Goal: Use online tool/utility: Utilize a website feature to perform a specific function

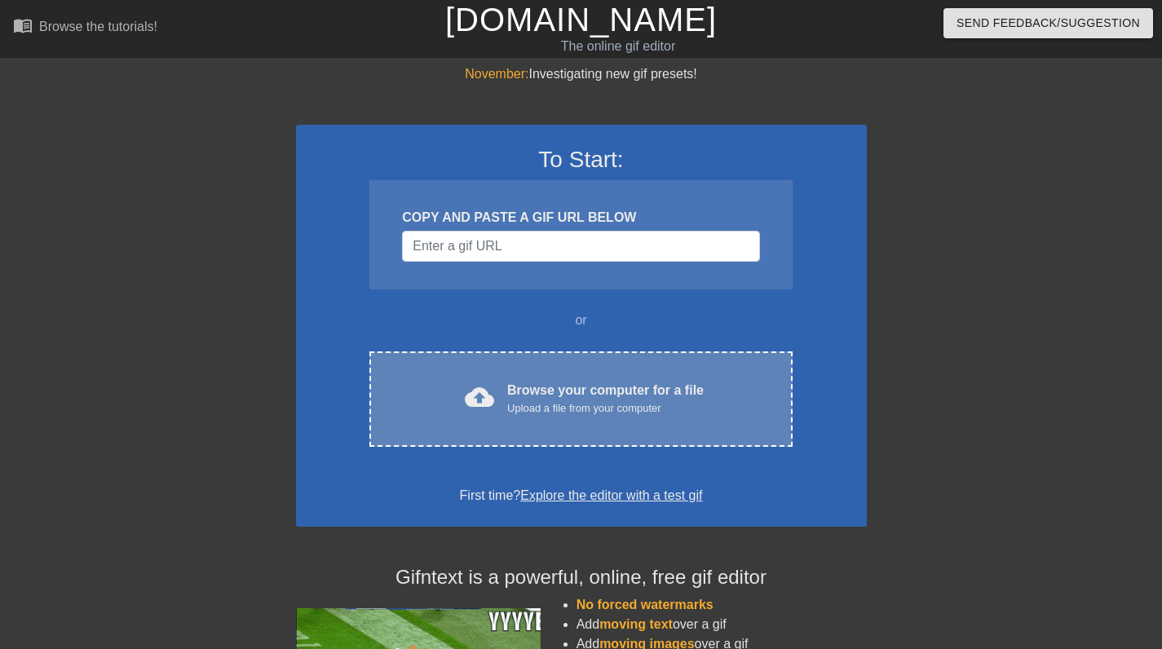
click at [543, 391] on div "Browse your computer for a file Upload a file from your computer" at bounding box center [605, 399] width 196 height 36
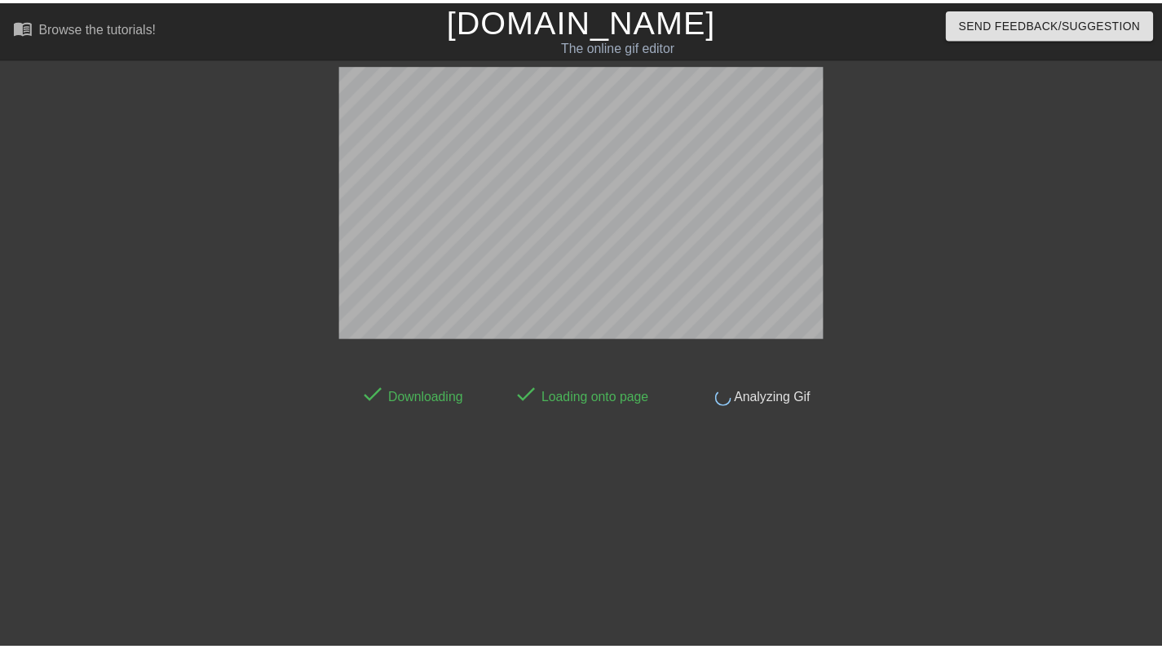
scroll to position [40, 0]
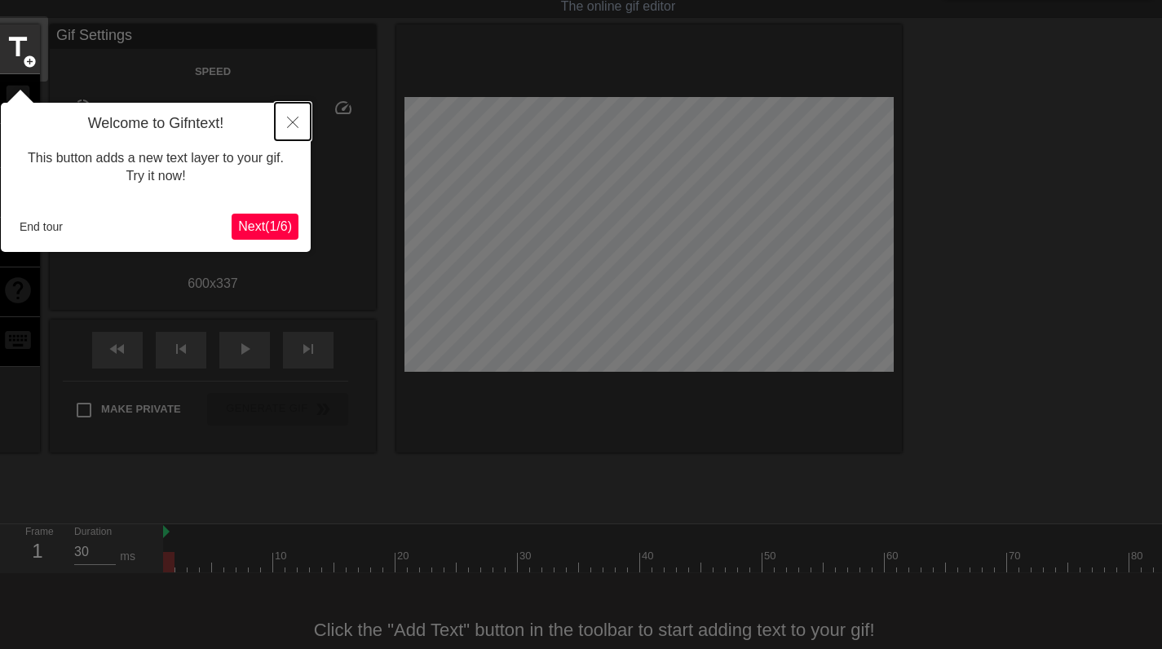
click at [298, 122] on icon "Close" at bounding box center [292, 122] width 11 height 11
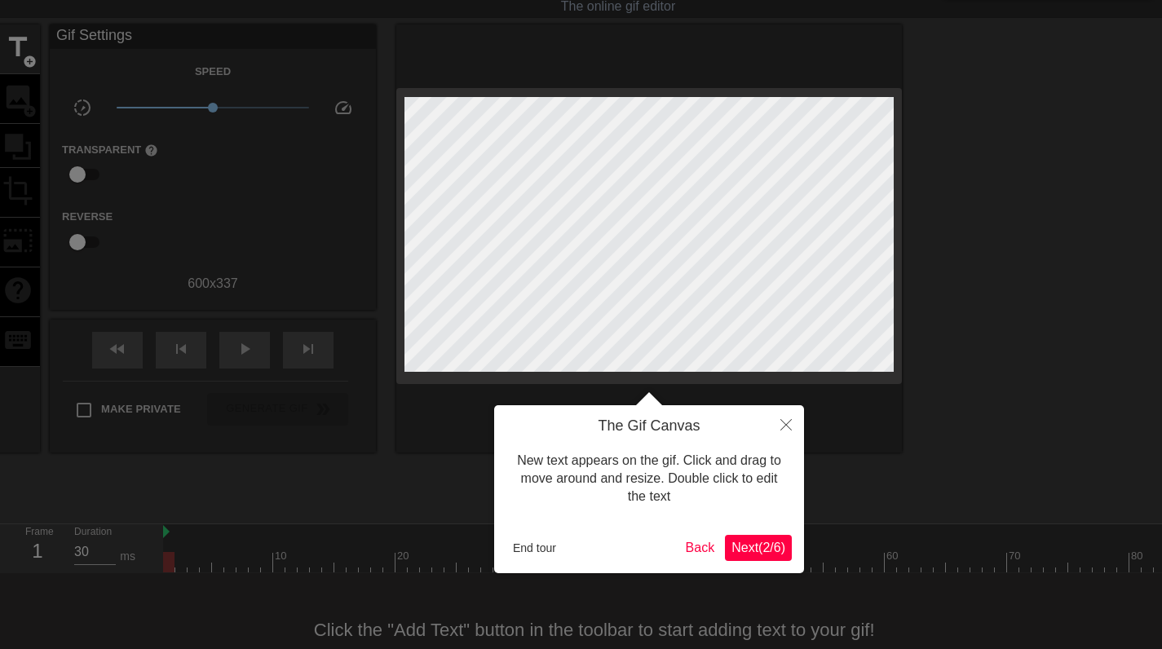
scroll to position [0, 0]
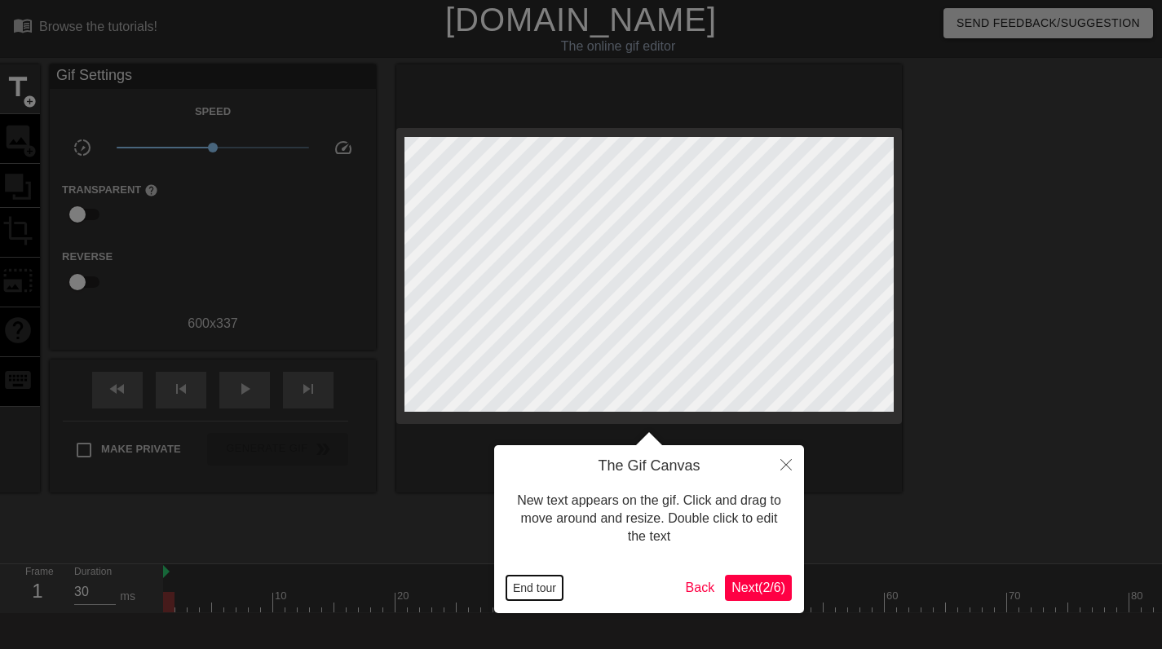
click at [546, 586] on button "End tour" at bounding box center [534, 588] width 56 height 24
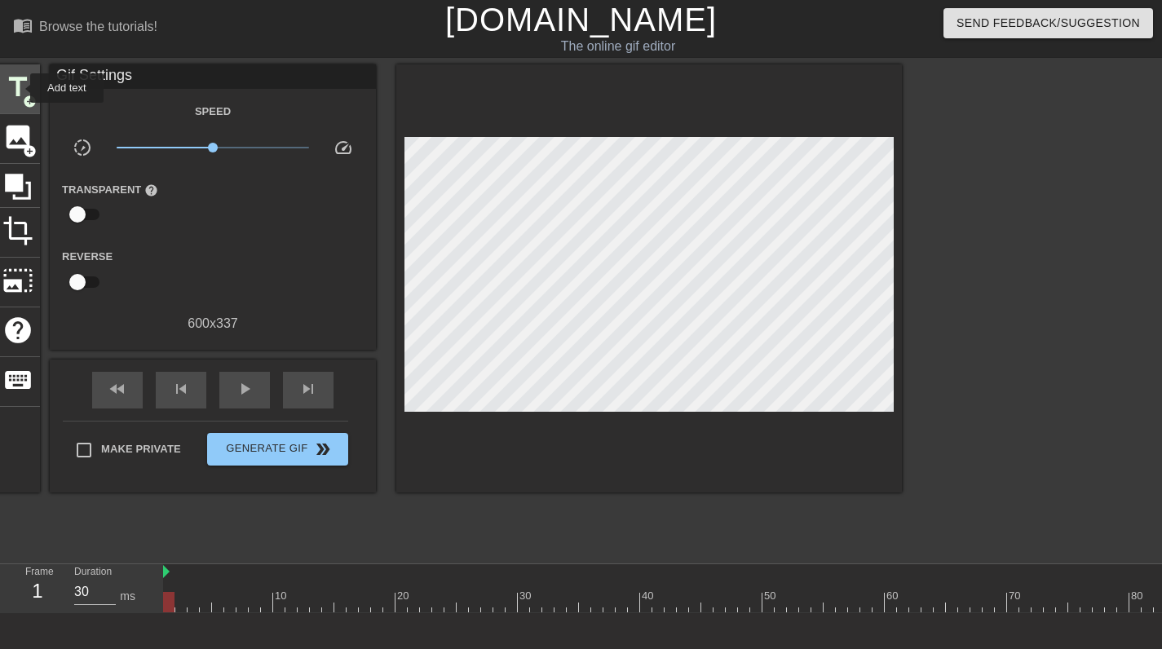
click at [20, 88] on span "title" at bounding box center [17, 87] width 31 height 31
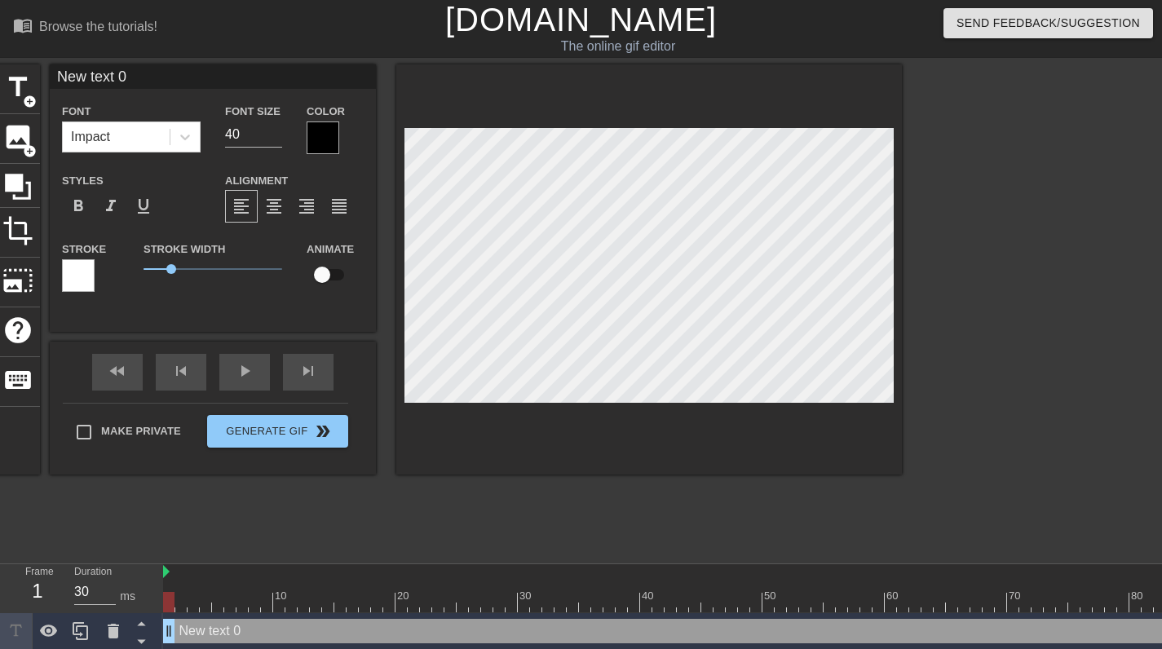
click at [163, 74] on input "New text 0" at bounding box center [213, 76] width 326 height 24
drag, startPoint x: 163, startPoint y: 74, endPoint x: 67, endPoint y: 77, distance: 96.2
click at [67, 77] on input "New text 0" at bounding box center [213, 76] width 326 height 24
type input "N"
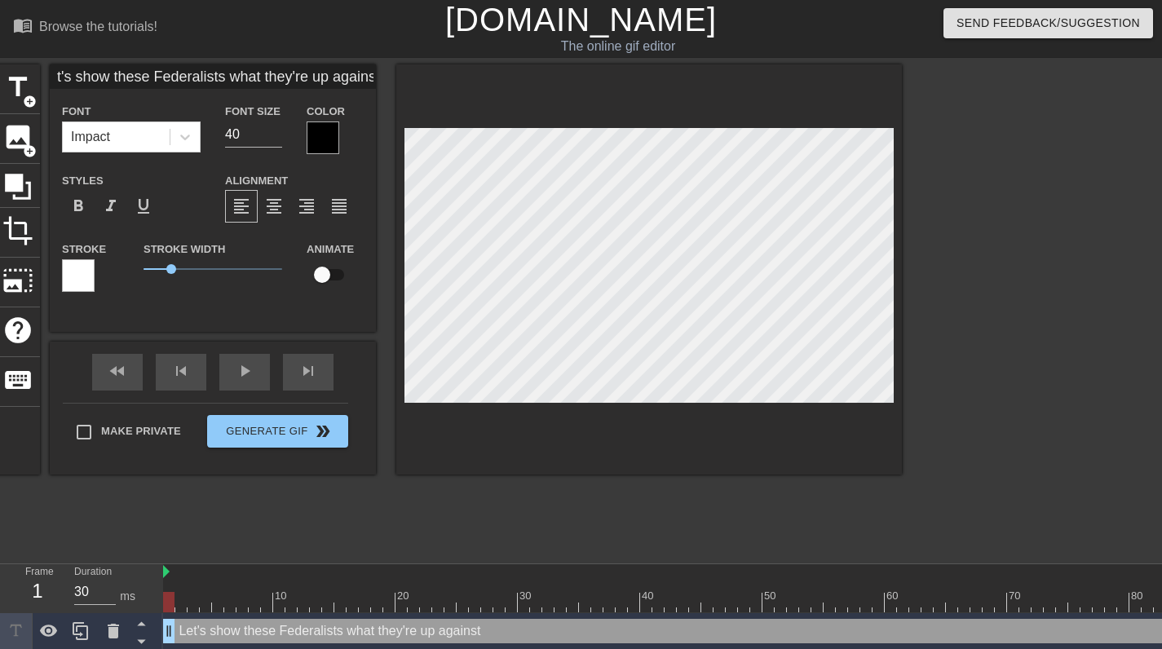
type input "Let's show these Federalists what they're up against"
click at [143, 71] on input at bounding box center [213, 76] width 326 height 24
click at [275, 204] on span "format_align_center" at bounding box center [274, 206] width 20 height 20
click at [281, 73] on input "Let;'s show these Federalists" at bounding box center [213, 76] width 326 height 24
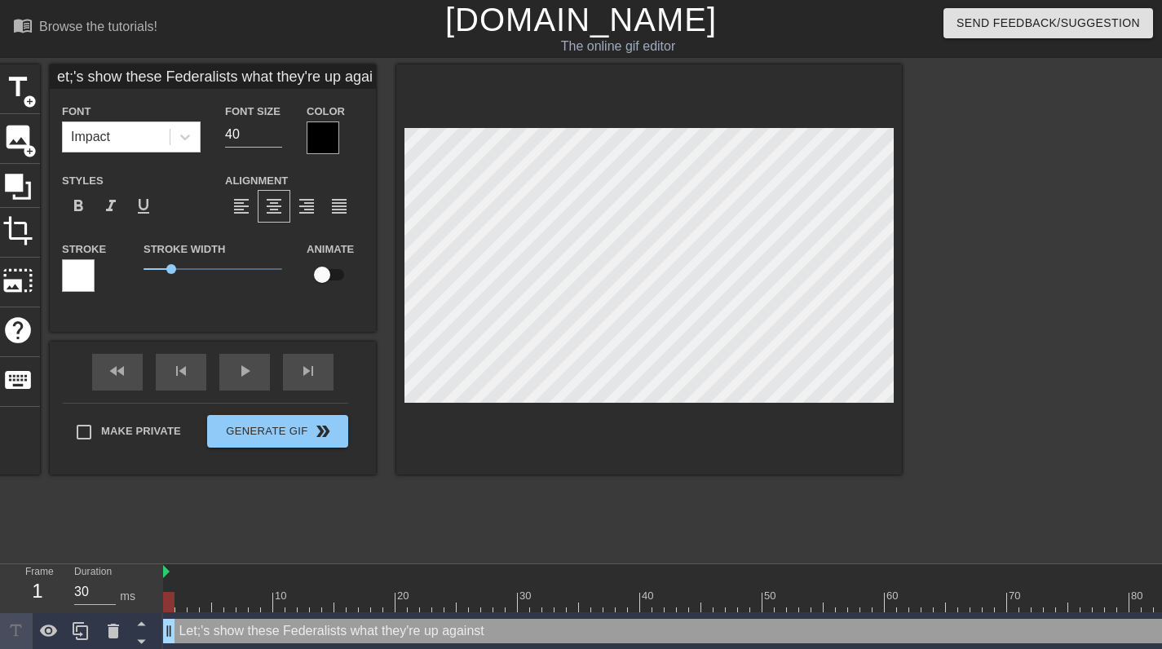
scroll to position [0, 20]
type input "Let;'s show these Federalists what they're up against"
click at [887, 407] on div at bounding box center [648, 269] width 505 height 410
click at [964, 399] on div at bounding box center [1043, 308] width 245 height 489
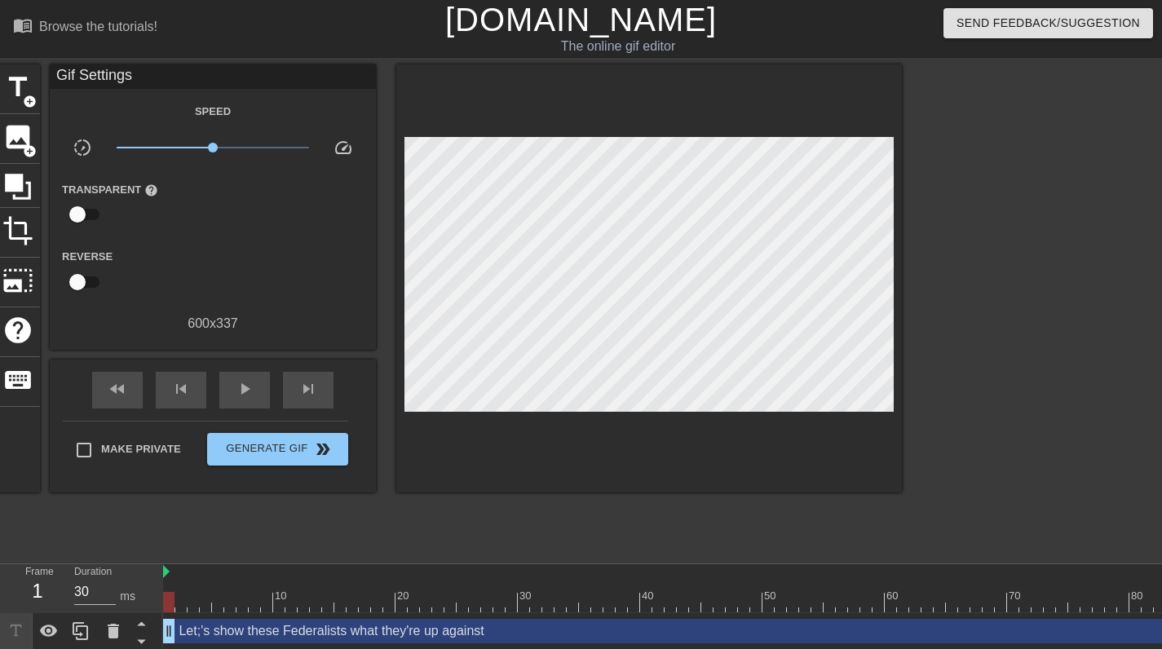
scroll to position [13, 0]
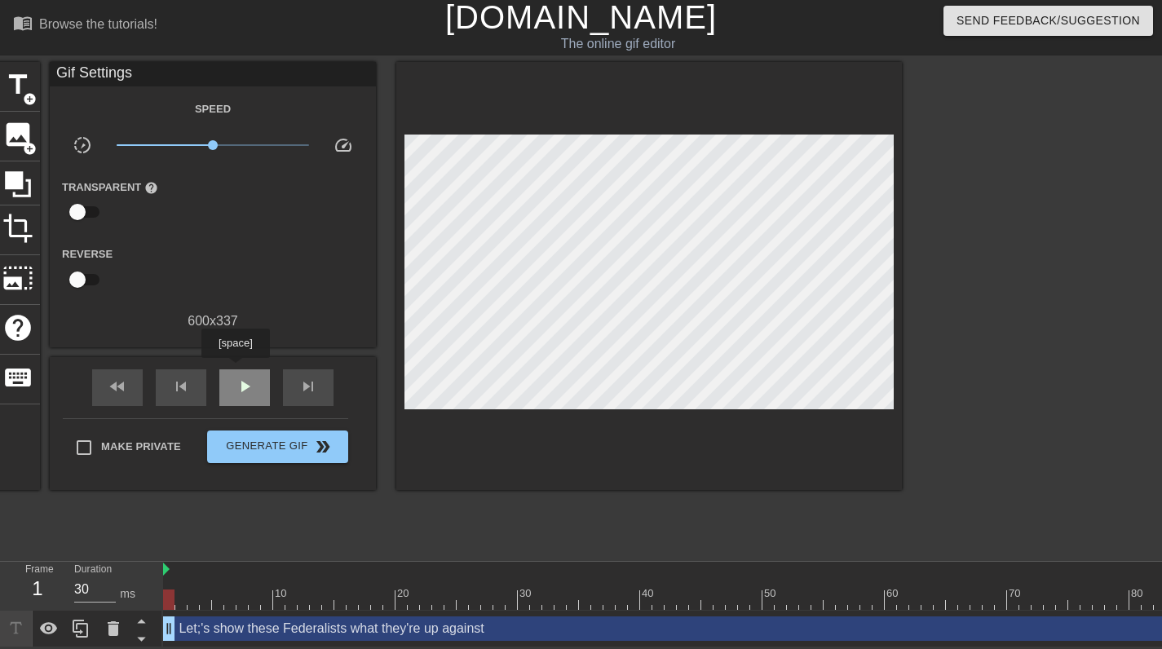
click at [237, 377] on span "play_arrow" at bounding box center [245, 387] width 20 height 20
click at [238, 377] on span "pause" at bounding box center [245, 387] width 20 height 20
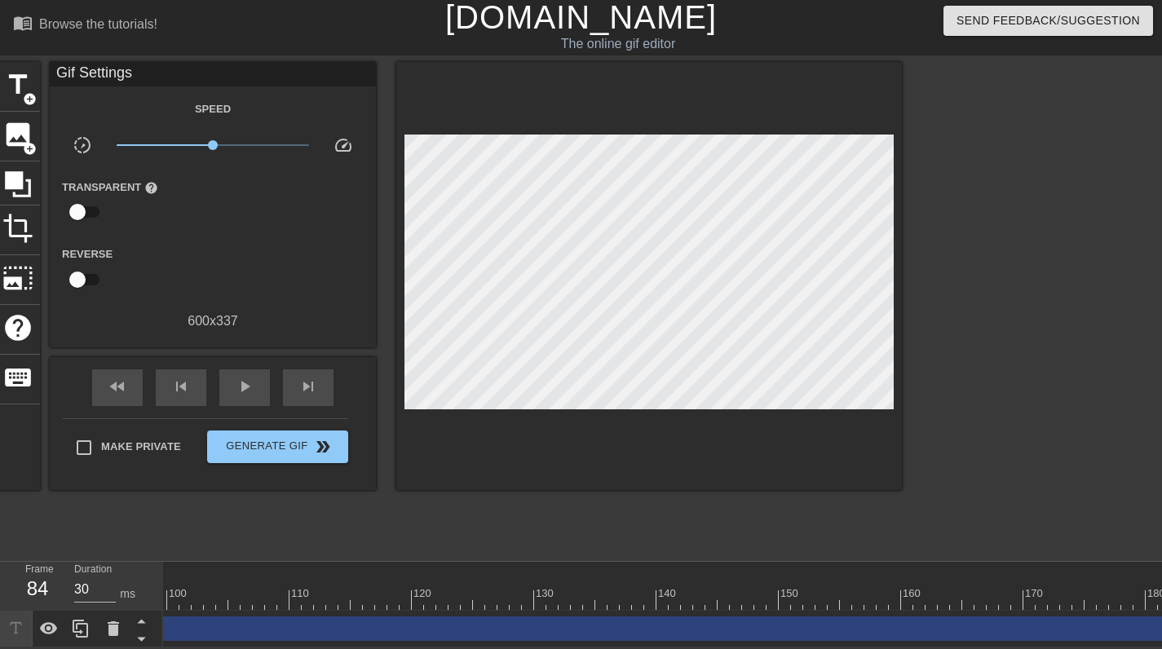
scroll to position [0, 1414]
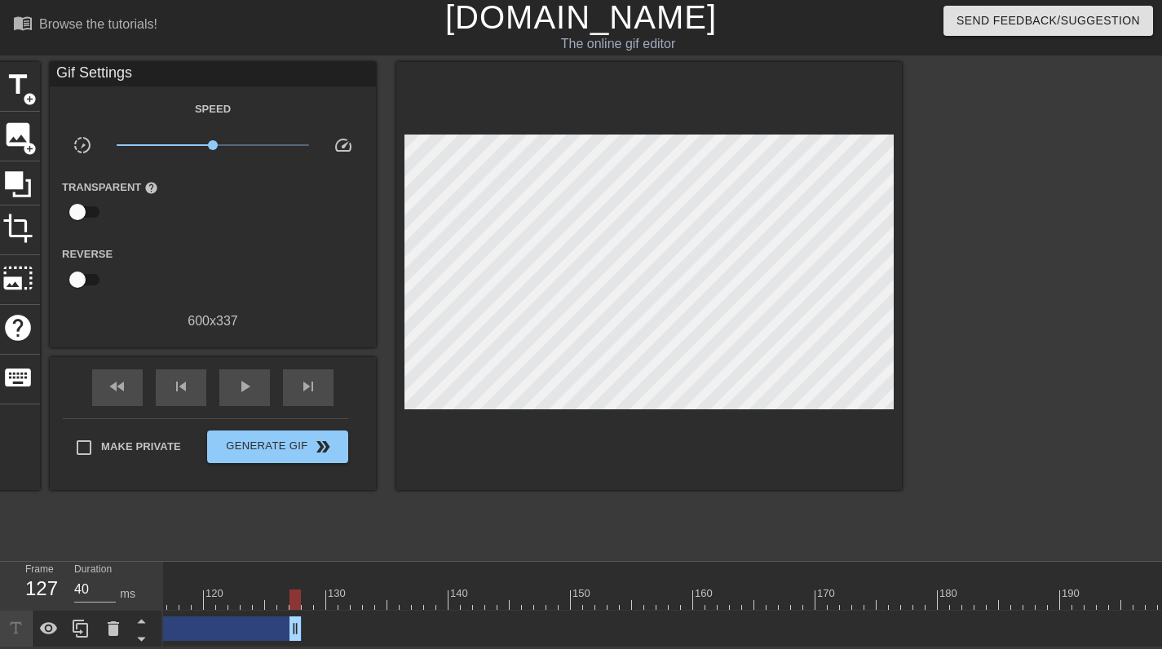
drag, startPoint x: 1158, startPoint y: 611, endPoint x: 293, endPoint y: 607, distance: 865.0
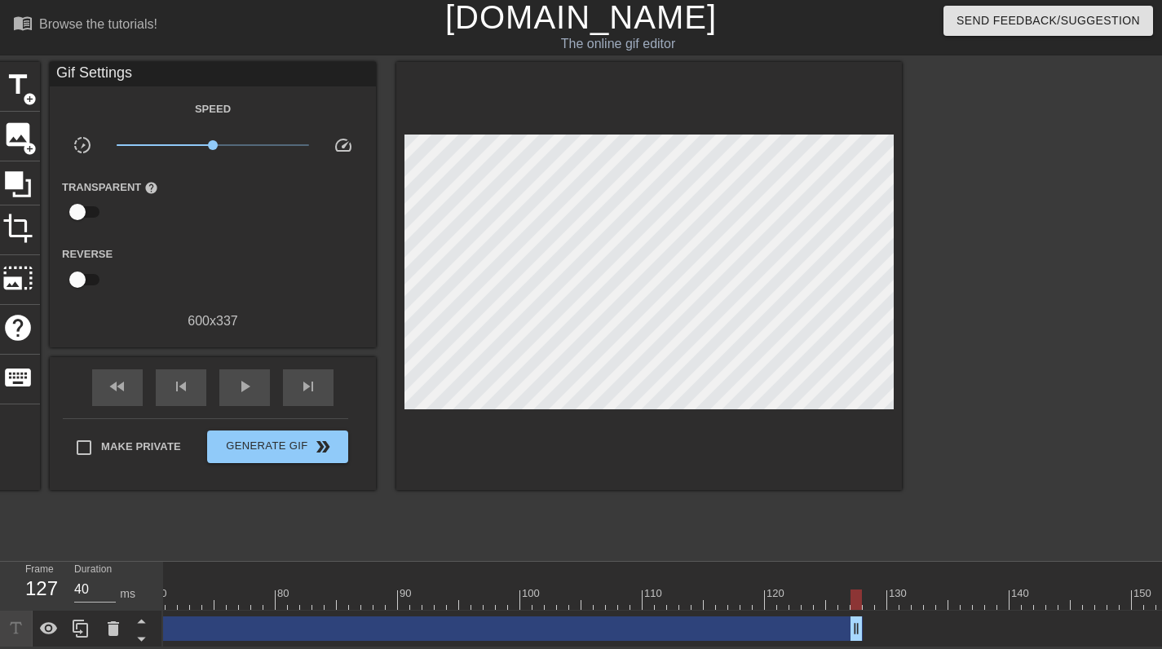
scroll to position [0, 844]
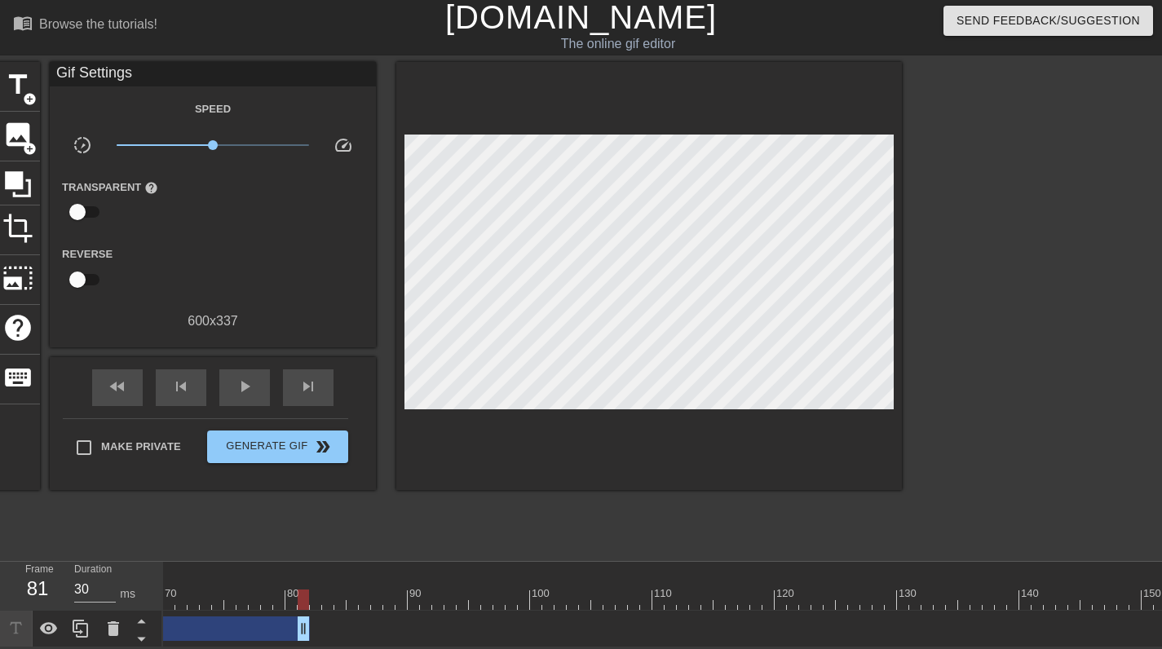
drag, startPoint x: 869, startPoint y: 624, endPoint x: 311, endPoint y: 614, distance: 558.5
click at [311, 616] on div "Let;'s show these Federalists what they're up against drag_handle drag_handle" at bounding box center [529, 628] width 2421 height 24
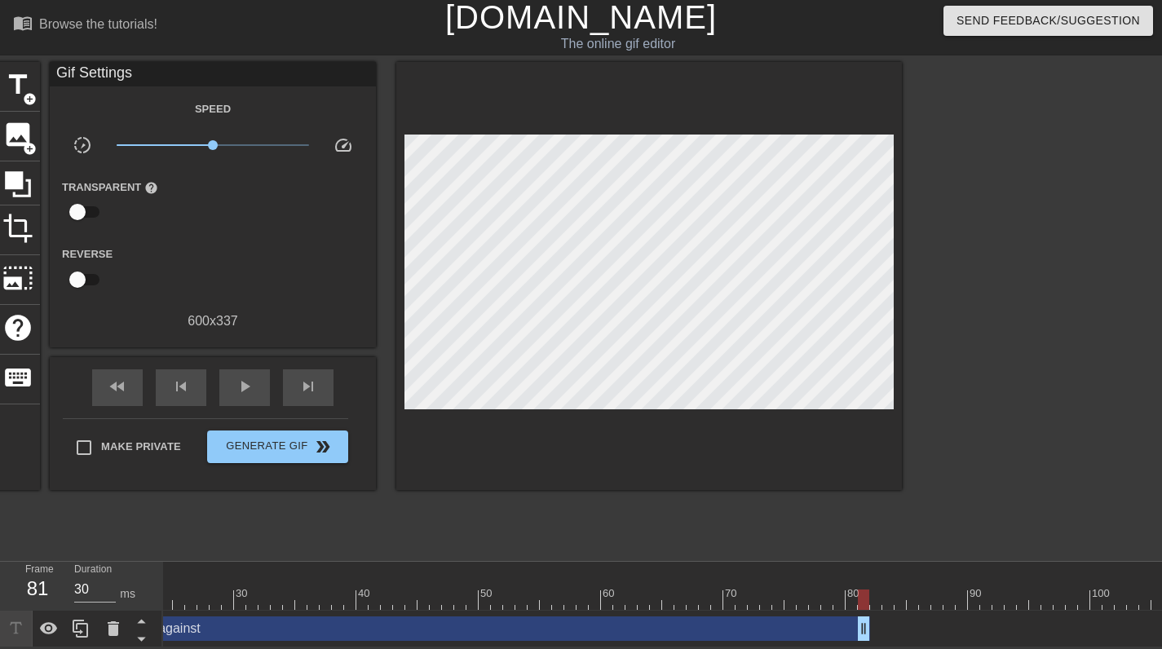
scroll to position [0, 192]
drag, startPoint x: 960, startPoint y: 622, endPoint x: 853, endPoint y: 619, distance: 107.7
click at [853, 619] on div "Let;'s show these Federalists what they're up against drag_handle drag_handle" at bounding box center [1181, 628] width 2421 height 24
click at [637, 458] on div at bounding box center [648, 276] width 505 height 428
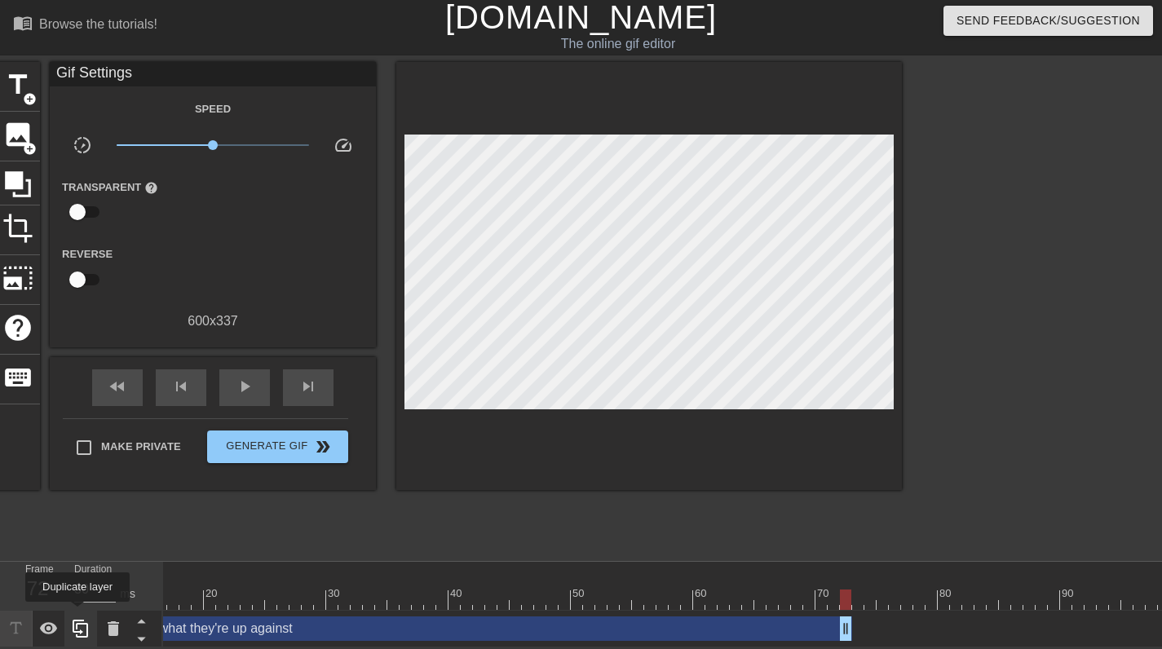
click at [77, 619] on icon at bounding box center [81, 629] width 20 height 20
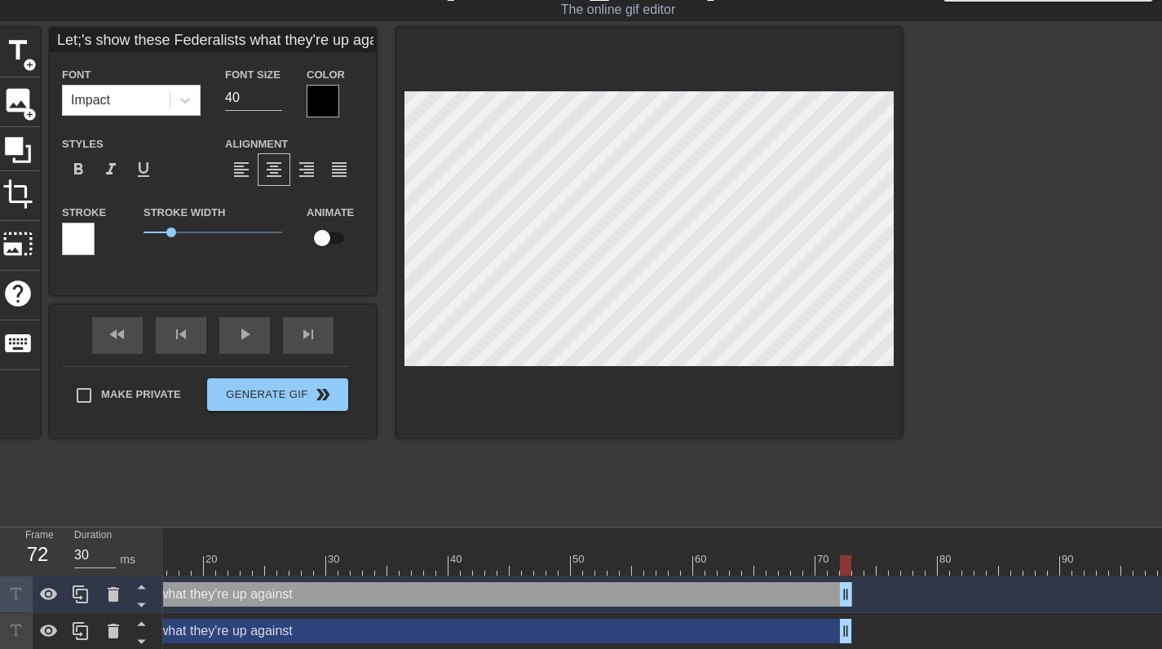
scroll to position [50, 0]
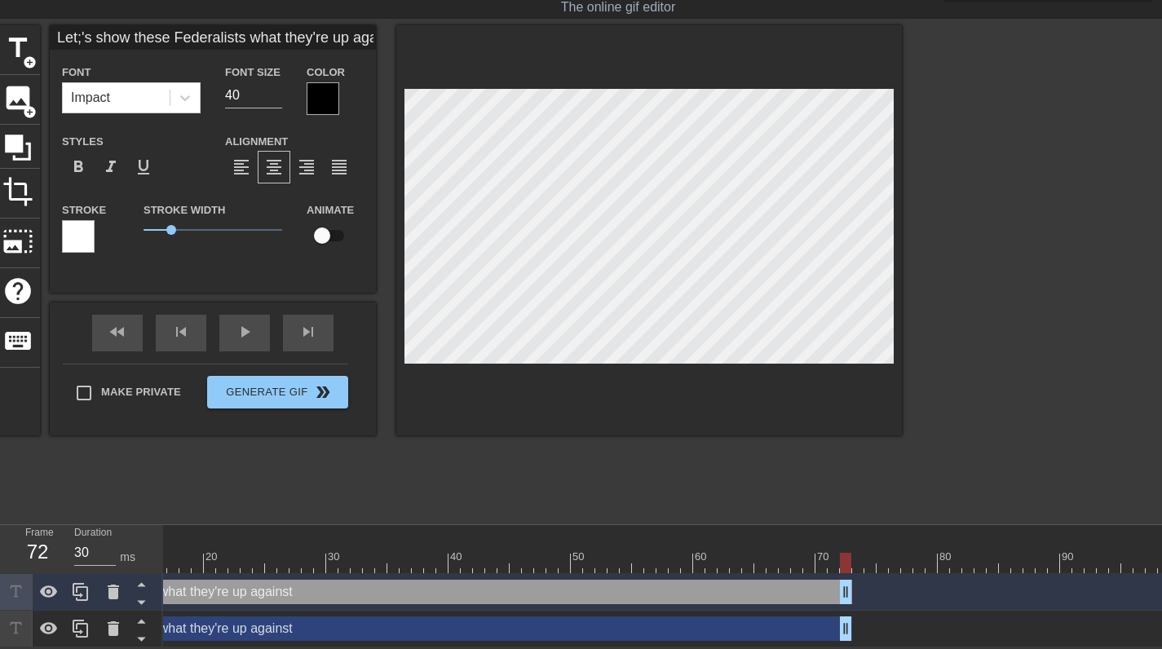
click at [304, 616] on div "Let;'s show these Federalists what they're up against drag_handle drag_handle" at bounding box center [411, 628] width 880 height 24
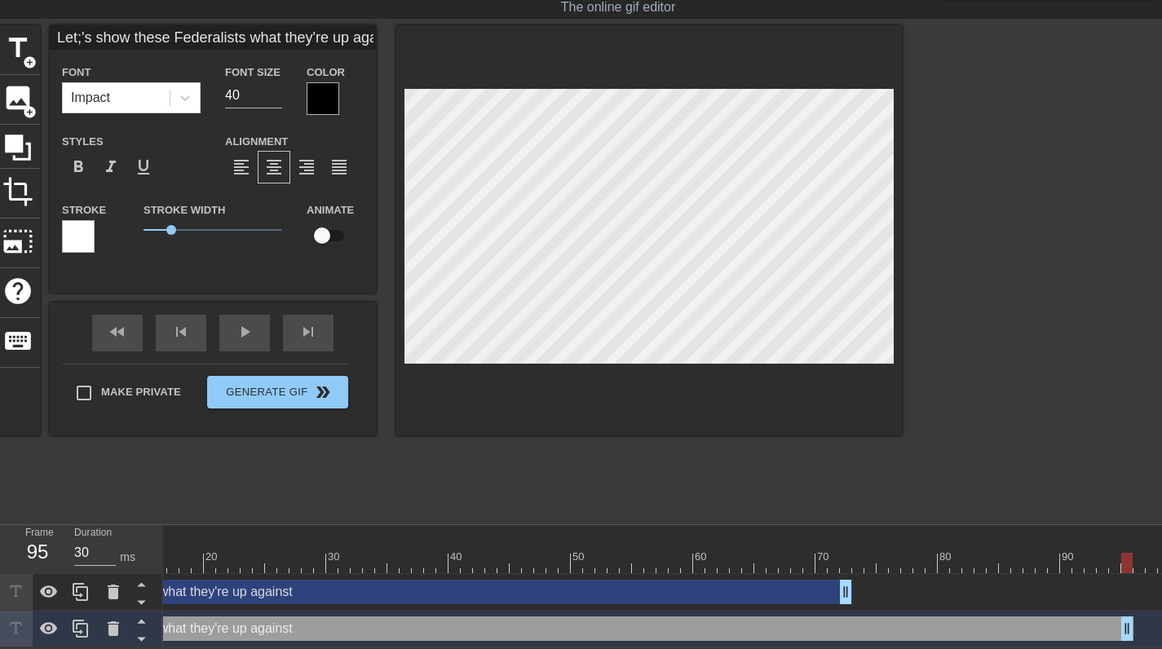
drag, startPoint x: 848, startPoint y: 616, endPoint x: 1124, endPoint y: 615, distance: 276.4
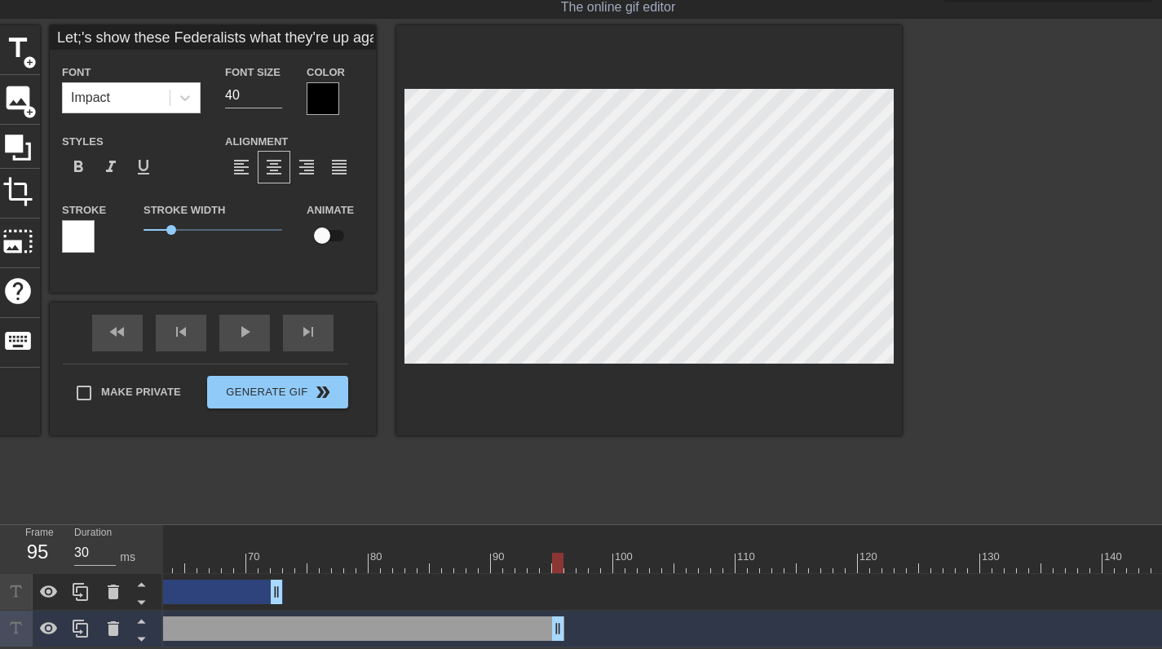
scroll to position [0, 762]
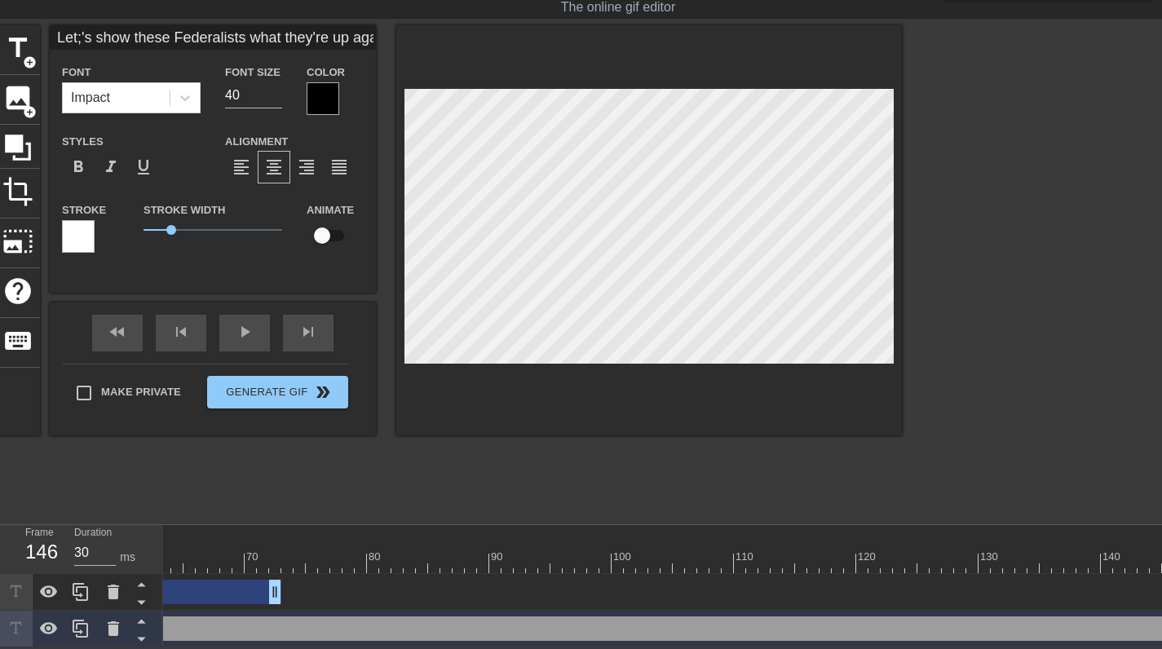
drag, startPoint x: 664, startPoint y: 617, endPoint x: 1173, endPoint y: 611, distance: 508.7
click at [1161, 611] on html "menu_book Browse the tutorials! [DOMAIN_NAME] The online gif editor Send Feedba…" at bounding box center [581, 304] width 1162 height 686
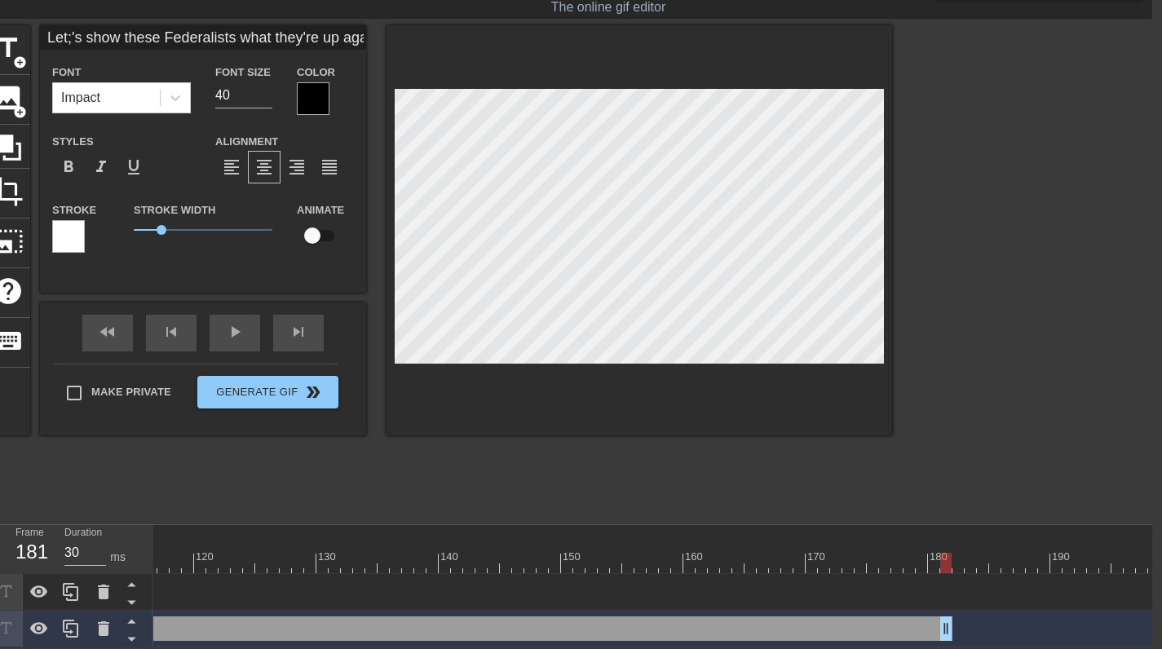
scroll to position [50, 12]
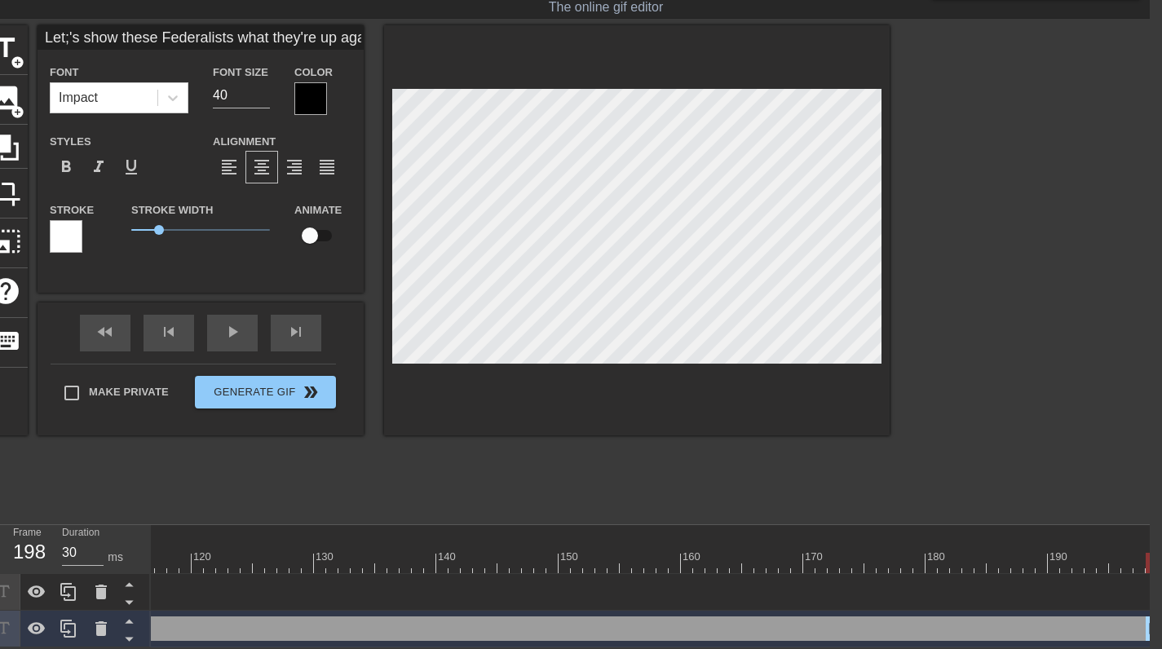
drag, startPoint x: 526, startPoint y: 618, endPoint x: 1173, endPoint y: 603, distance: 647.4
click at [1149, 603] on html "menu_book Browse the tutorials! [DOMAIN_NAME] The online gif editor Send Feedba…" at bounding box center [569, 304] width 1162 height 686
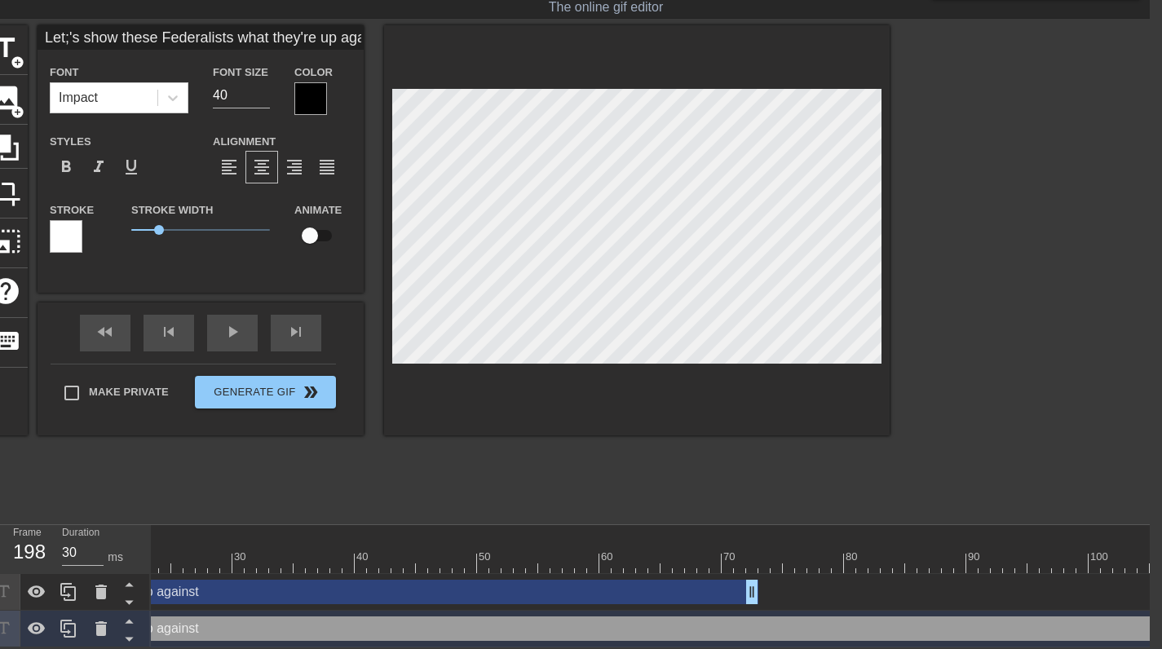
scroll to position [0, 0]
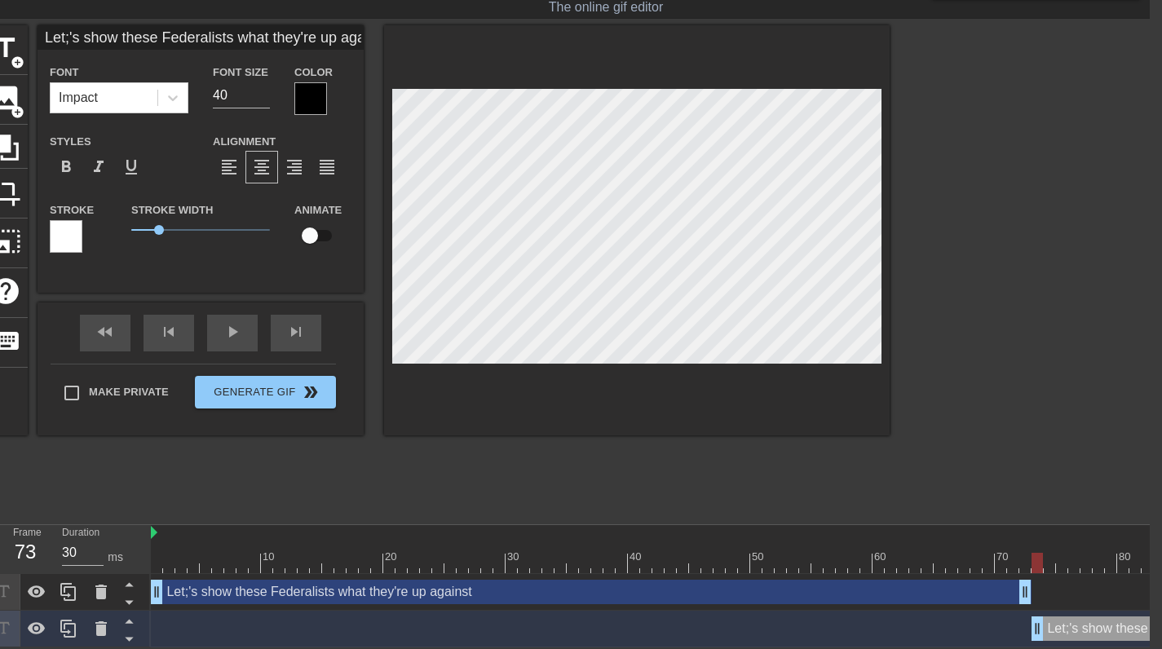
type input "40"
drag, startPoint x: 156, startPoint y: 617, endPoint x: 1034, endPoint y: 609, distance: 878.0
click at [69, 33] on input "Let;'s show these Federalists what they're up against" at bounding box center [200, 37] width 326 height 24
click at [254, 30] on input "Let's show these Federalists what they're up against" at bounding box center [200, 37] width 326 height 24
type input "SOUTHERN"
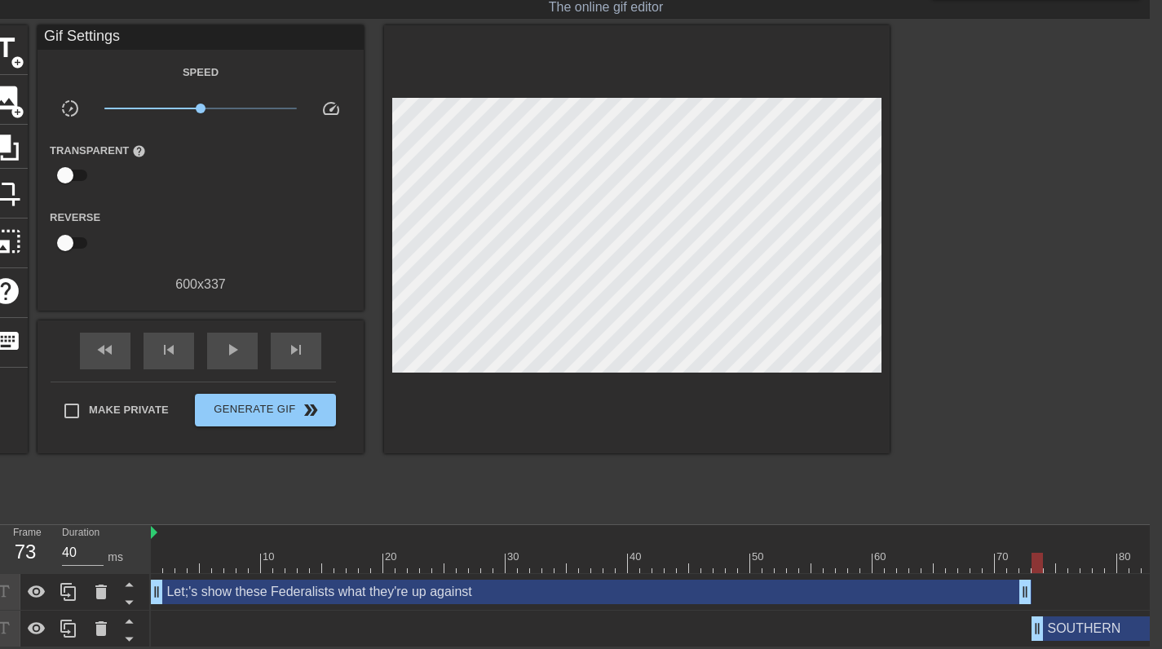
click at [589, 473] on div "title add_circle image add_circle crop photo_size_select_large help keyboard Gi…" at bounding box center [437, 269] width 906 height 489
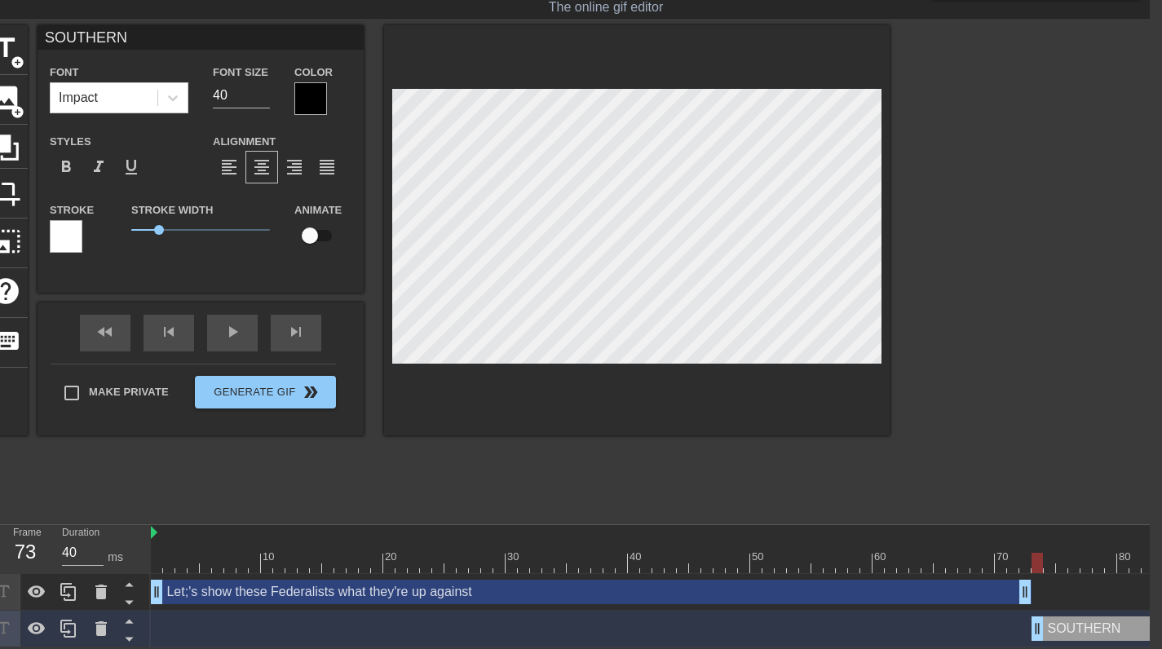
click at [666, 482] on div "title add_circle image add_circle crop photo_size_select_large help keyboard SO…" at bounding box center [437, 269] width 906 height 489
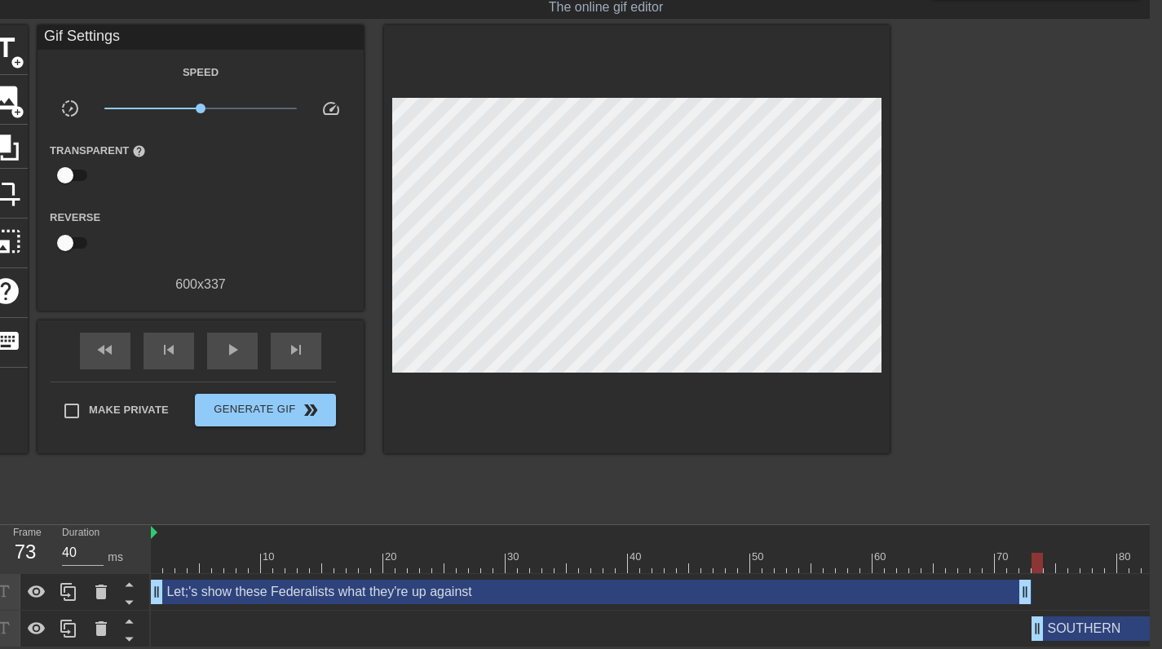
click at [293, 580] on div "Let;'s show these Federalists what they're up against drag_handle drag_handle" at bounding box center [591, 592] width 880 height 24
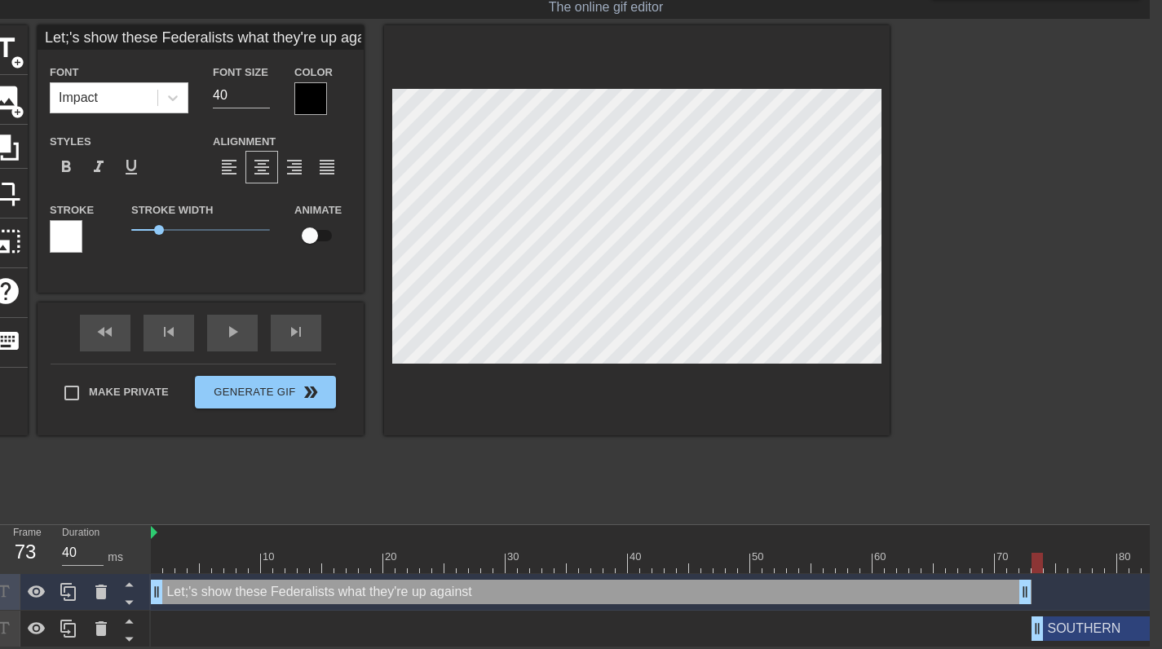
click at [66, 25] on input "Let;'s show these Federalists what they're up against" at bounding box center [200, 37] width 326 height 24
type input "Let's show these Federalists what they're up against"
click at [346, 469] on div "title add_circle image add_circle crop photo_size_select_large help keyboard Le…" at bounding box center [437, 269] width 906 height 489
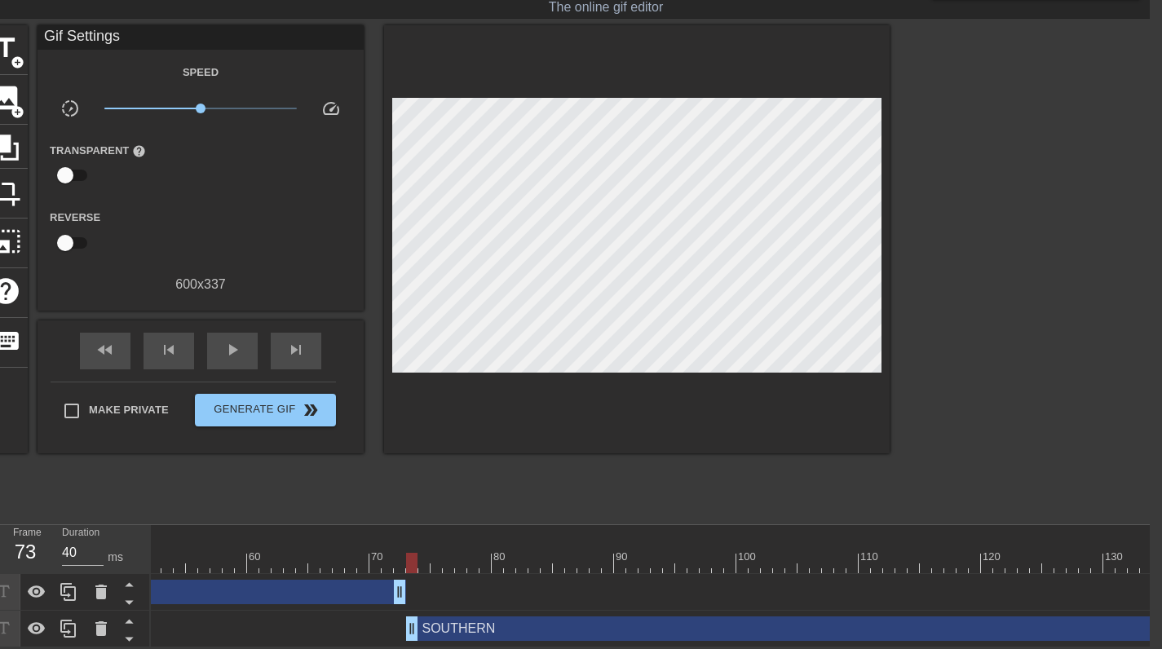
scroll to position [0, 652]
click at [545, 617] on div "SOUTHERN drag_handle drag_handle" at bounding box center [1149, 628] width 1541 height 24
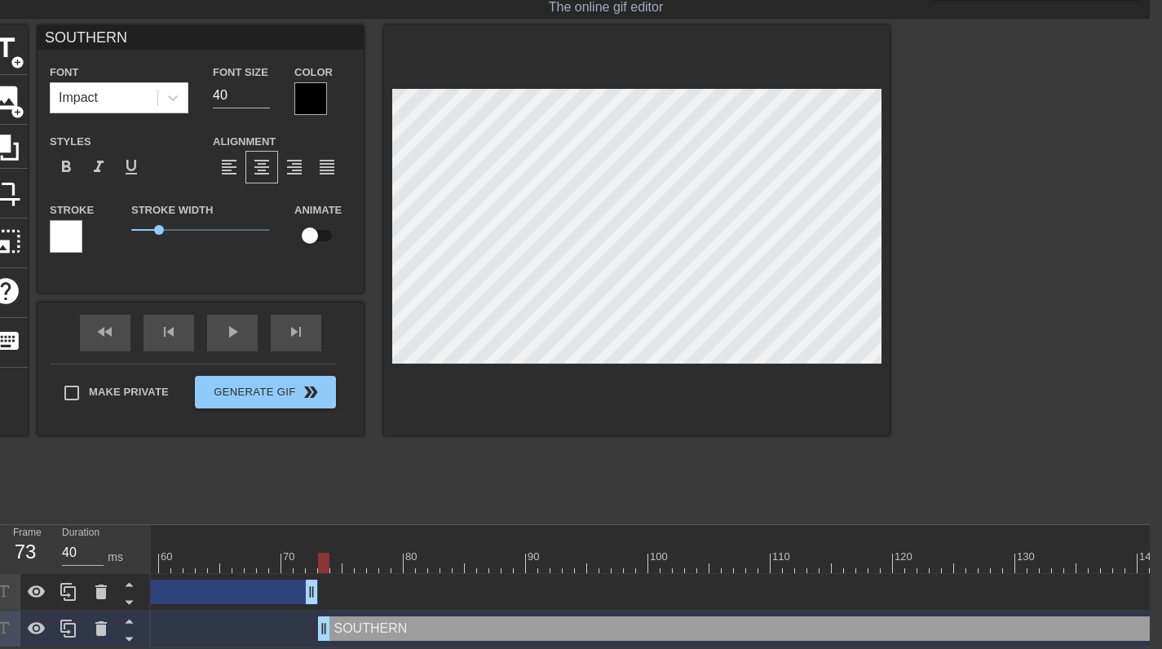
scroll to position [0, 681]
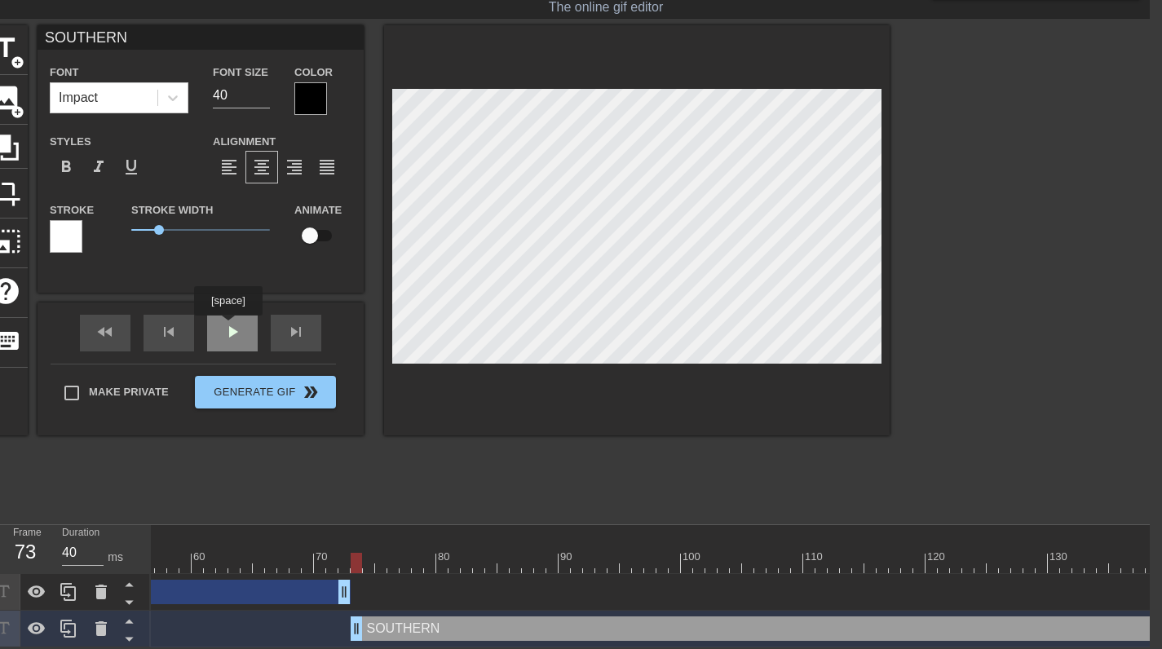
click at [228, 326] on div "play_arrow" at bounding box center [232, 333] width 51 height 37
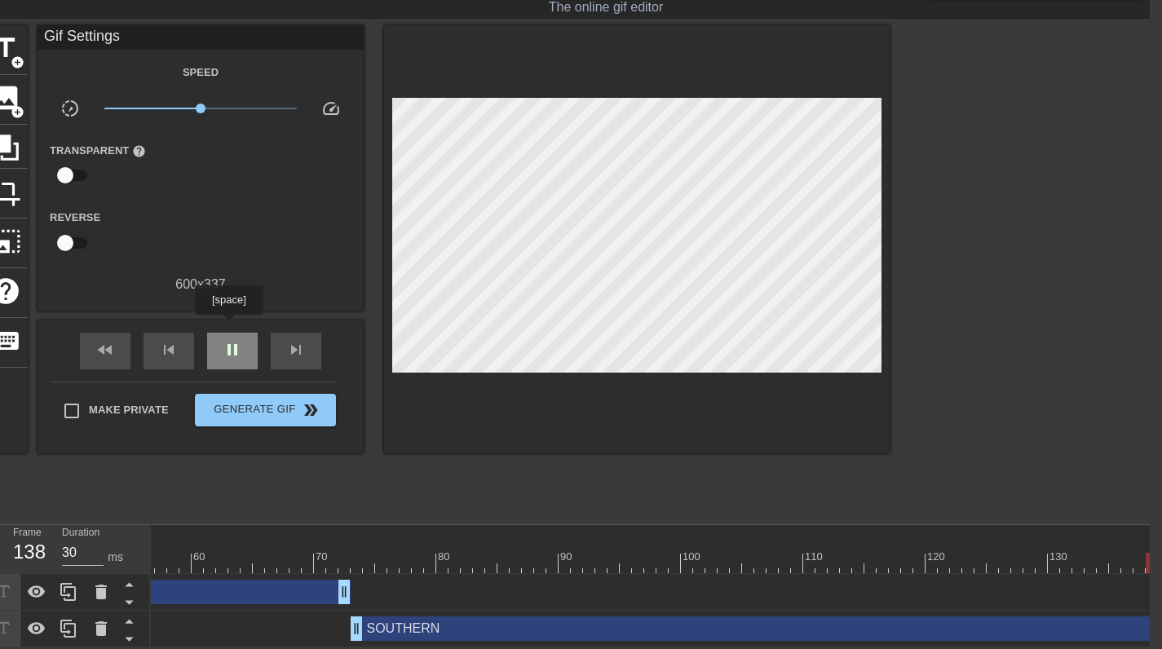
click at [228, 333] on div "pause" at bounding box center [232, 351] width 51 height 37
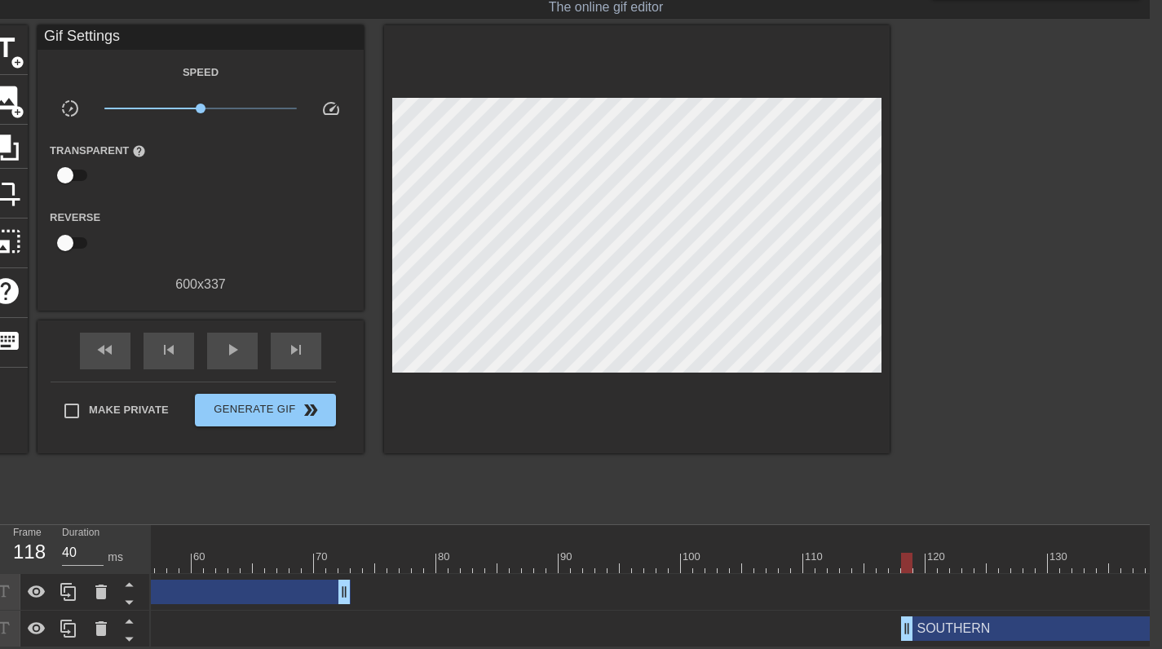
drag, startPoint x: 358, startPoint y: 617, endPoint x: 903, endPoint y: 620, distance: 545.4
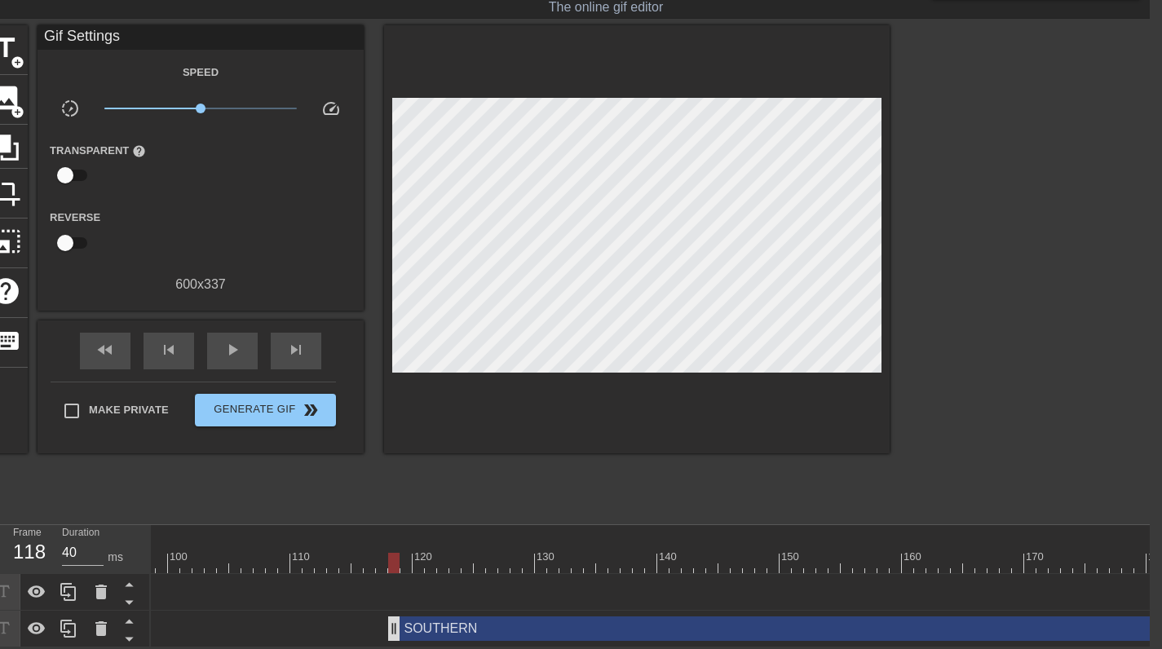
scroll to position [0, 1088]
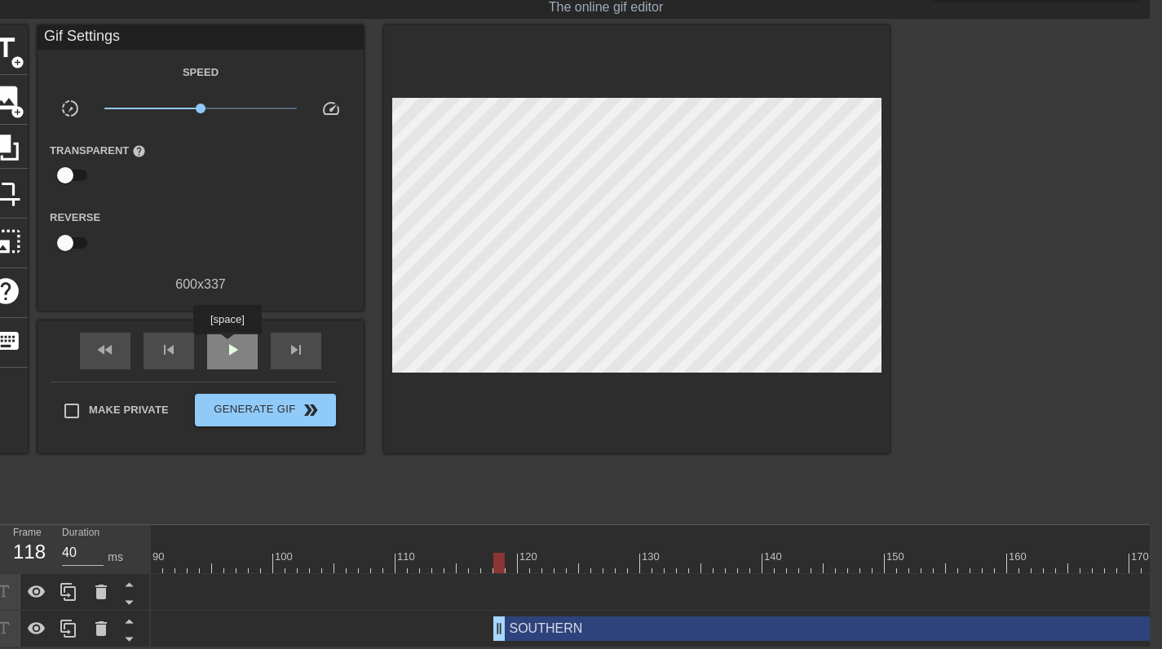
click at [227, 345] on span "play_arrow" at bounding box center [233, 350] width 20 height 20
click at [226, 340] on span "pause" at bounding box center [233, 350] width 20 height 20
type input "30"
drag, startPoint x: 498, startPoint y: 616, endPoint x: 559, endPoint y: 619, distance: 61.2
click at [624, 620] on div "SOUTHERN drag_handle drag_handle" at bounding box center [1018, 628] width 929 height 24
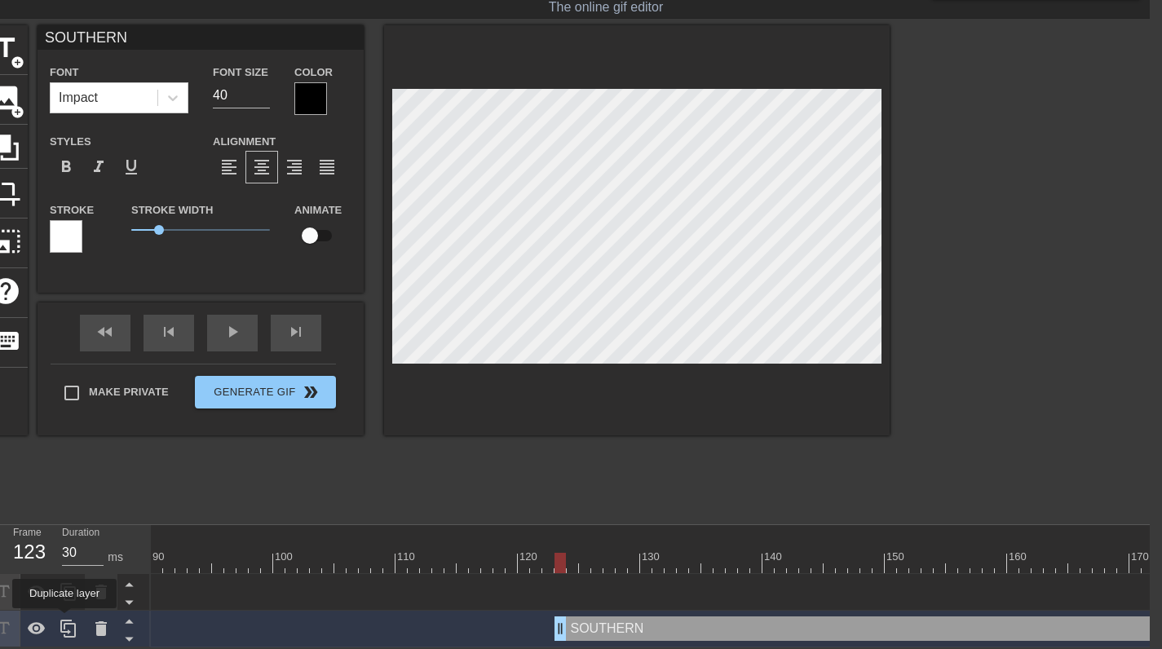
drag, startPoint x: 64, startPoint y: 620, endPoint x: 112, endPoint y: 612, distance: 48.7
click at [65, 620] on icon at bounding box center [69, 629] width 20 height 20
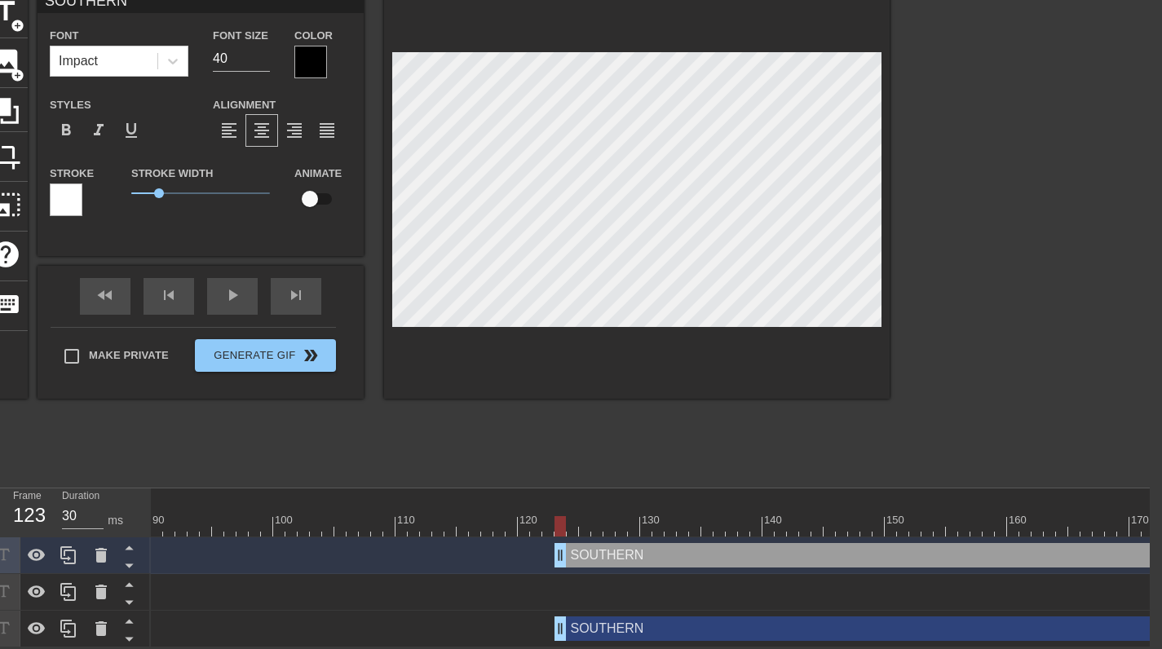
scroll to position [86, 12]
click at [611, 622] on div "SOUTHERN drag_handle drag_handle" at bounding box center [1018, 628] width 929 height 24
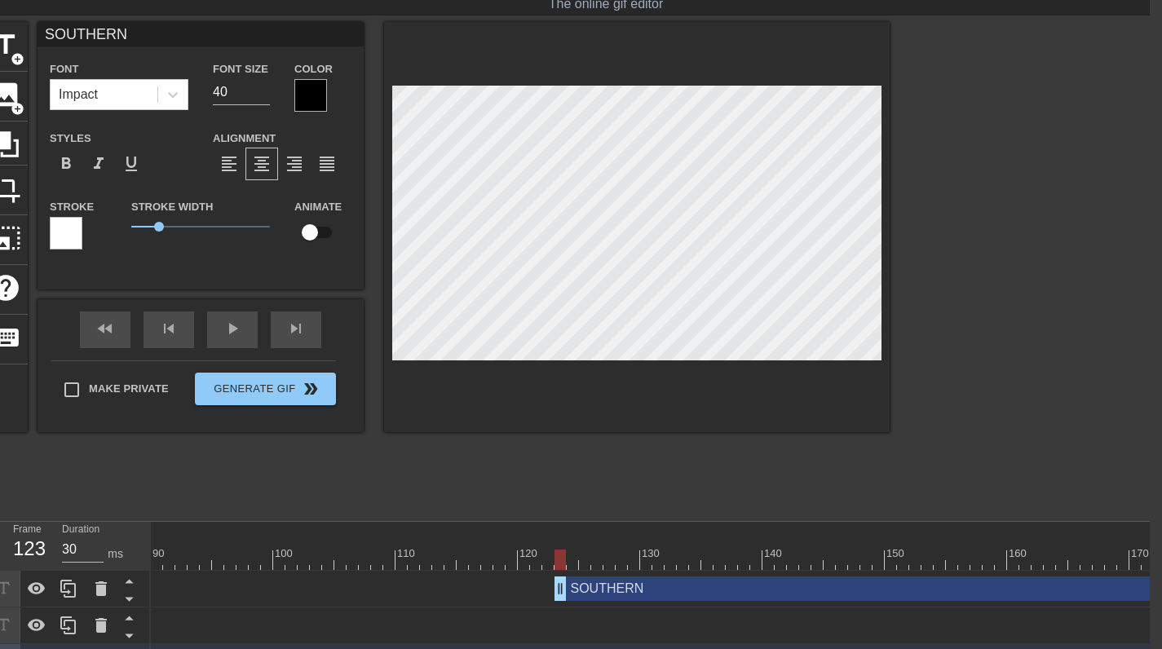
scroll to position [0, 12]
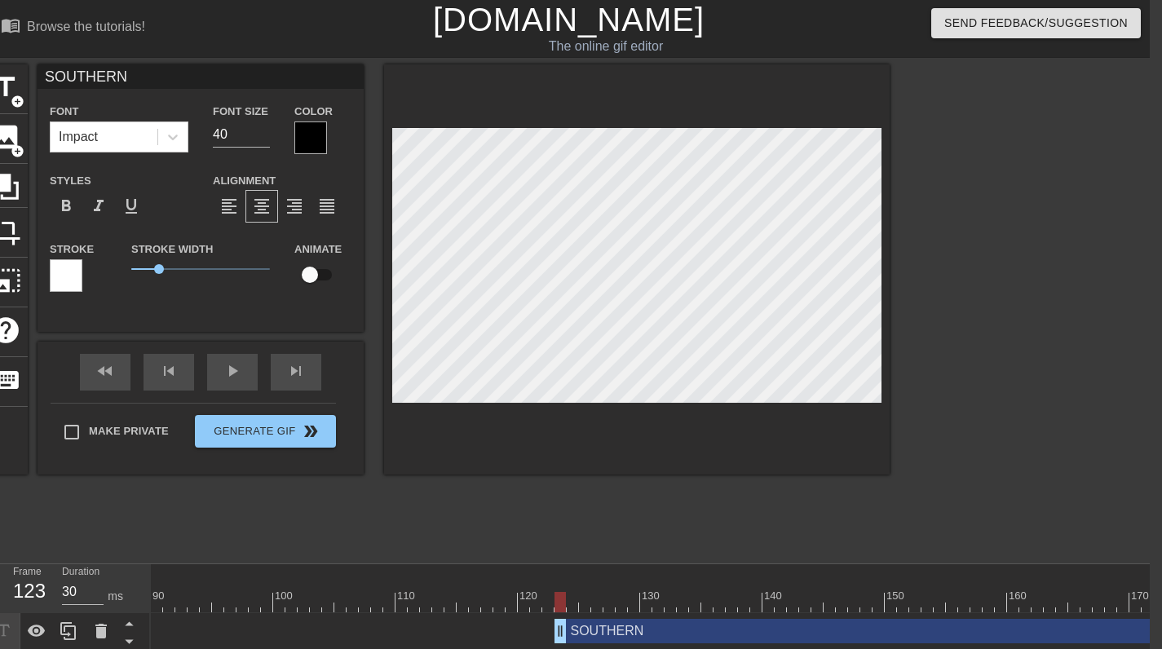
click at [142, 75] on input "SOUTHERN" at bounding box center [200, 76] width 326 height 24
type input "m"
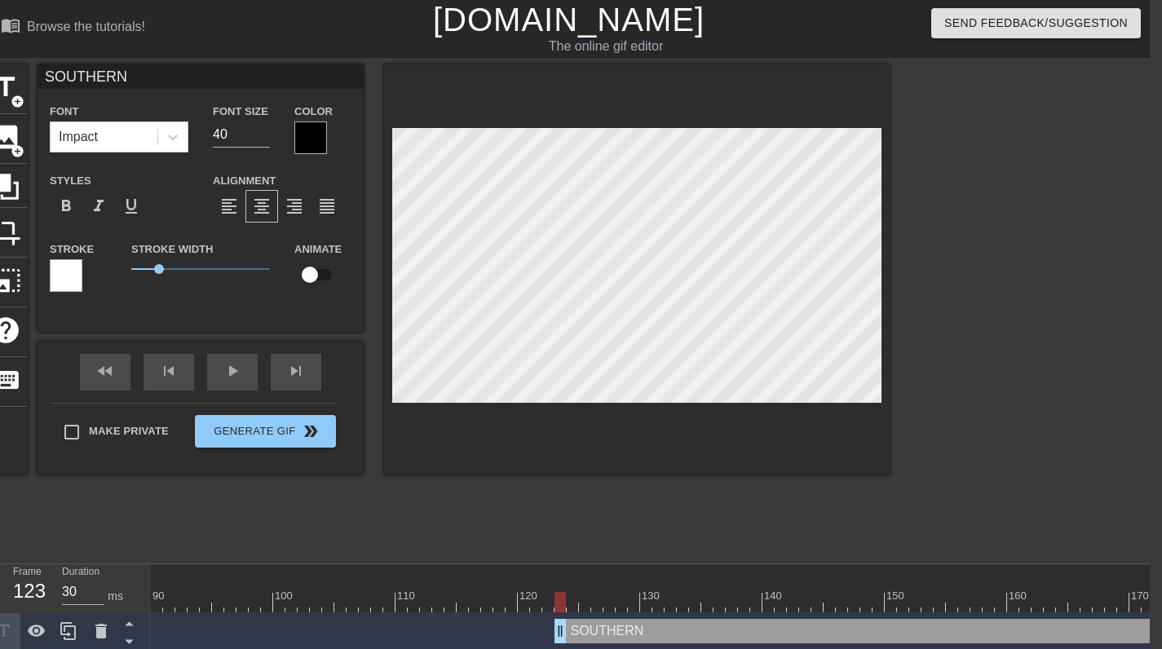
type input "MOTHER"
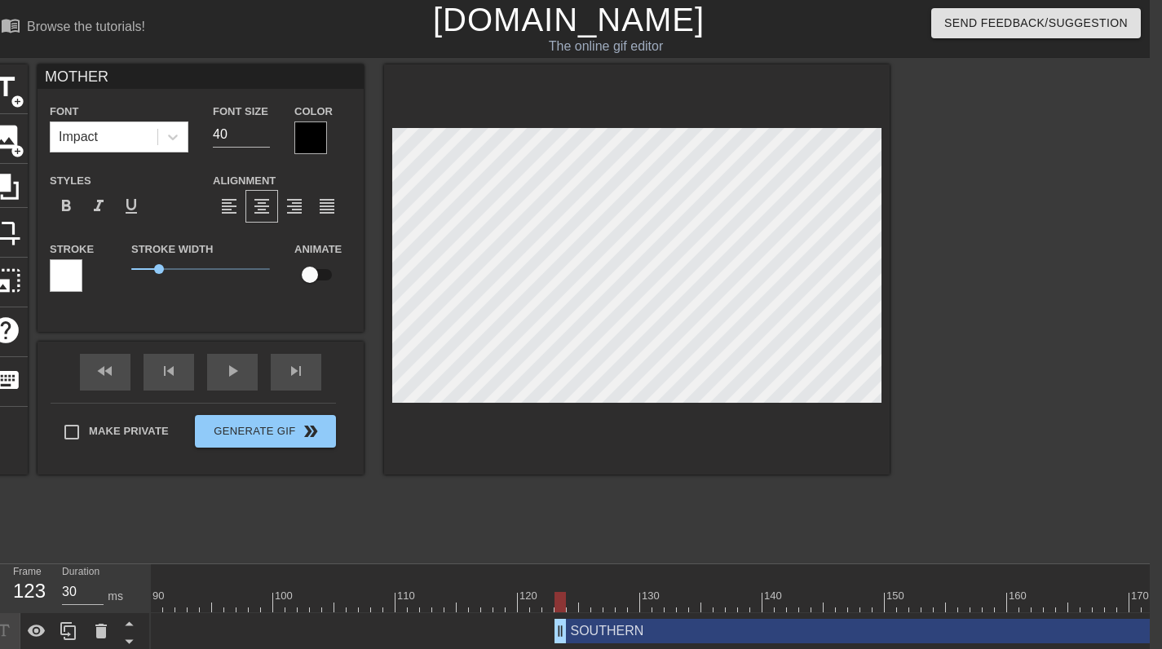
click at [629, 505] on div "title add_circle image add_circle crop photo_size_select_large help keyboard MO…" at bounding box center [437, 308] width 906 height 489
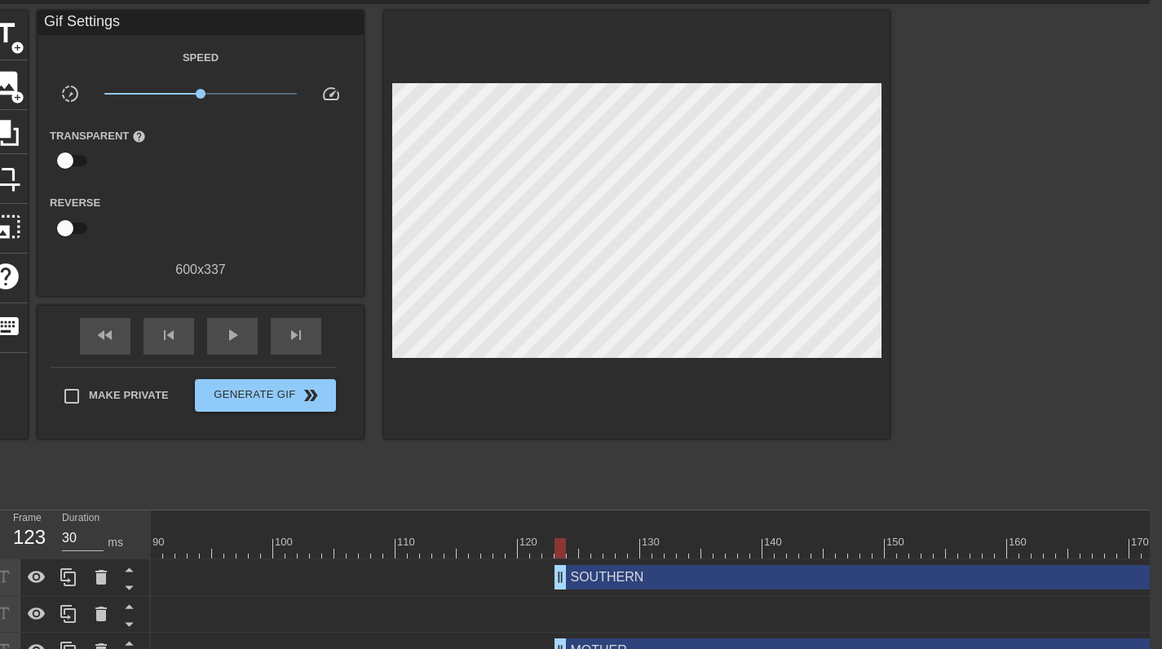
scroll to position [86, 12]
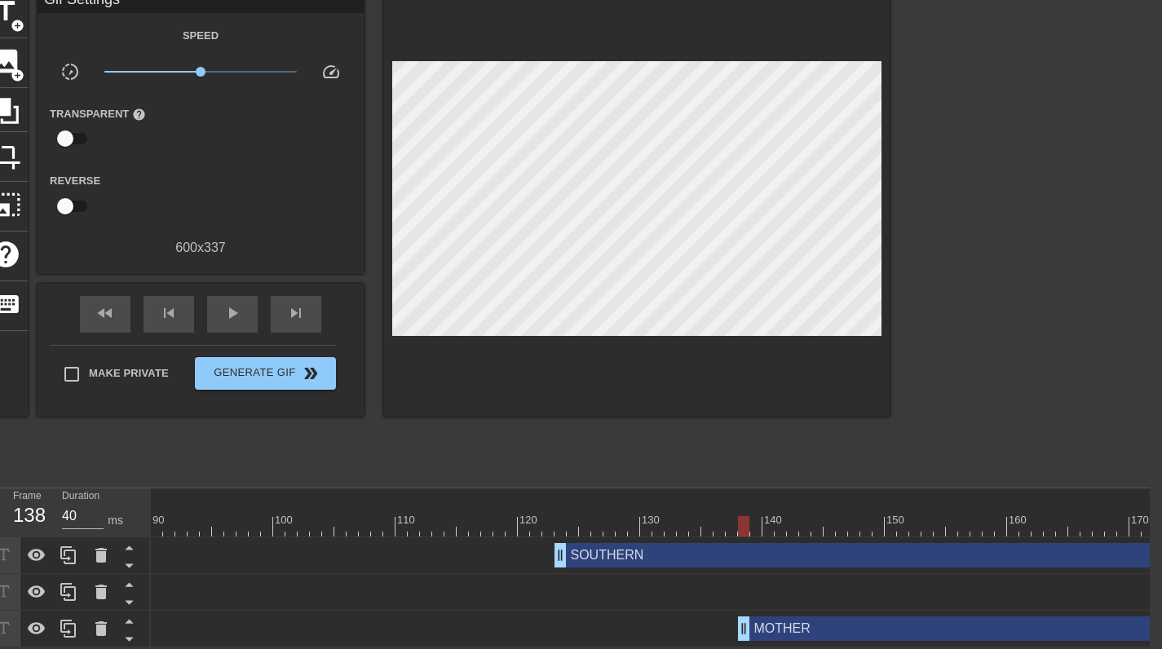
type input "30"
drag, startPoint x: 562, startPoint y: 621, endPoint x: 787, endPoint y: 593, distance: 226.7
click at [668, 437] on div "title add_circle image add_circle crop photo_size_select_large help keyboard Gi…" at bounding box center [437, 233] width 906 height 489
click at [69, 620] on icon at bounding box center [69, 629] width 20 height 20
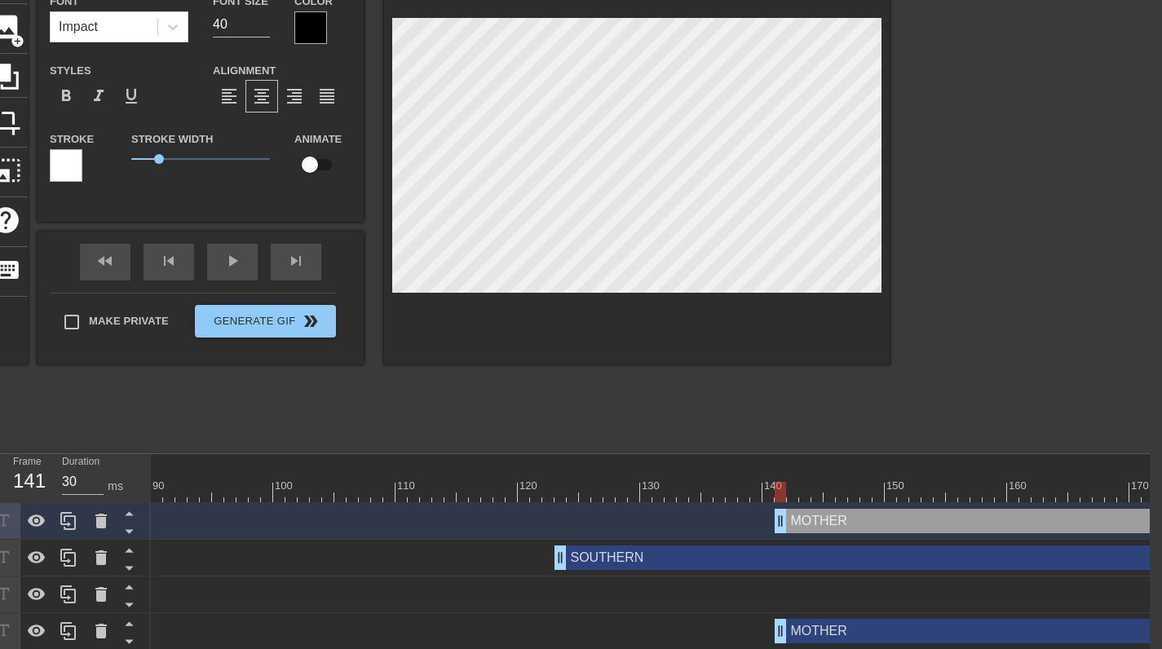
scroll to position [123, 12]
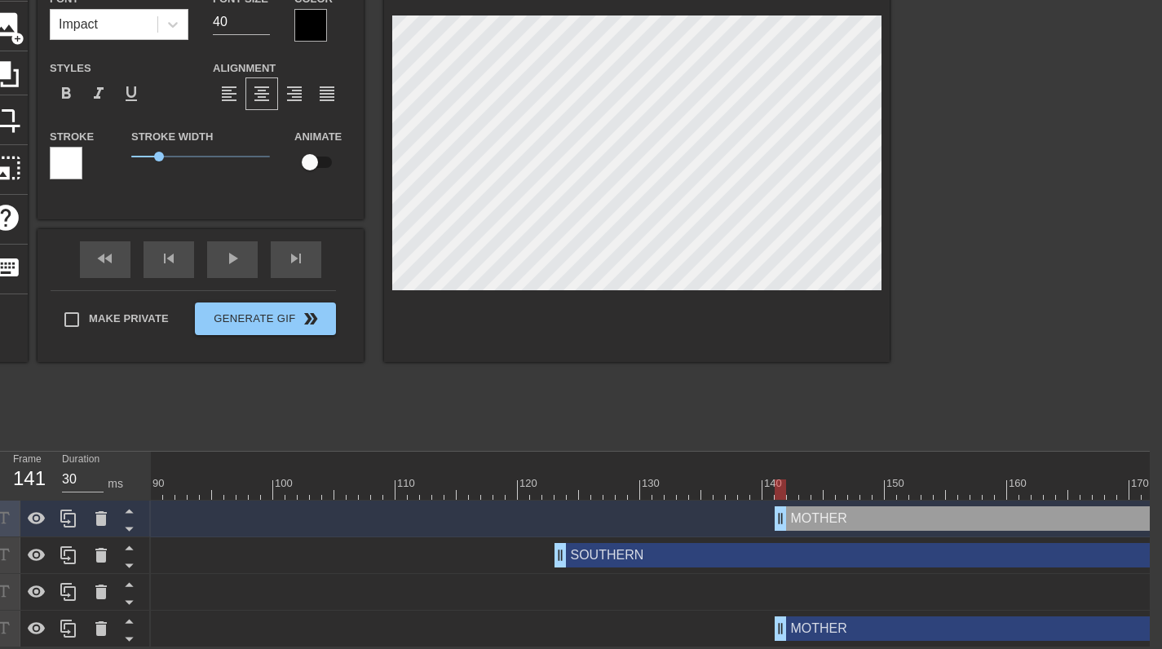
drag, startPoint x: 823, startPoint y: 526, endPoint x: 832, endPoint y: 595, distance: 69.9
click at [137, 518] on icon at bounding box center [129, 528] width 20 height 20
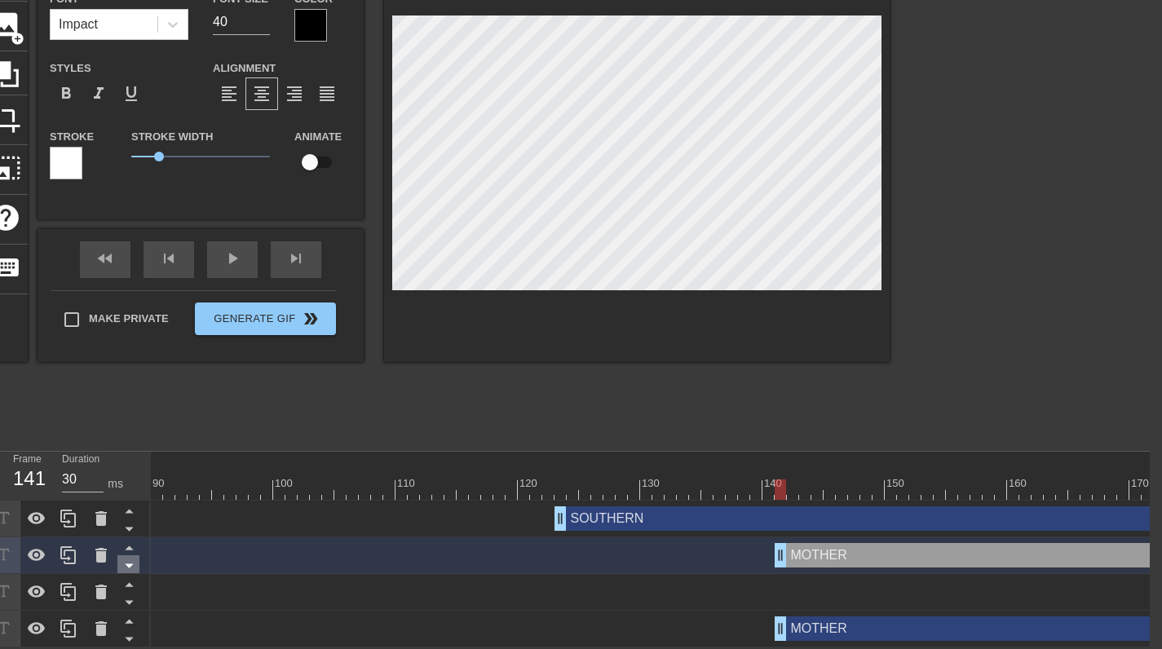
click at [130, 564] on icon at bounding box center [129, 566] width 8 height 4
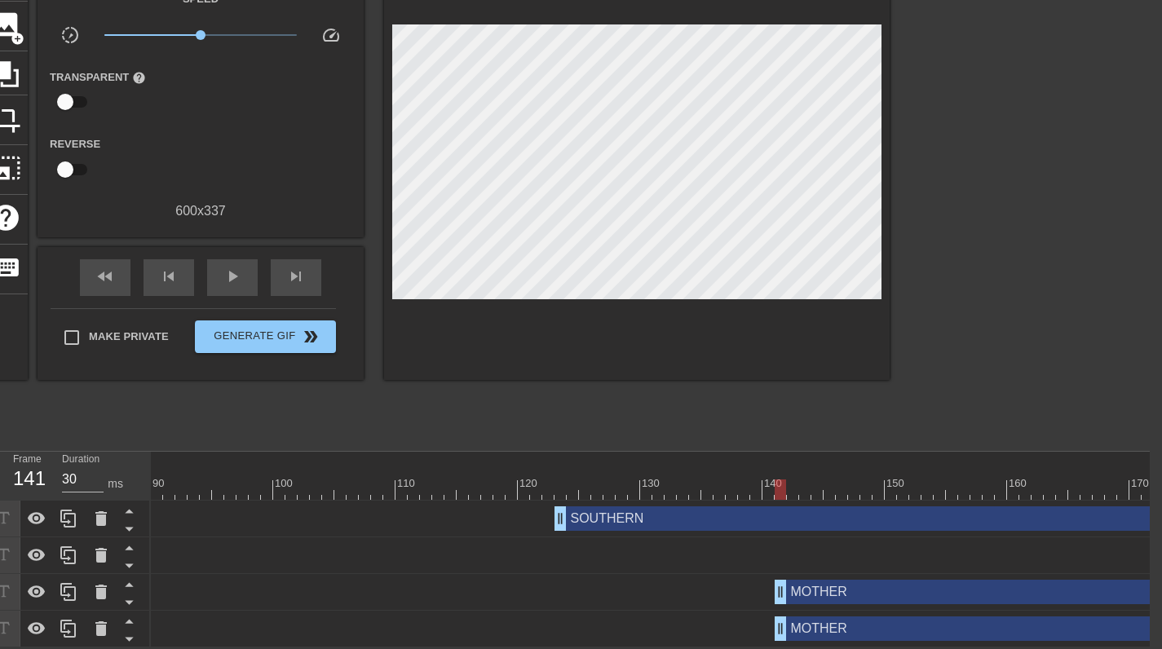
click at [393, 511] on div "SOUTHERN drag_handle drag_handle" at bounding box center [273, 518] width 2421 height 24
click at [133, 518] on icon at bounding box center [129, 528] width 20 height 20
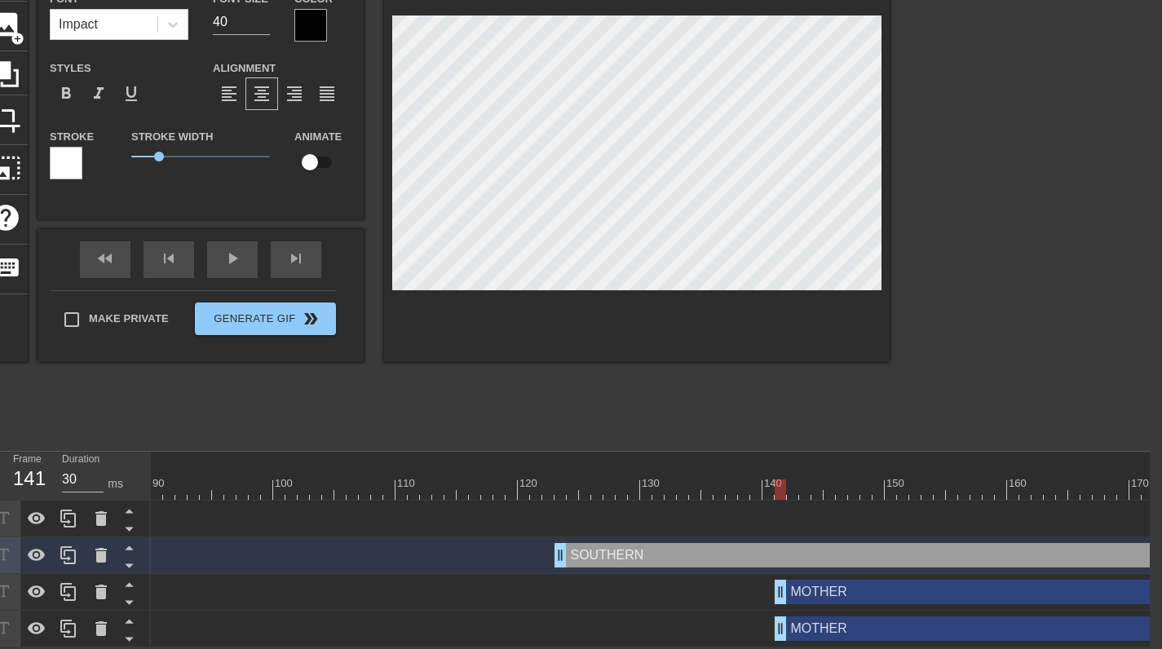
click at [872, 616] on div "MOTHER drag_handle drag_handle" at bounding box center [1128, 628] width 709 height 24
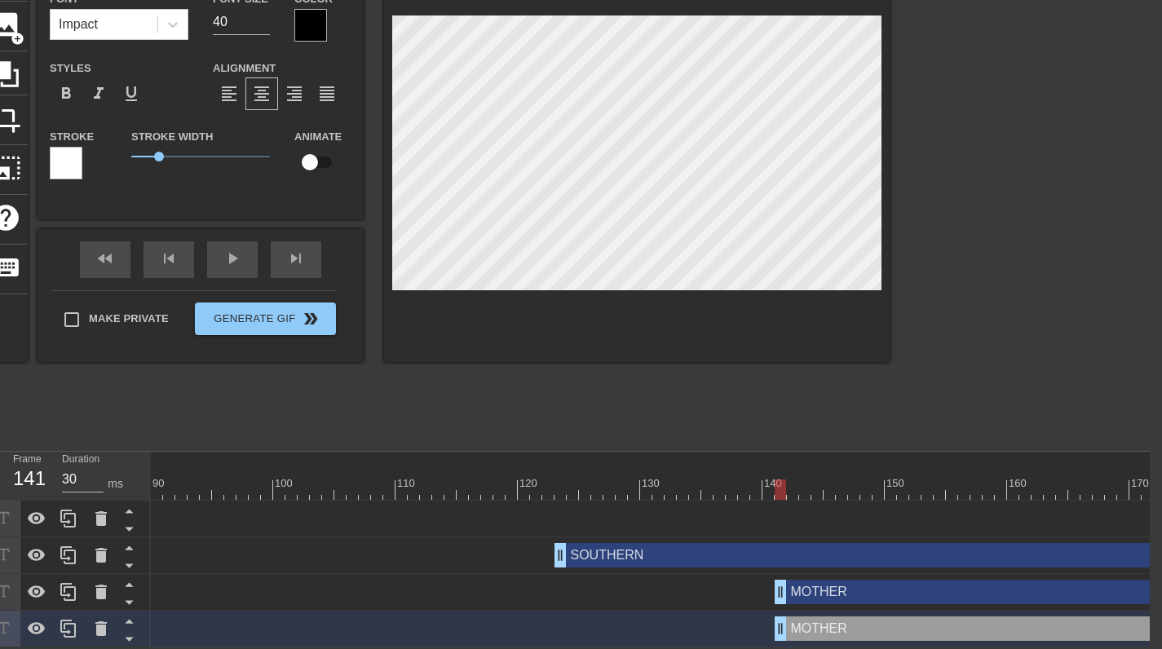
scroll to position [0, 12]
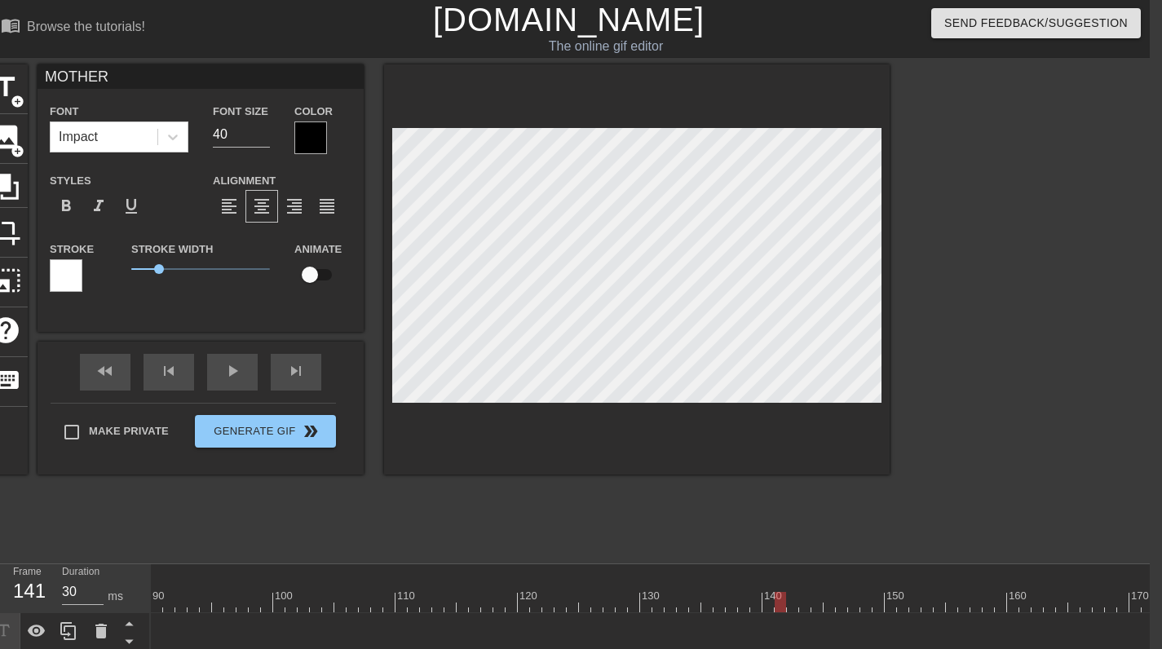
click at [119, 77] on input "MOTHER" at bounding box center [200, 76] width 326 height 24
type input "f"
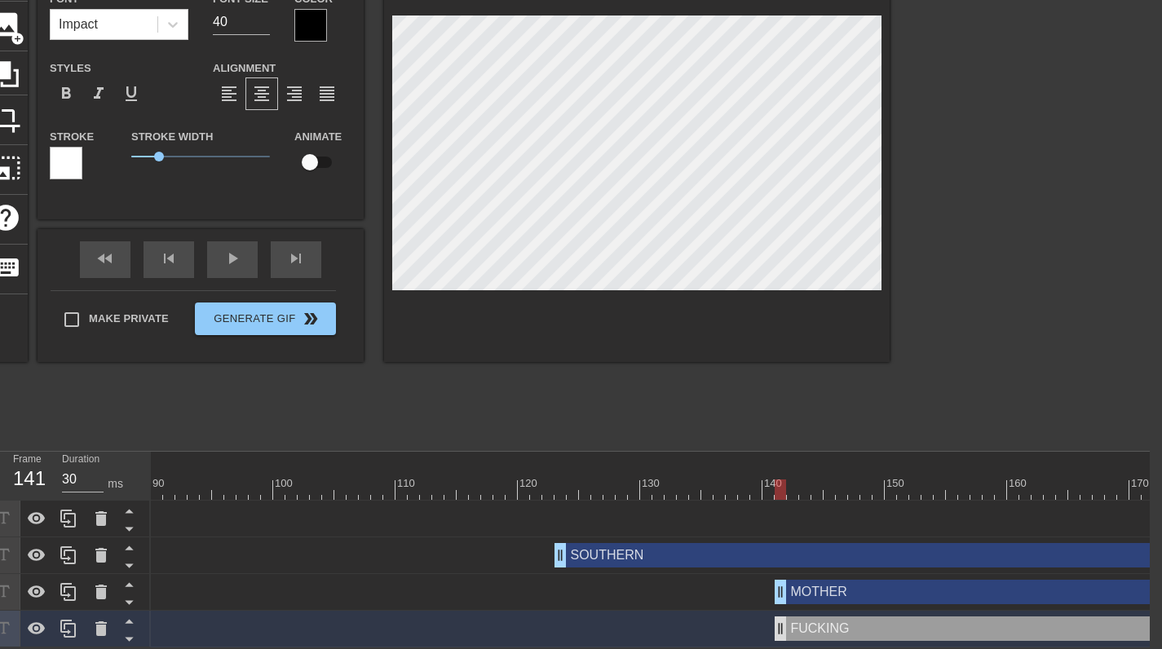
type input "FUCKING"
type input "30"
drag, startPoint x: 782, startPoint y: 615, endPoint x: 950, endPoint y: 607, distance: 168.1
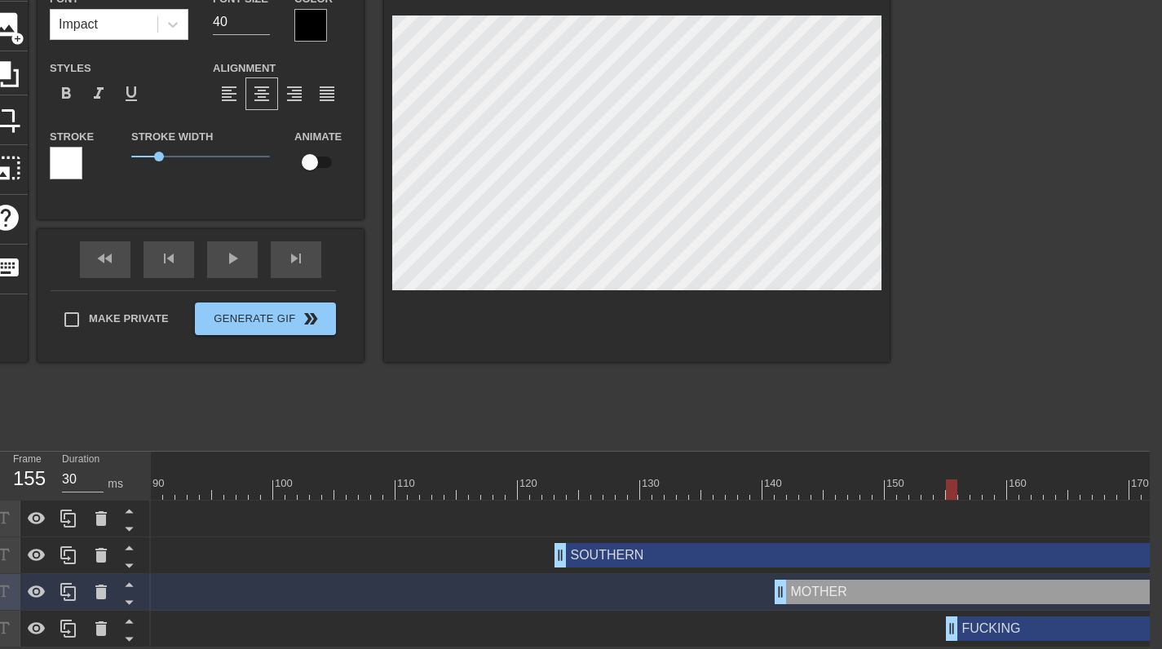
type input "FUCKING"
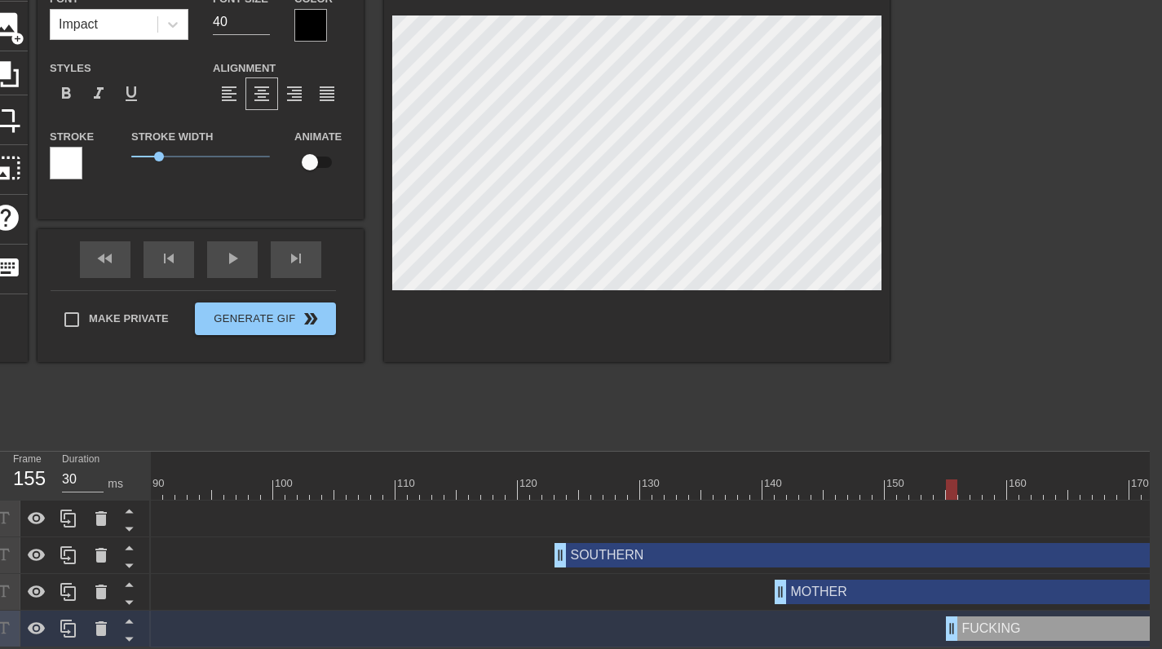
click at [660, 354] on div "title add_circle image add_circle crop photo_size_select_large help keyboard FU…" at bounding box center [437, 196] width 906 height 489
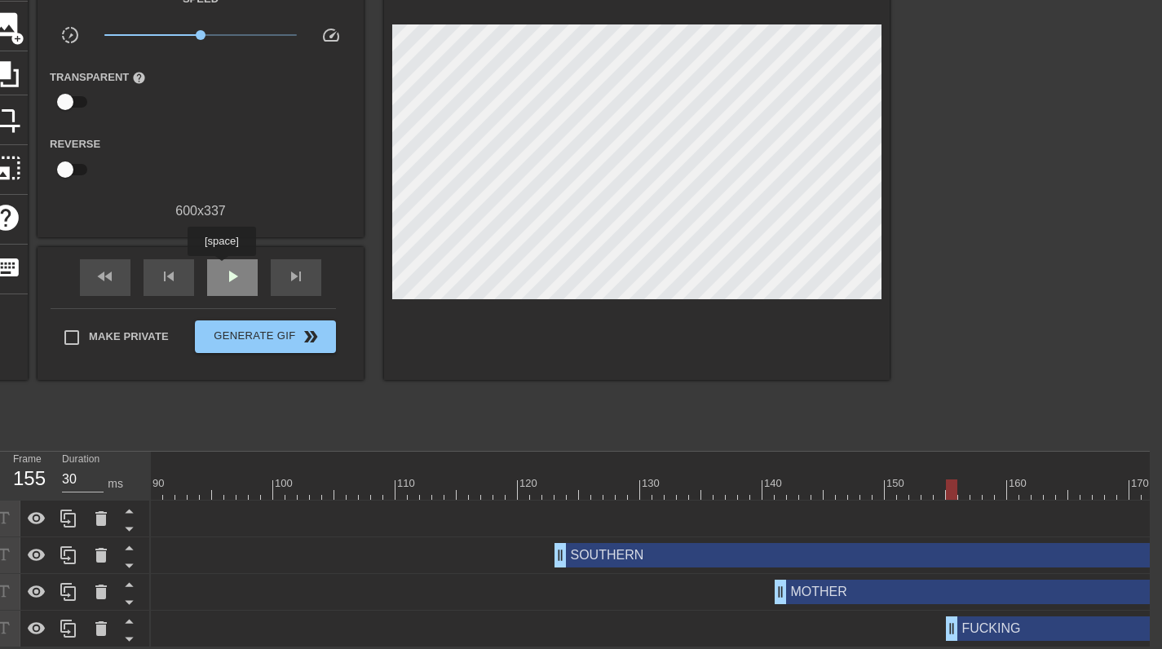
click at [222, 267] on div "play_arrow" at bounding box center [232, 277] width 51 height 37
drag, startPoint x: 785, startPoint y: 585, endPoint x: 768, endPoint y: 597, distance: 21.0
click at [823, 594] on div "MOTHER drag_handle drag_handle" at bounding box center [273, 592] width 2421 height 37
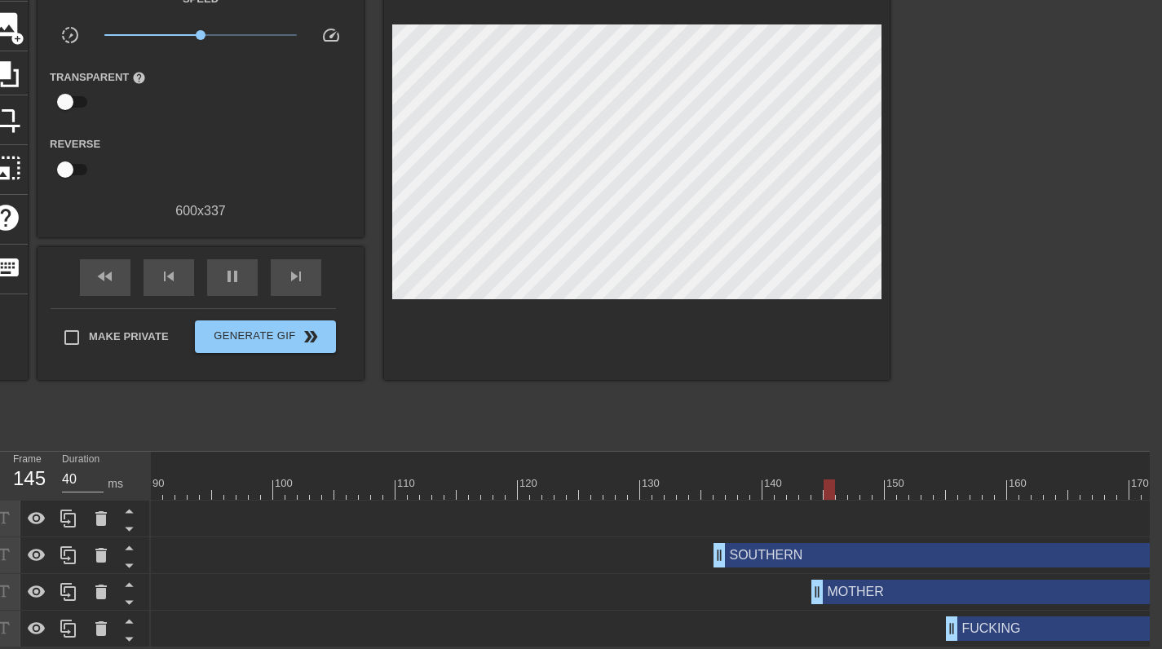
drag, startPoint x: 560, startPoint y: 544, endPoint x: 723, endPoint y: 554, distance: 163.3
drag, startPoint x: 818, startPoint y: 582, endPoint x: 909, endPoint y: 587, distance: 90.6
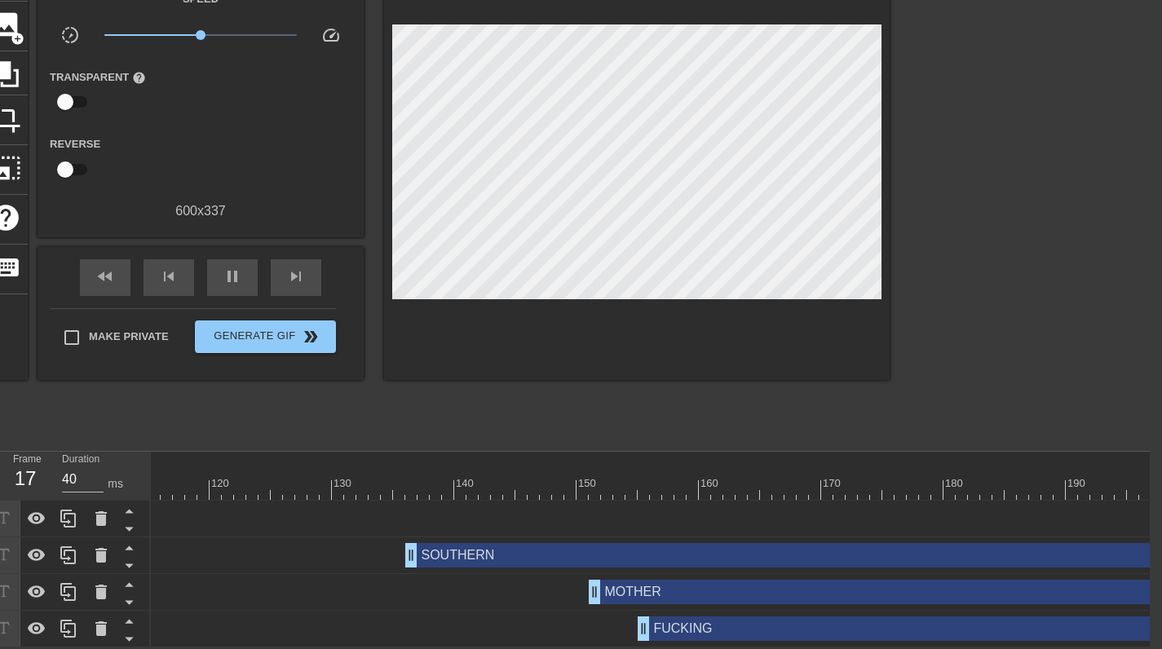
scroll to position [0, 1414]
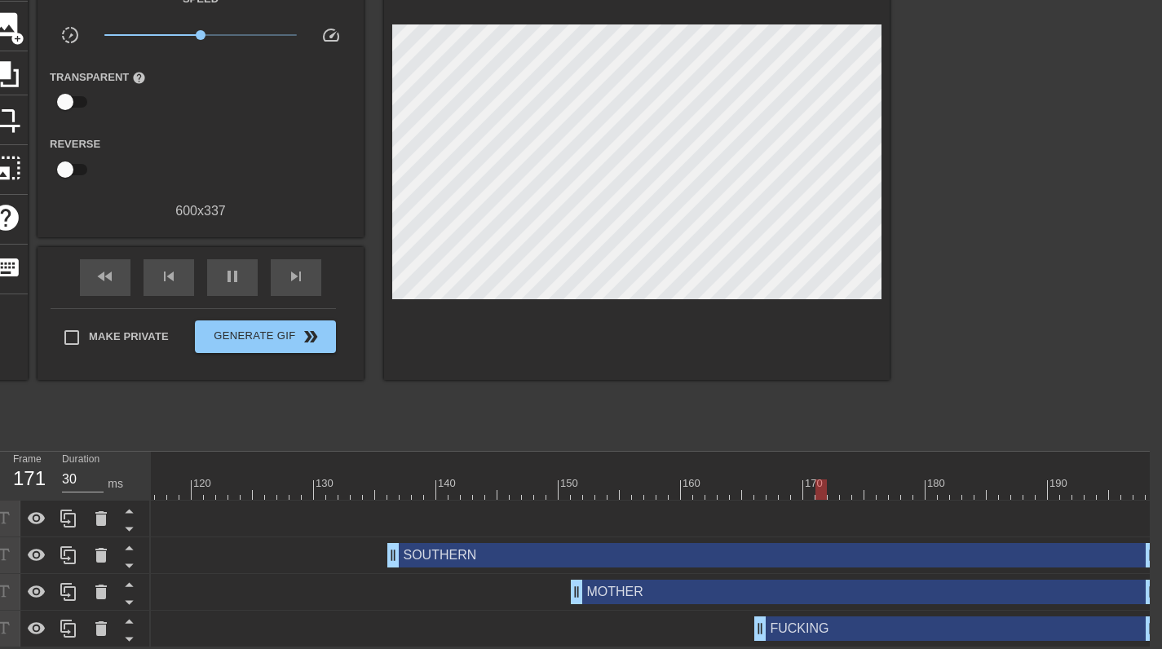
drag, startPoint x: 625, startPoint y: 623, endPoint x: 761, endPoint y: 618, distance: 136.2
click at [817, 620] on div "FUCKING drag_handle drag_handle" at bounding box center [956, 628] width 404 height 24
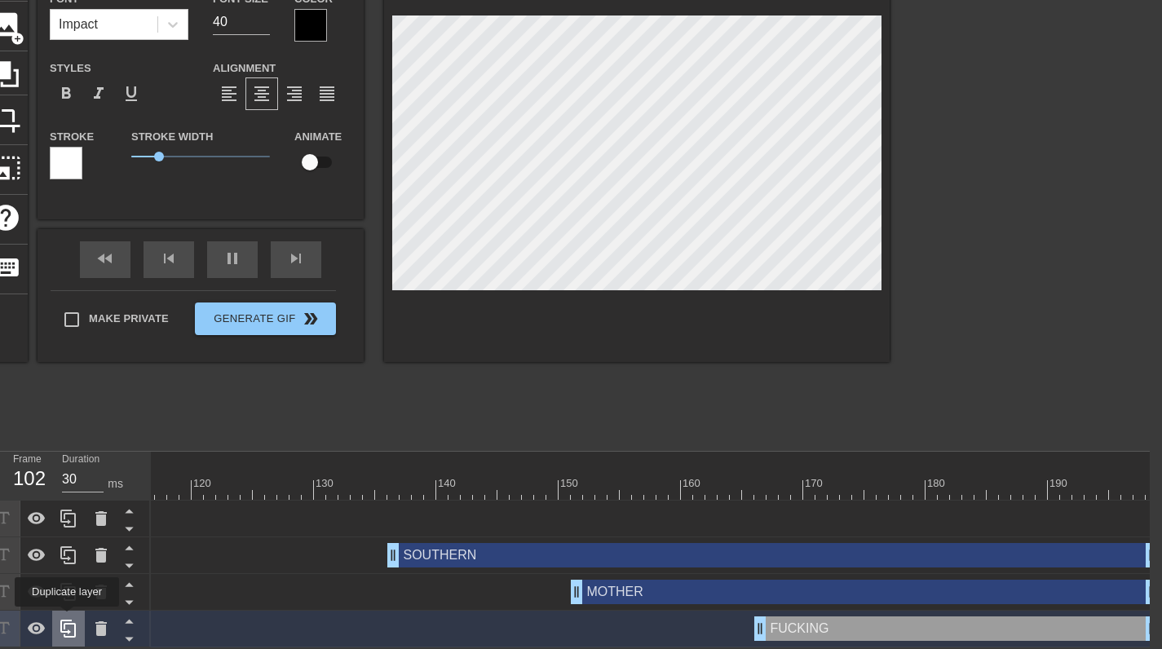
click at [67, 619] on icon at bounding box center [69, 629] width 20 height 20
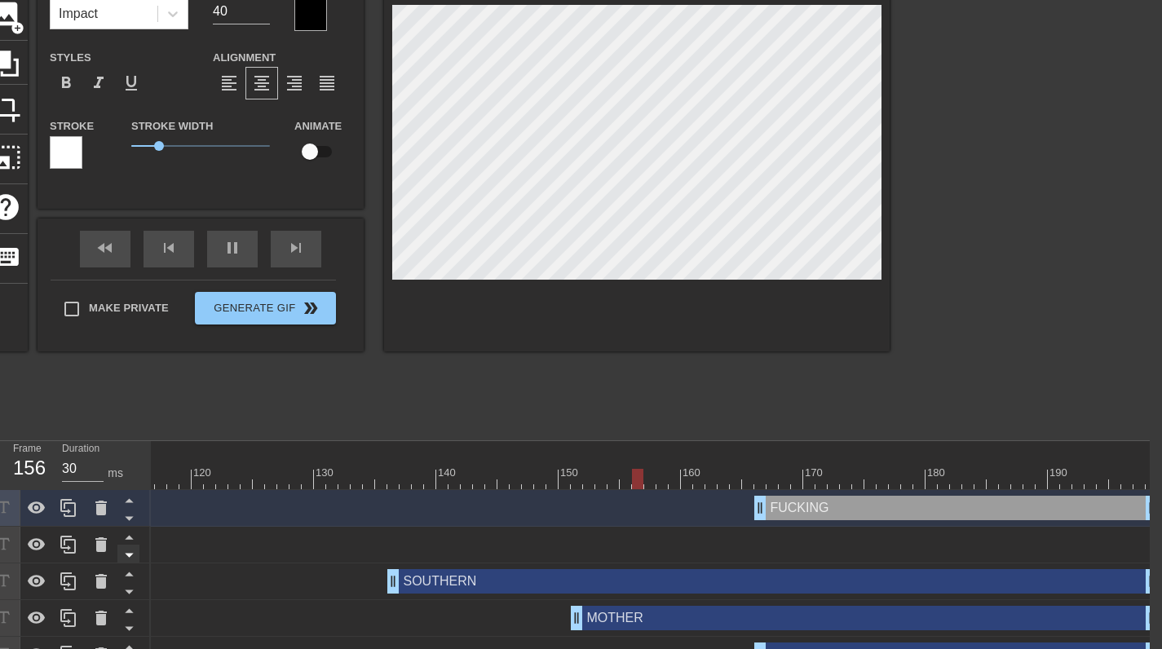
click at [126, 516] on icon at bounding box center [129, 518] width 20 height 20
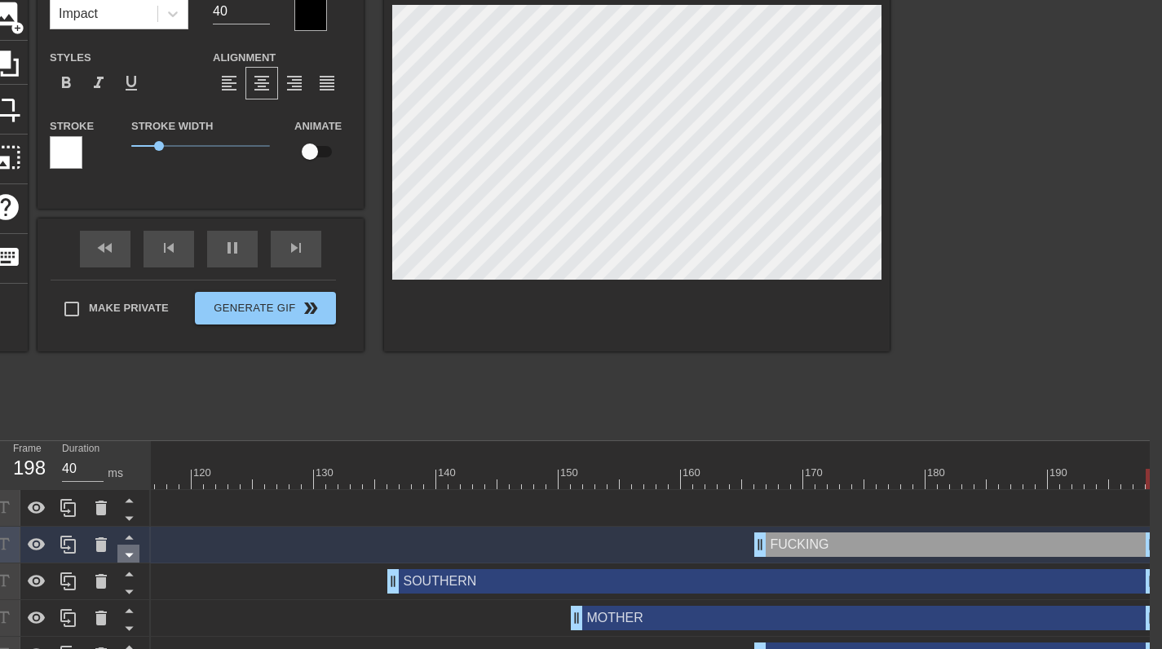
click at [128, 558] on icon at bounding box center [129, 555] width 20 height 20
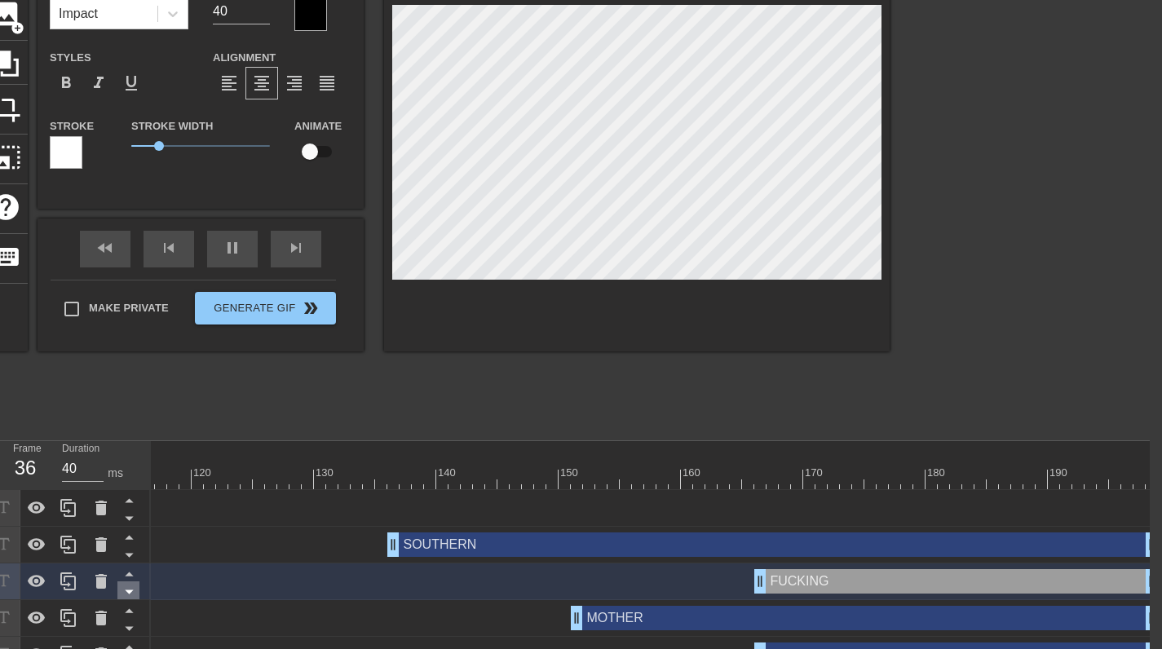
click at [127, 591] on icon at bounding box center [129, 592] width 8 height 4
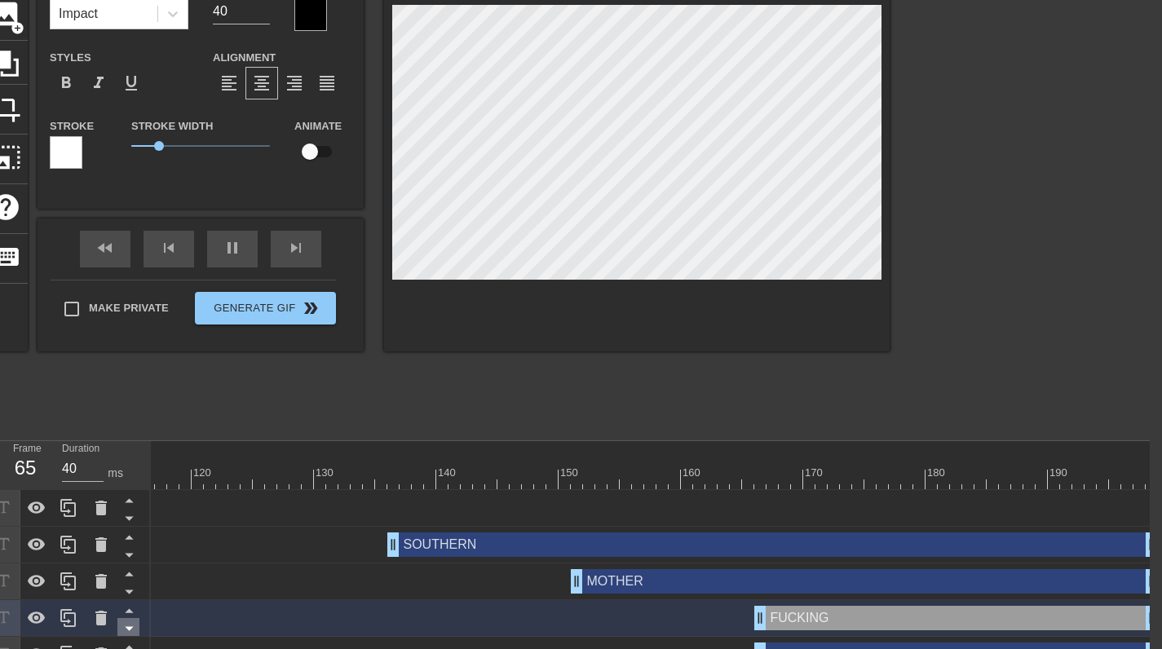
click at [132, 627] on icon at bounding box center [129, 628] width 20 height 20
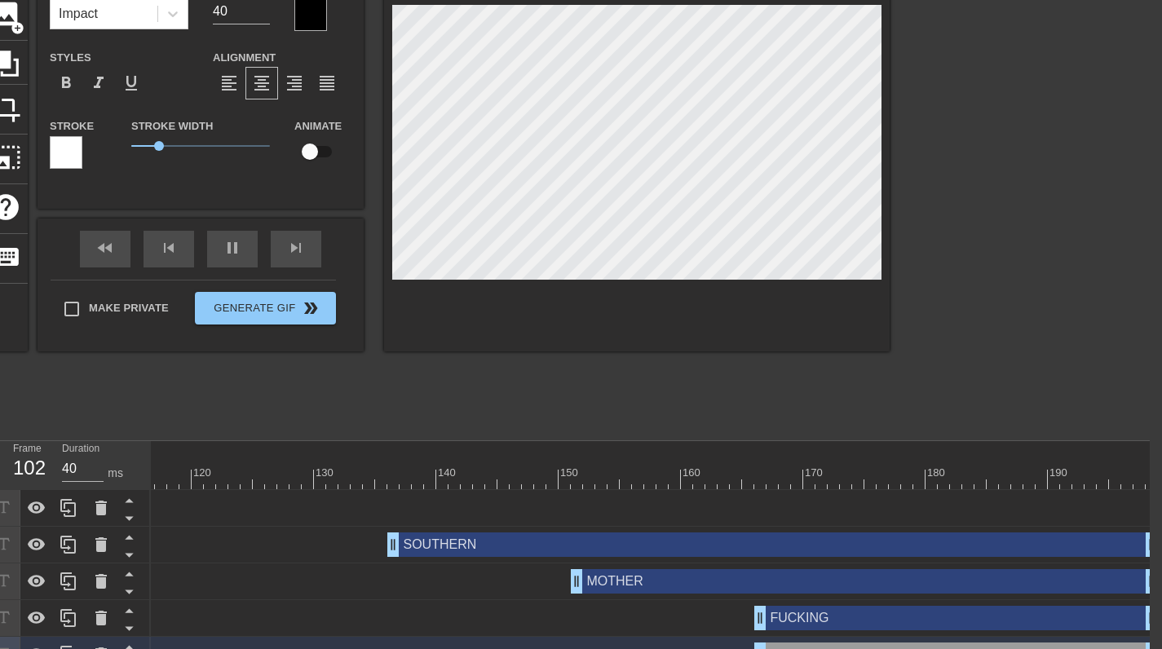
scroll to position [160, 12]
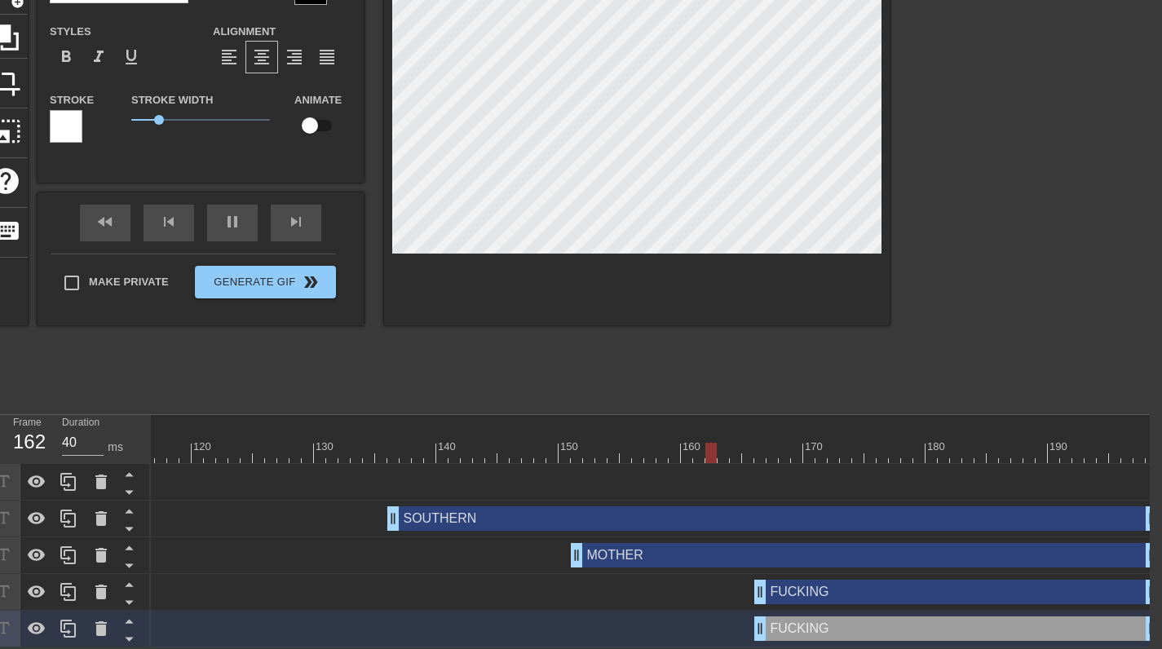
click at [810, 617] on div "FUCKING drag_handle drag_handle" at bounding box center [956, 628] width 404 height 24
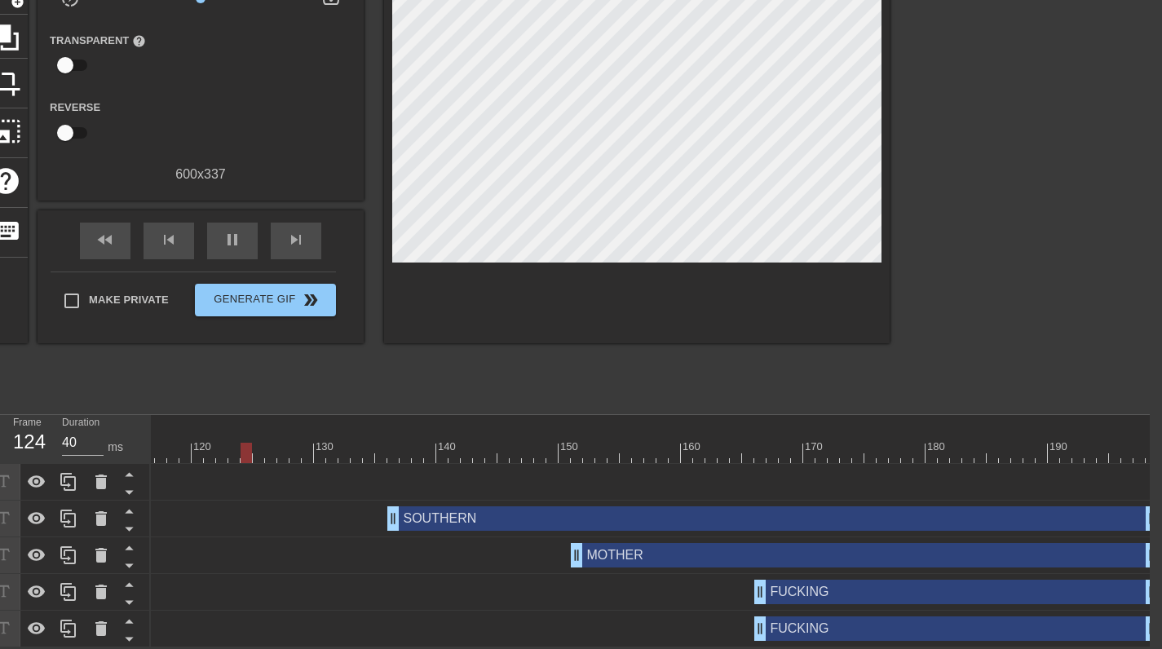
click at [838, 620] on div "FUCKING drag_handle drag_handle" at bounding box center [956, 628] width 404 height 24
click at [240, 210] on div "fast_rewind skip_previous pause skip_next" at bounding box center [201, 240] width 266 height 61
click at [234, 231] on span "pause" at bounding box center [233, 240] width 20 height 20
type input "30"
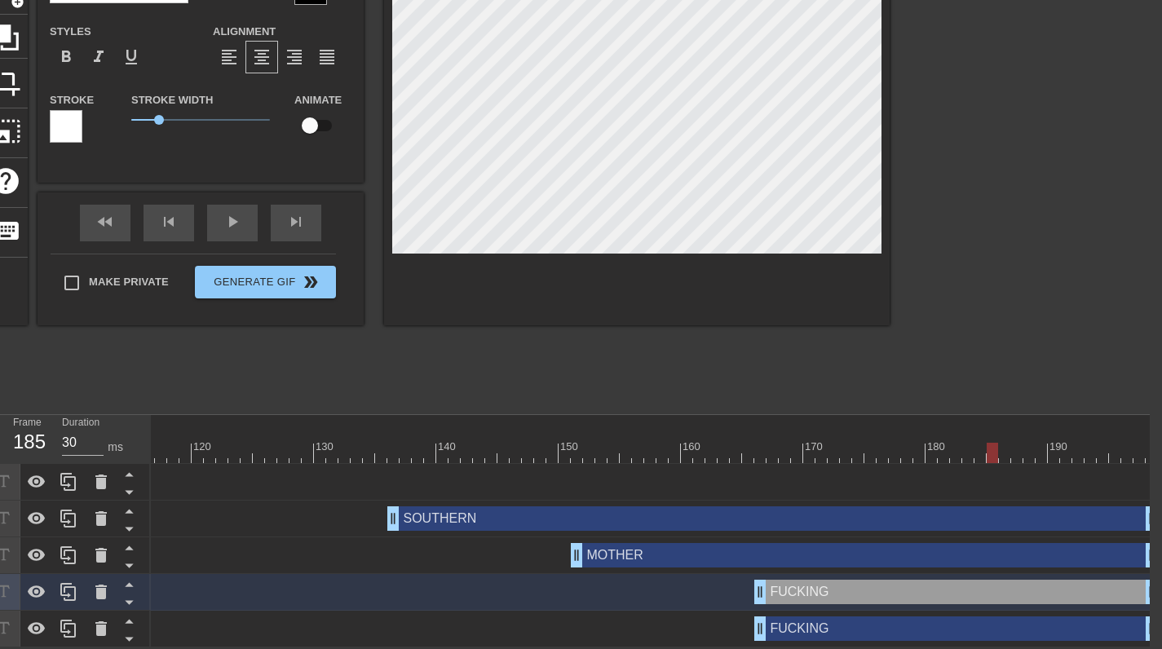
click at [734, 296] on div at bounding box center [636, 120] width 505 height 410
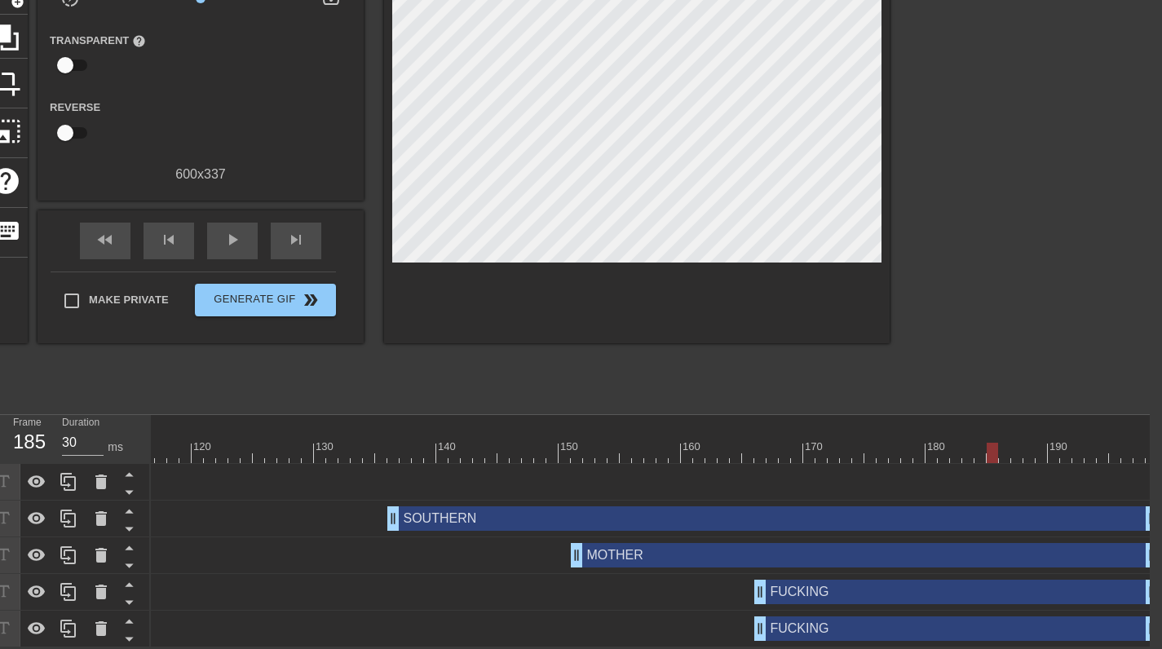
click at [799, 581] on div "FUCKING drag_handle drag_handle" at bounding box center [956, 592] width 404 height 24
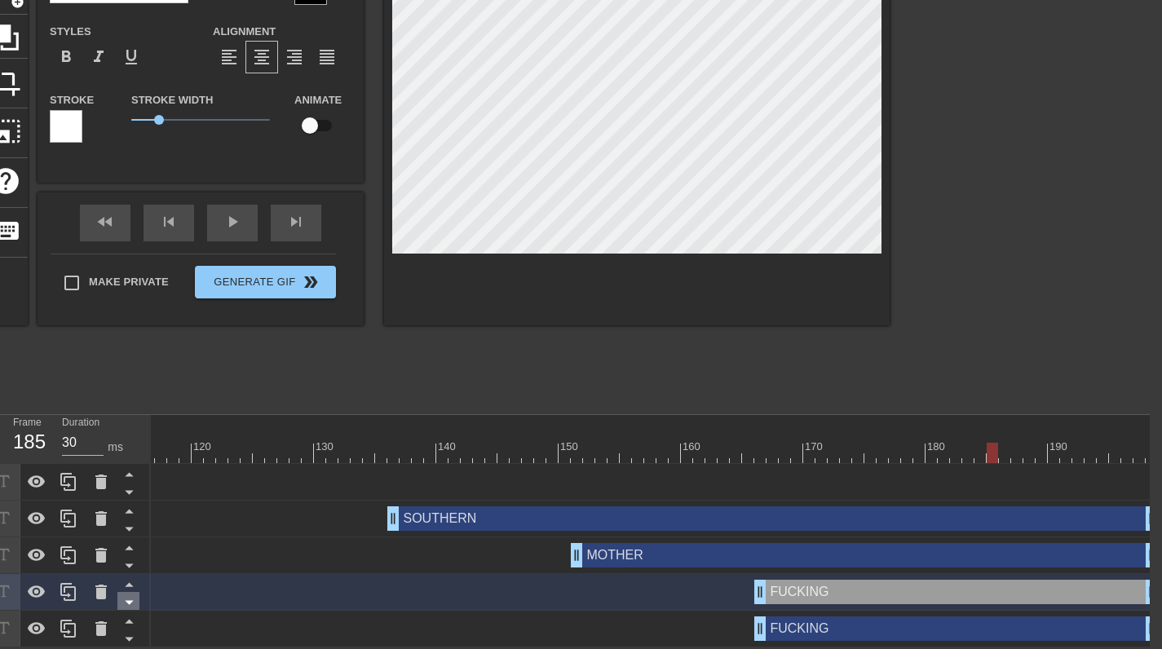
click at [128, 601] on icon at bounding box center [129, 603] width 8 height 4
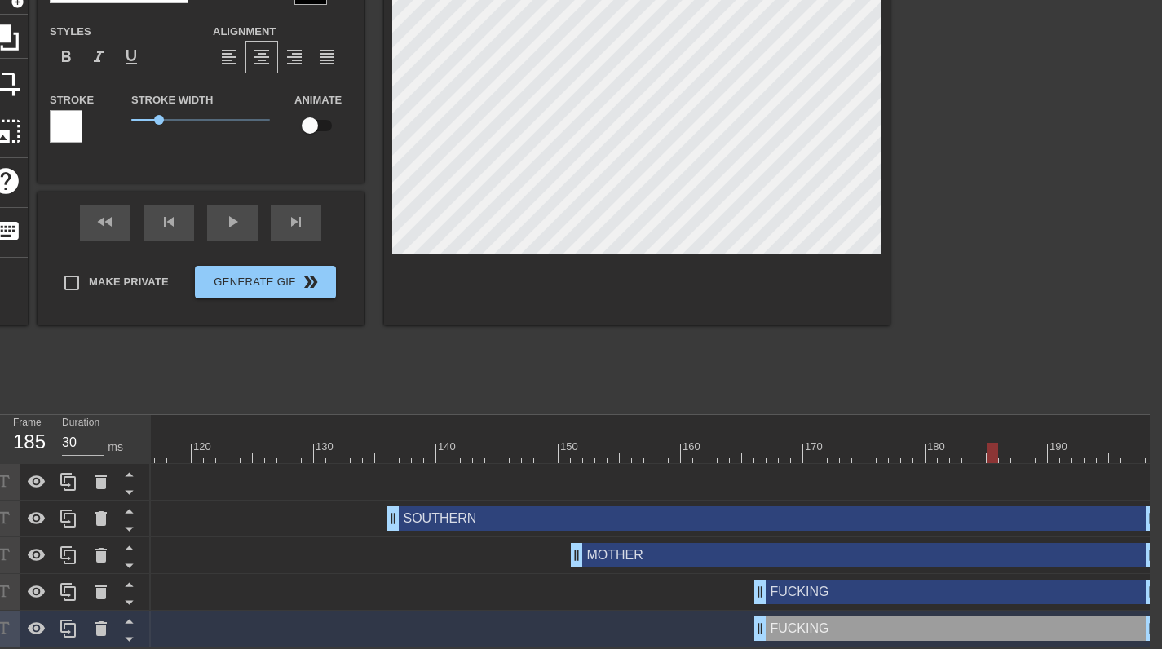
scroll to position [0, 12]
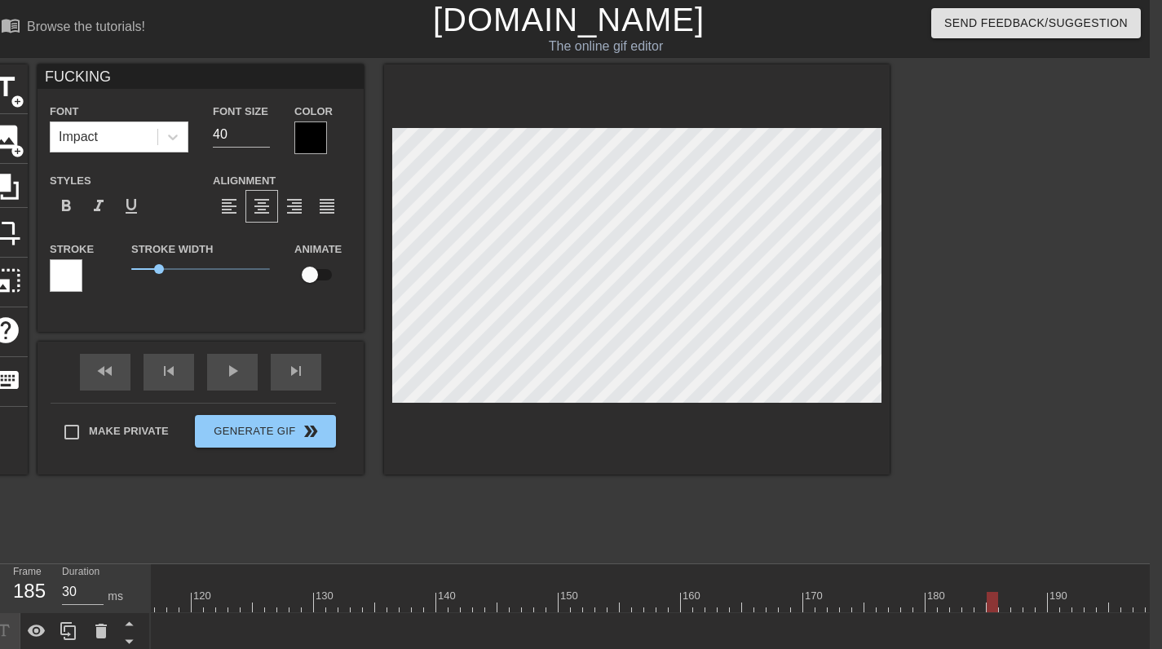
click at [126, 79] on input "FUCKING" at bounding box center [200, 76] width 326 height 24
type input "DEMOCRATIC"
click at [633, 479] on div "title add_circle image add_circle crop photo_size_select_large help keyboard DE…" at bounding box center [437, 308] width 906 height 489
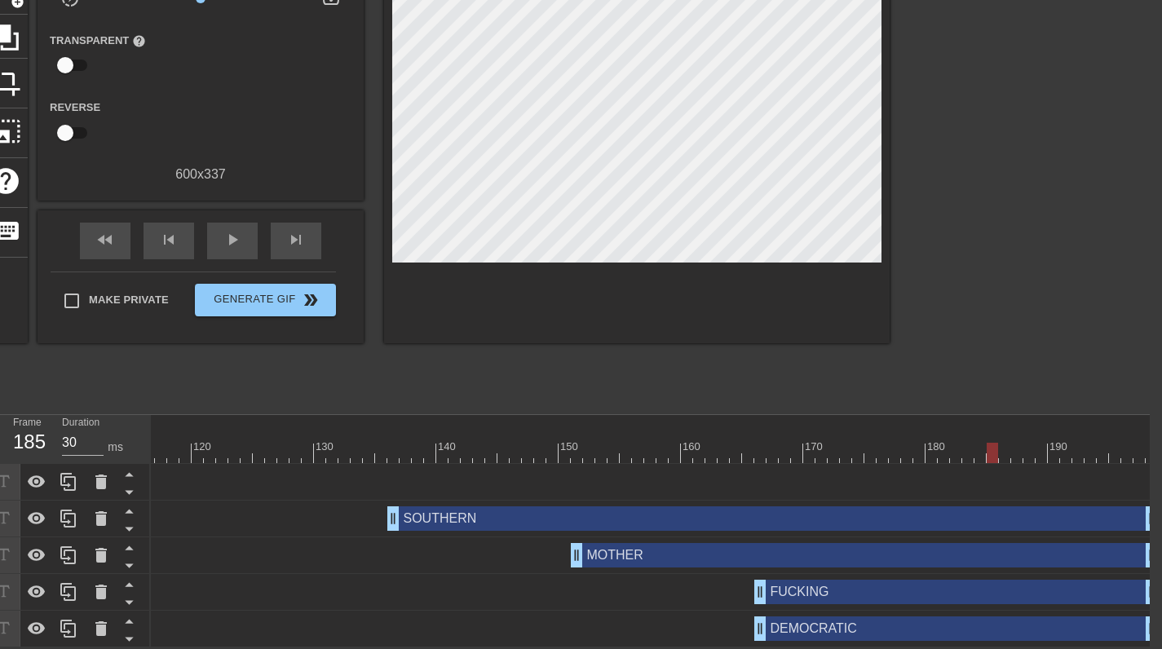
scroll to position [160, 12]
drag, startPoint x: 762, startPoint y: 621, endPoint x: 841, endPoint y: 613, distance: 79.5
click at [229, 230] on span "play_arrow" at bounding box center [233, 240] width 20 height 20
click at [229, 230] on span "pause" at bounding box center [233, 240] width 20 height 20
type input "40"
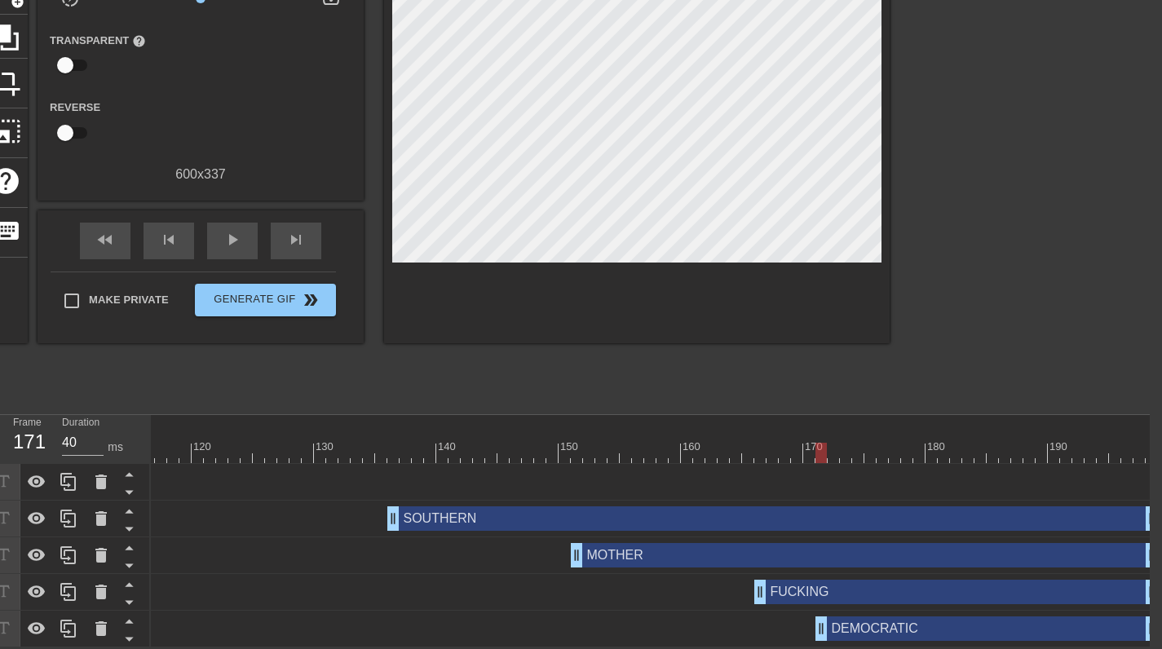
drag, startPoint x: 833, startPoint y: 614, endPoint x: 817, endPoint y: 618, distance: 16.8
click at [858, 617] on div "DEMOCRATIC drag_handle drag_handle" at bounding box center [986, 628] width 342 height 24
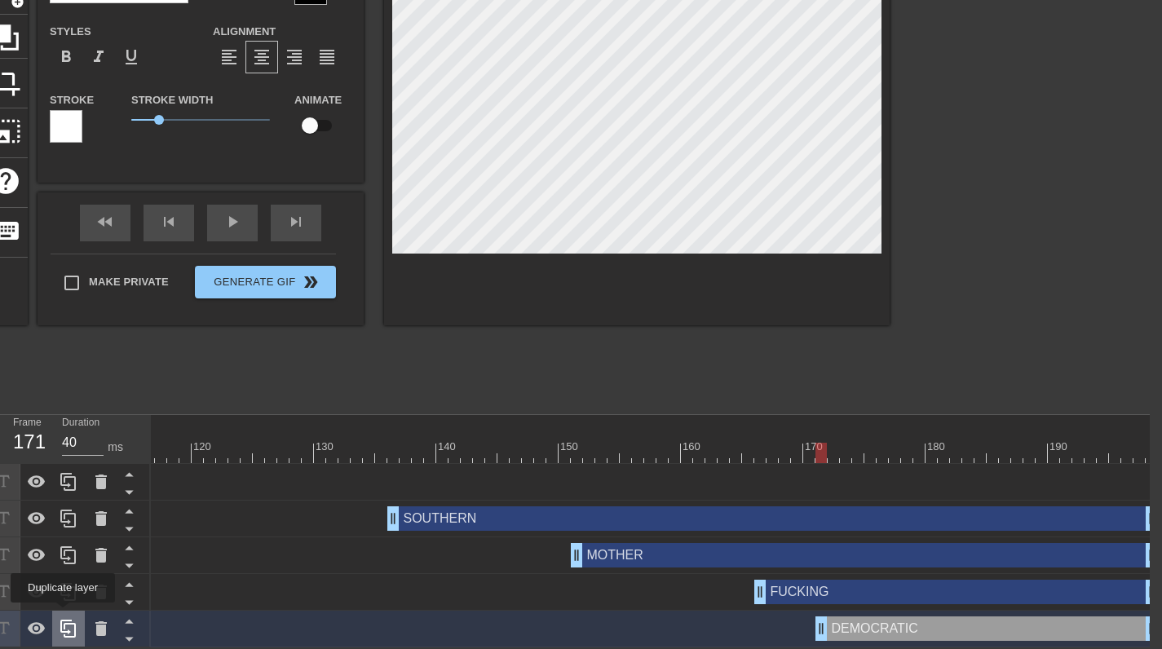
click at [63, 619] on icon at bounding box center [69, 629] width 20 height 20
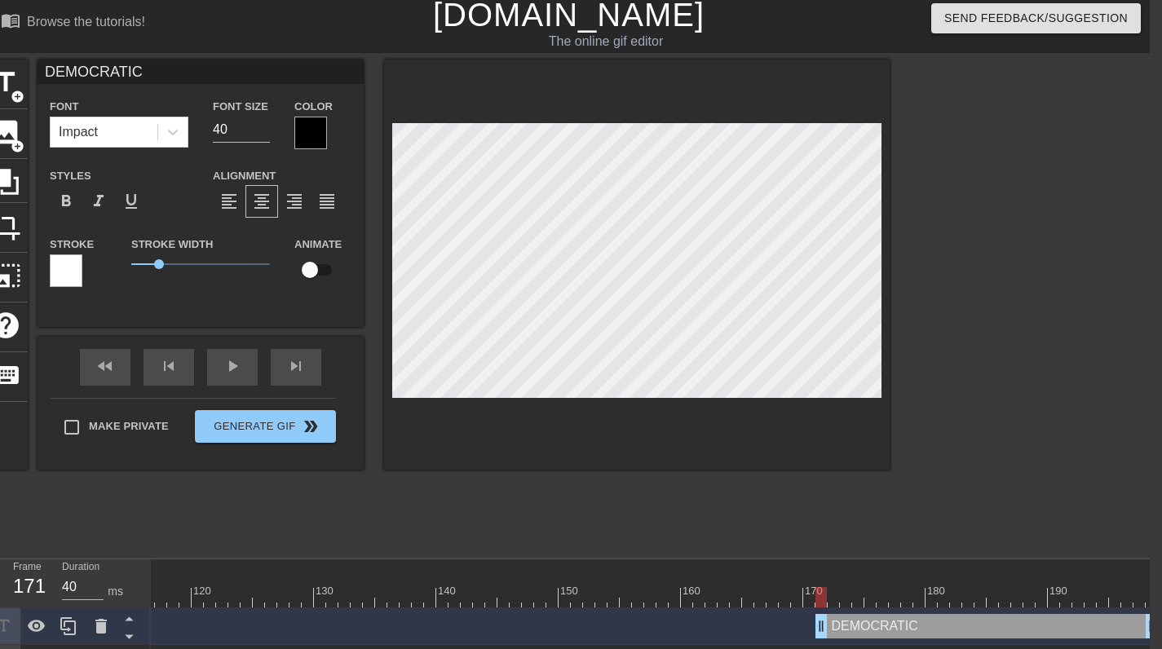
scroll to position [0, 12]
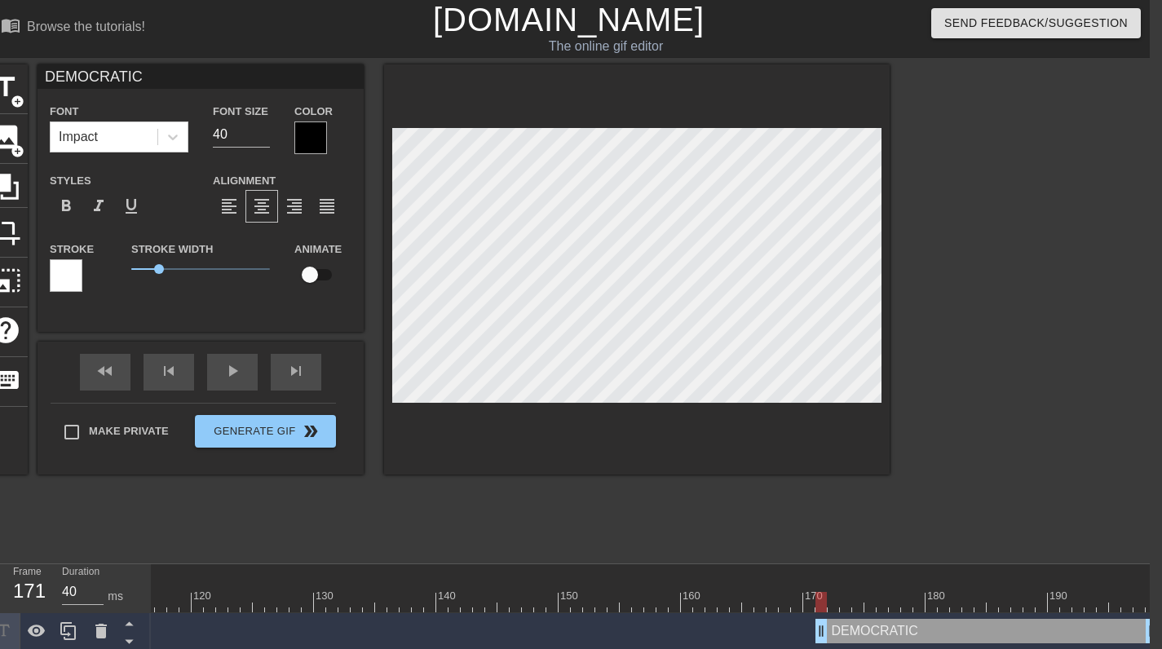
click at [148, 88] on input "DEMOCRATIC" at bounding box center [200, 76] width 326 height 24
type input "REPUBLICANS"
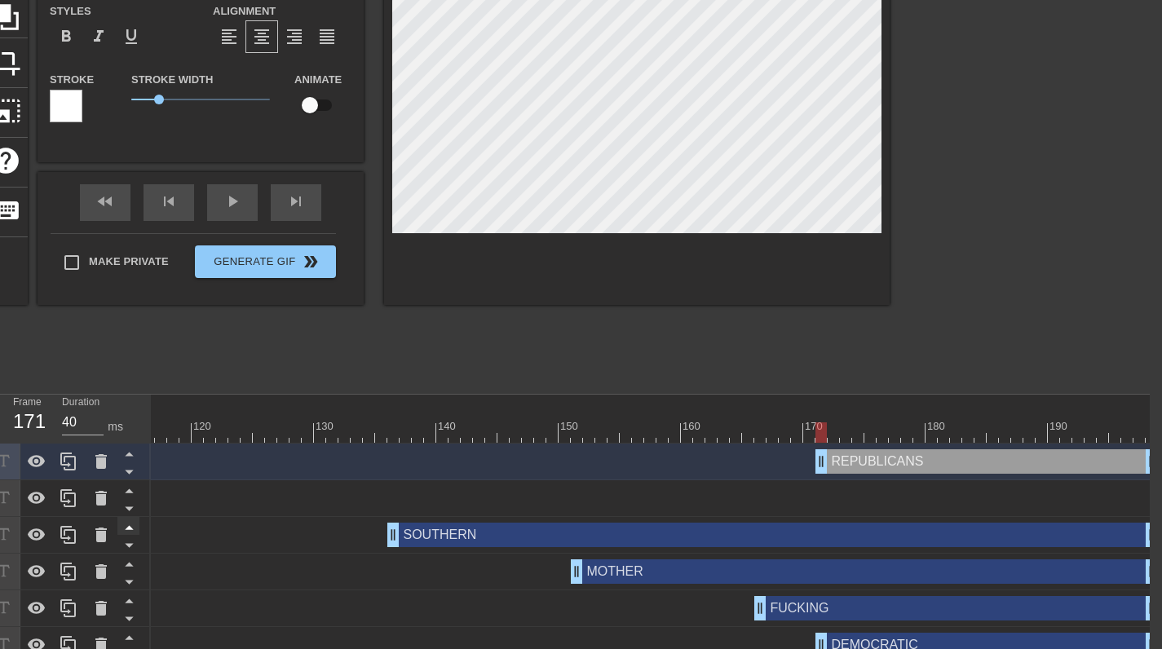
scroll to position [196, 12]
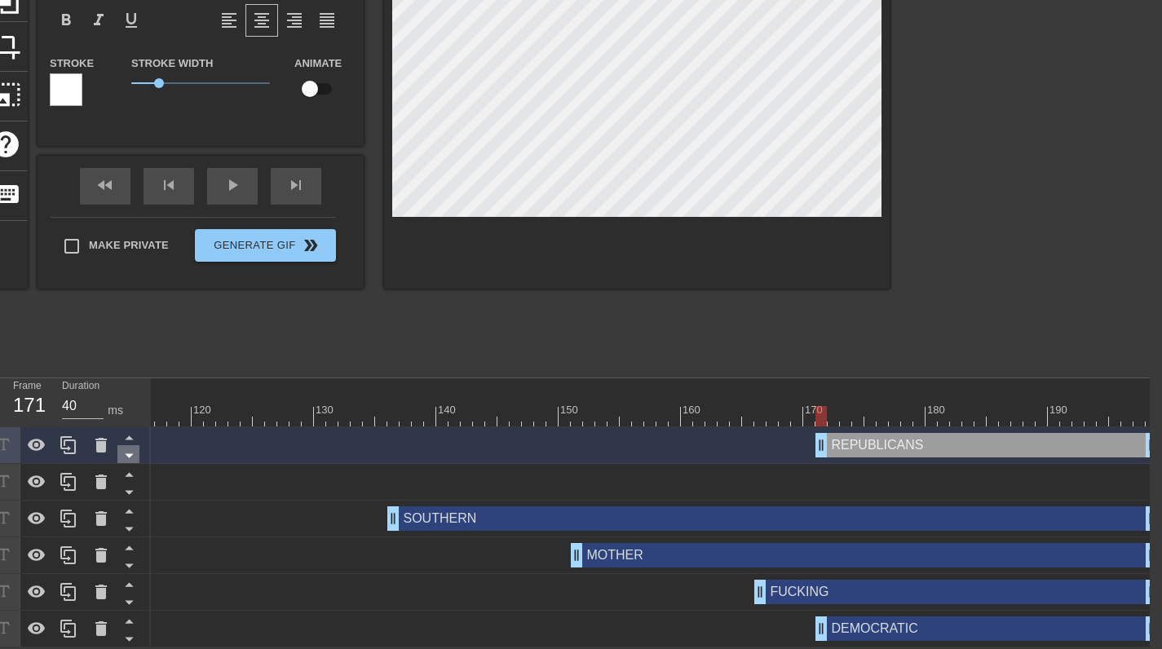
click at [130, 454] on icon at bounding box center [129, 456] width 8 height 4
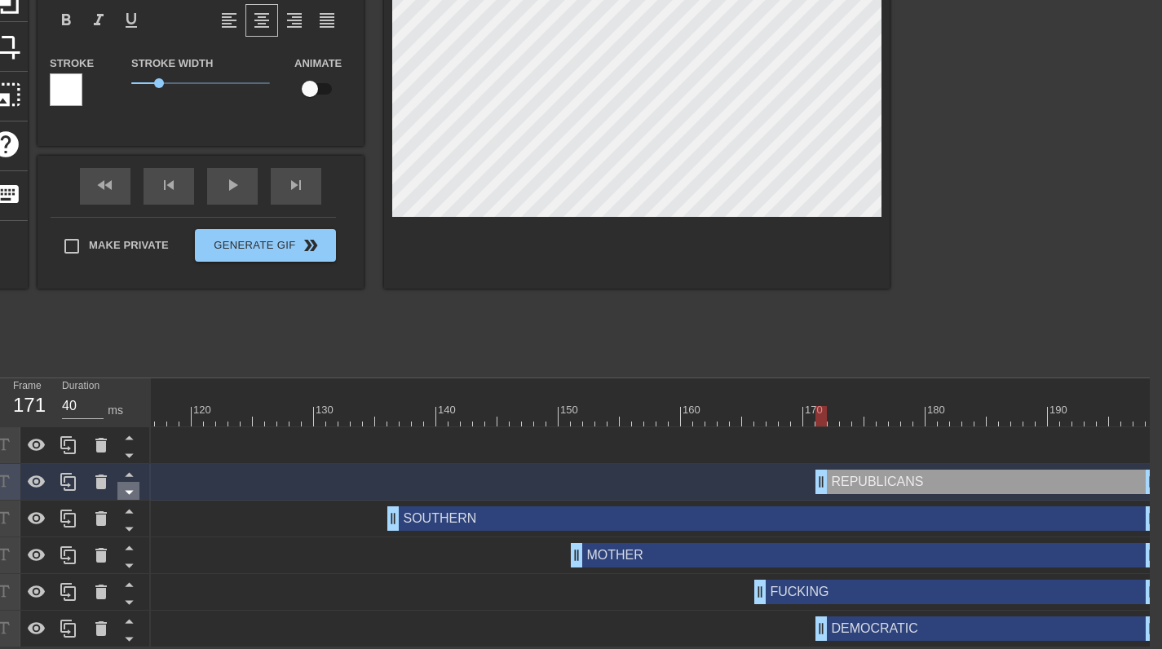
click at [130, 482] on icon at bounding box center [129, 492] width 20 height 20
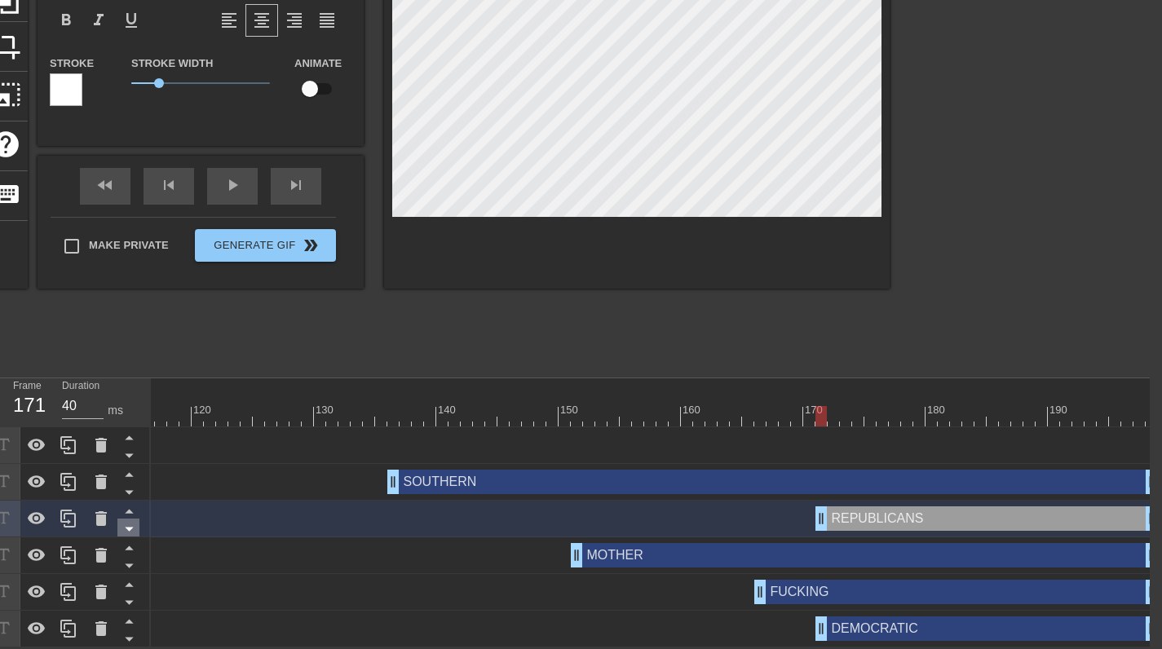
click at [132, 518] on icon at bounding box center [129, 528] width 20 height 20
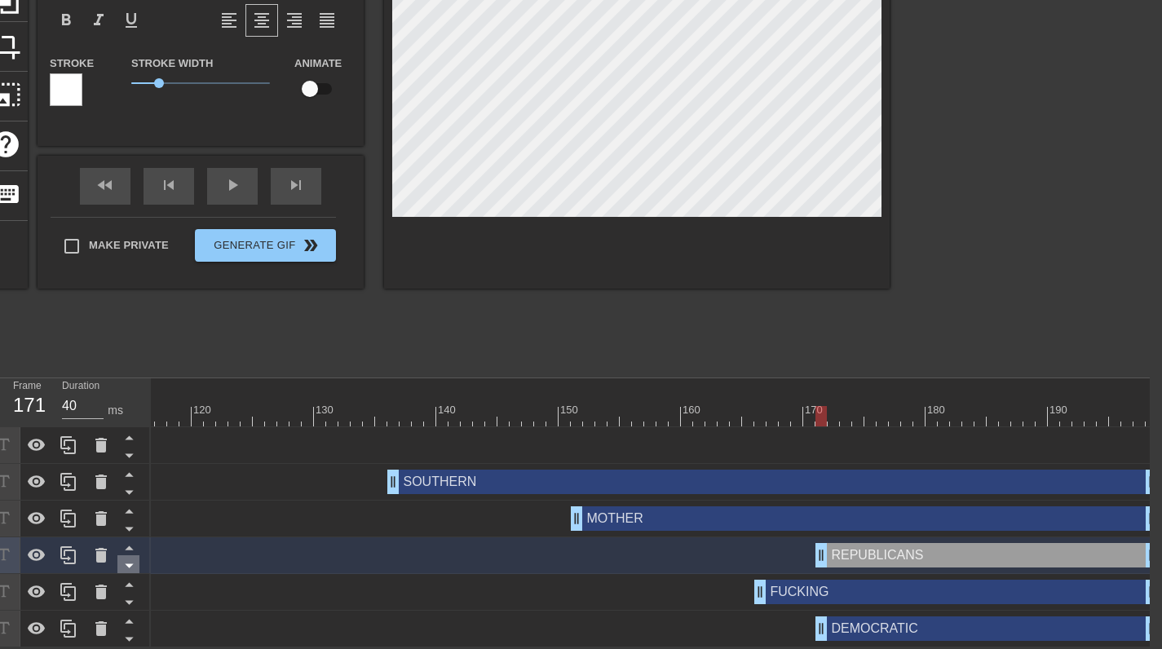
click at [130, 564] on icon at bounding box center [129, 566] width 8 height 4
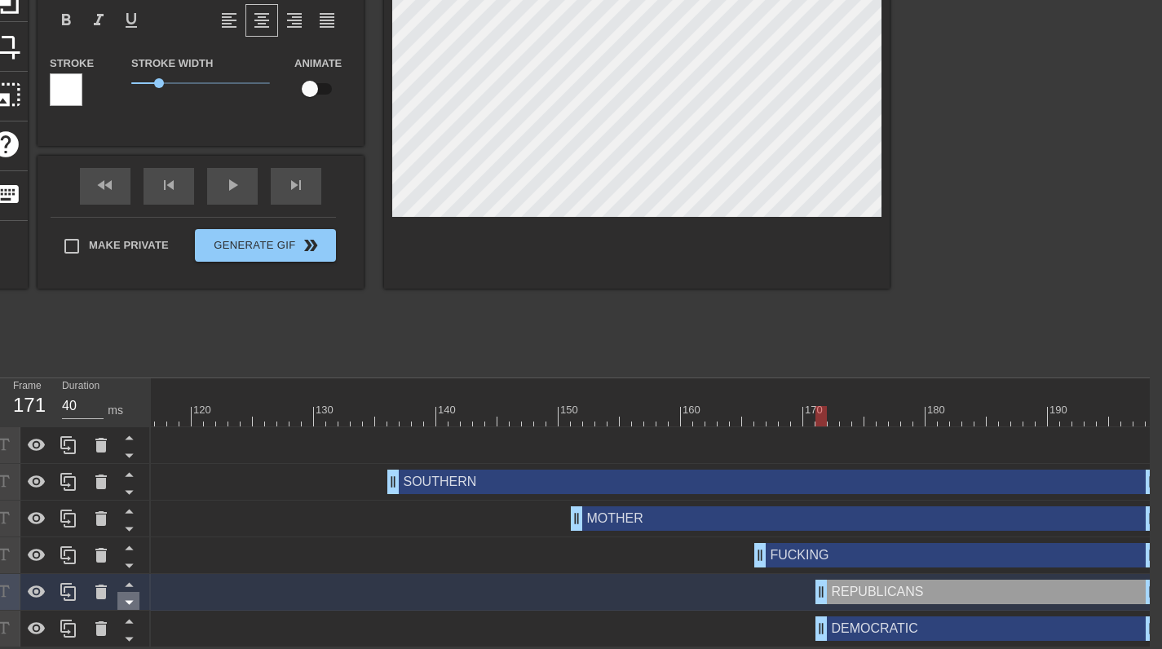
click at [132, 593] on icon at bounding box center [129, 602] width 20 height 20
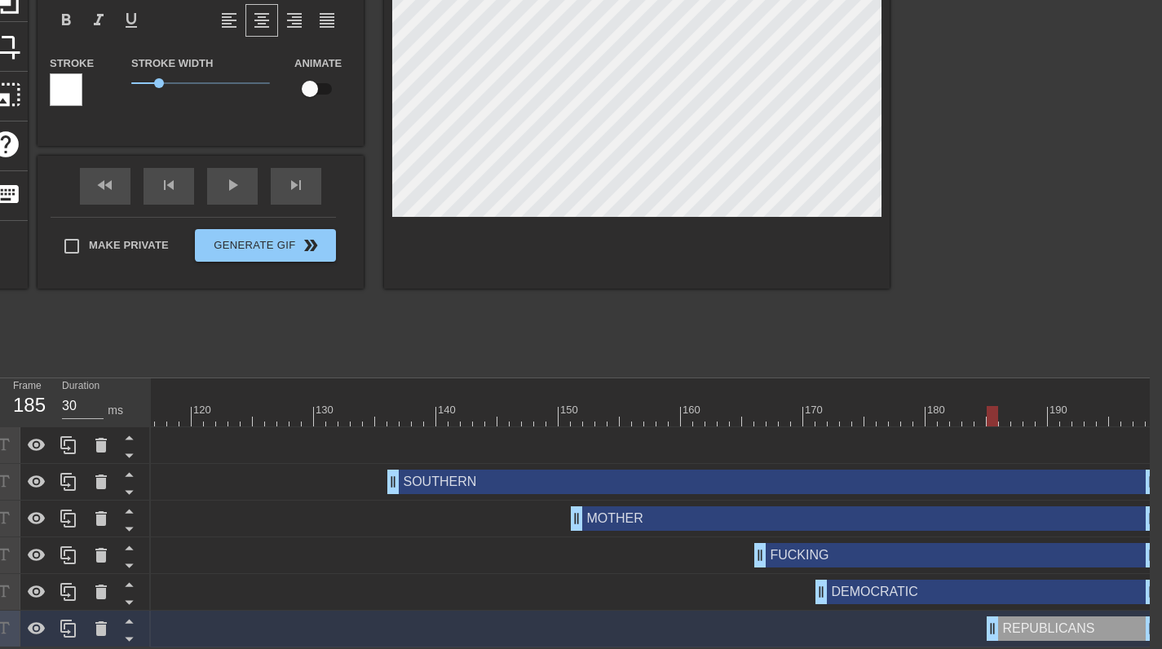
drag, startPoint x: 821, startPoint y: 615, endPoint x: 987, endPoint y: 614, distance: 166.3
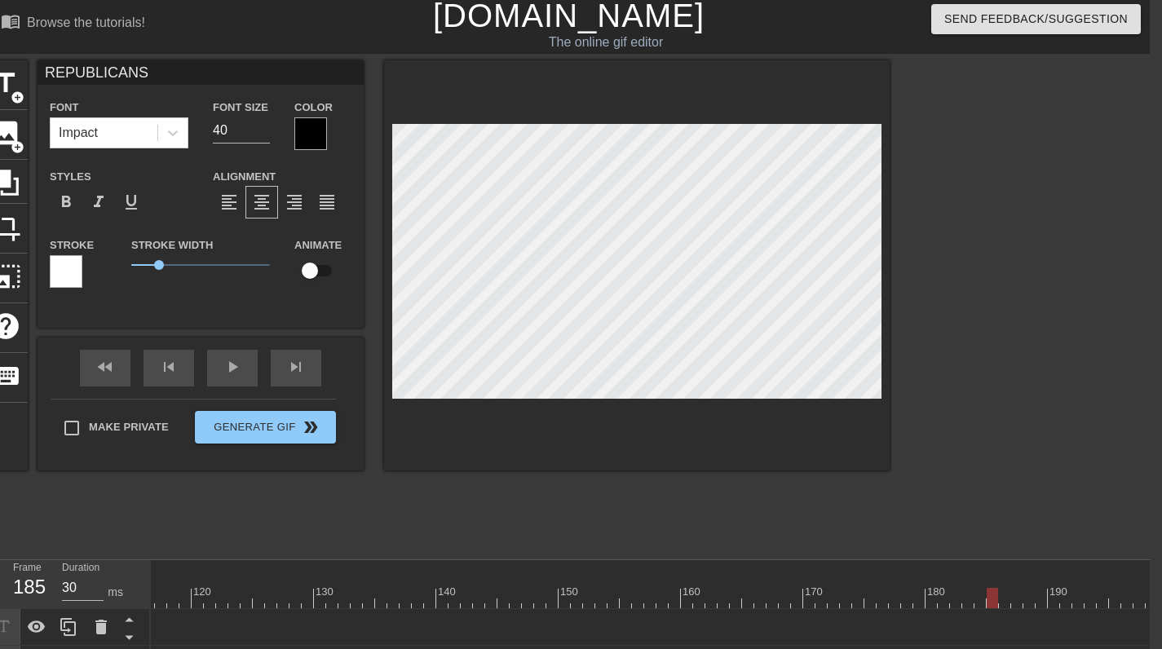
scroll to position [0, 12]
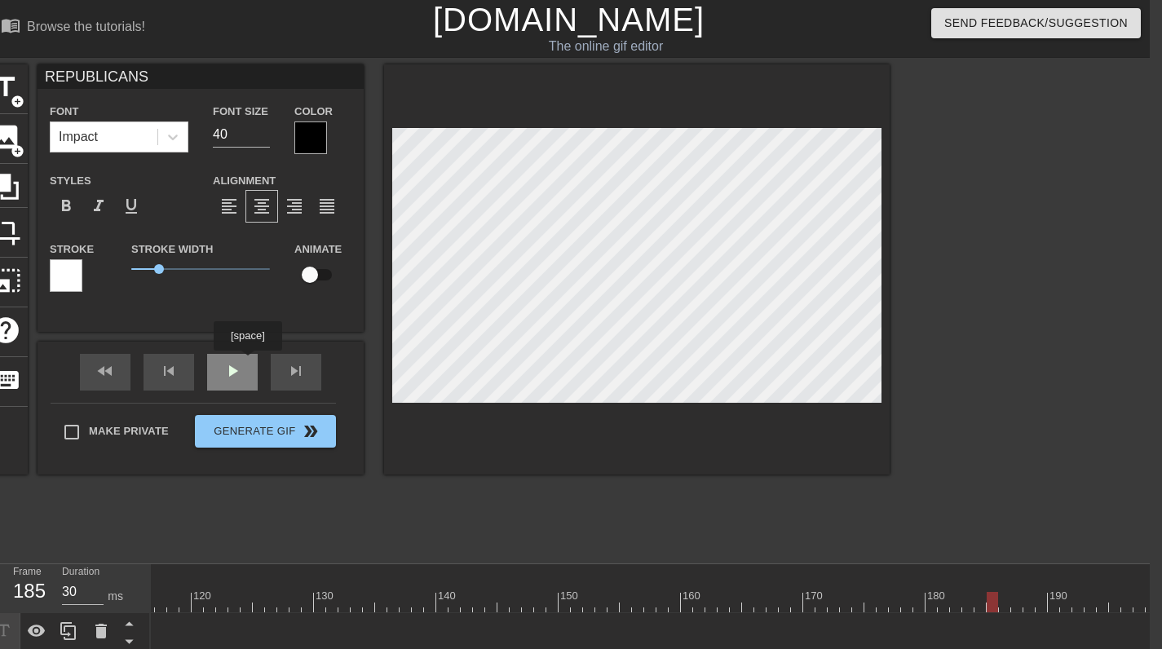
click at [245, 362] on div "fast_rewind skip_previous play_arrow skip_next" at bounding box center [201, 372] width 266 height 61
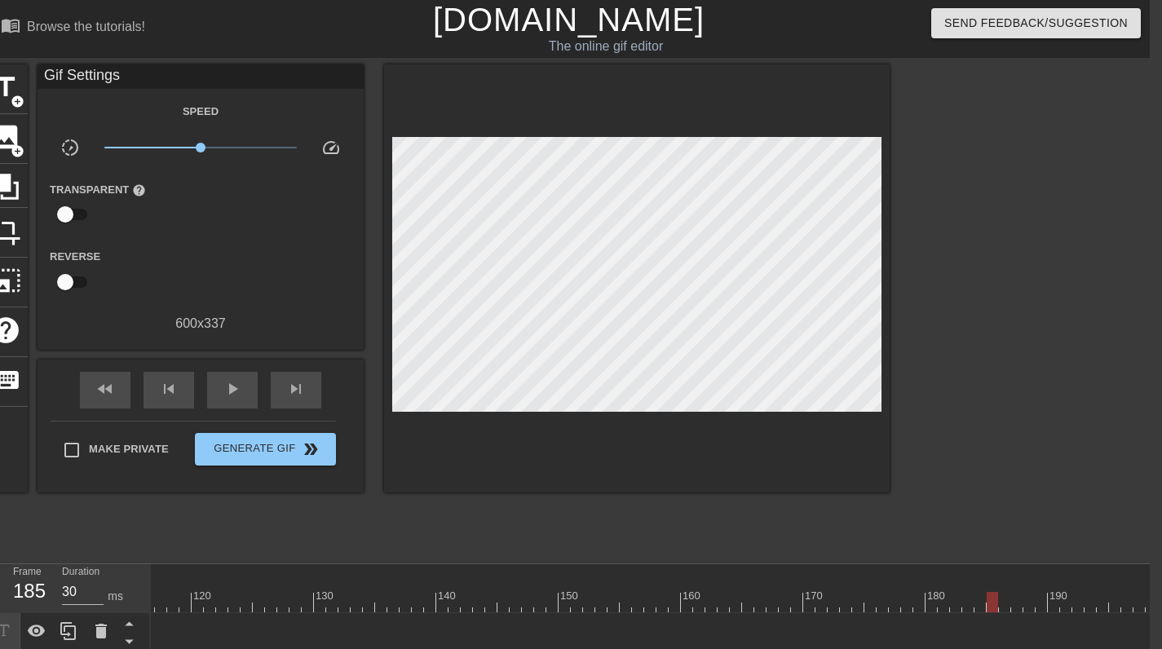
click at [551, 488] on div "title add_circle image add_circle crop photo_size_select_large help keyboard Gi…" at bounding box center [437, 308] width 906 height 489
click at [230, 395] on span "play_arrow" at bounding box center [233, 389] width 20 height 20
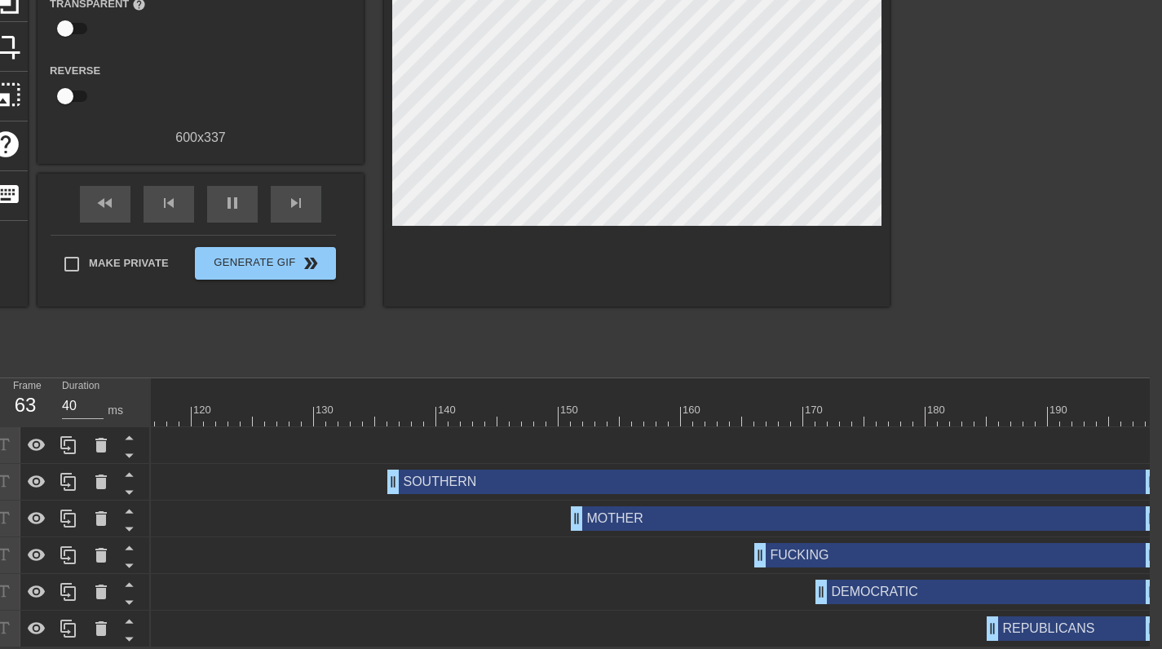
scroll to position [196, 12]
click at [1012, 616] on div "REPUBLICANS drag_handle drag_handle" at bounding box center [1071, 628] width 171 height 24
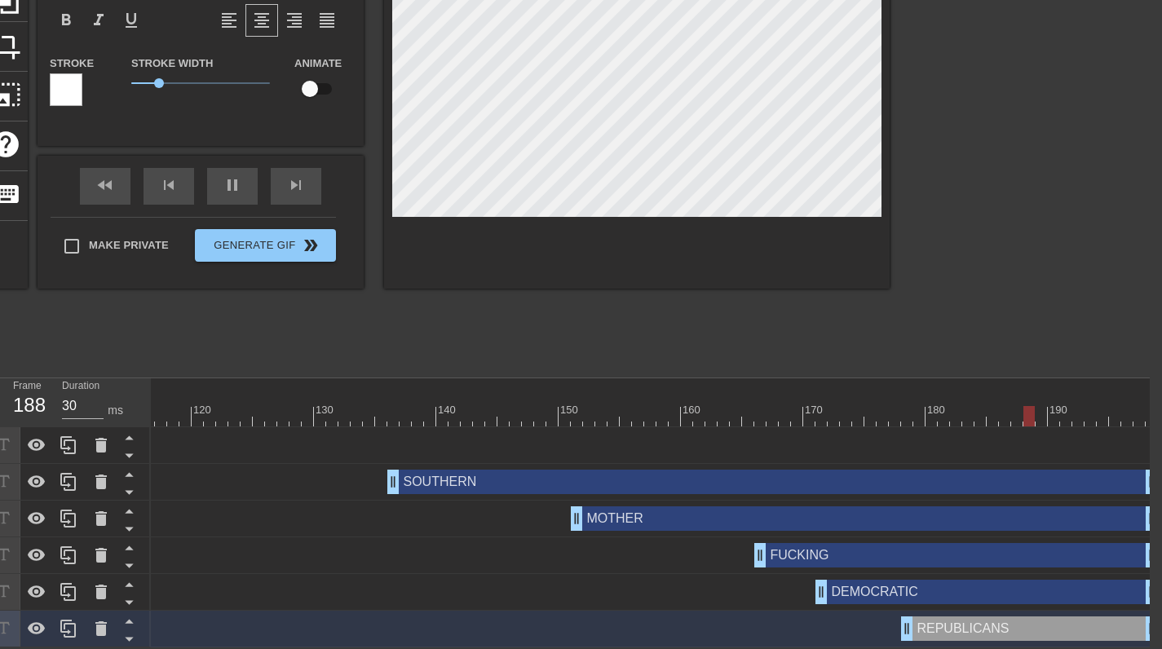
drag, startPoint x: 990, startPoint y: 620, endPoint x: 900, endPoint y: 624, distance: 89.7
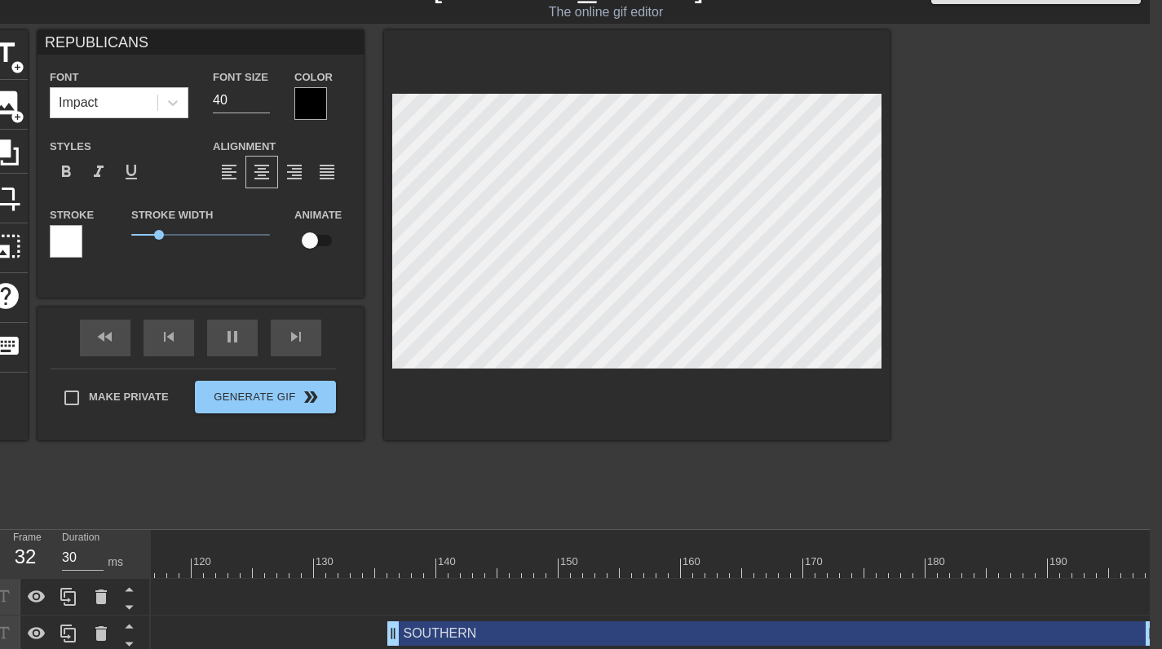
scroll to position [33, 12]
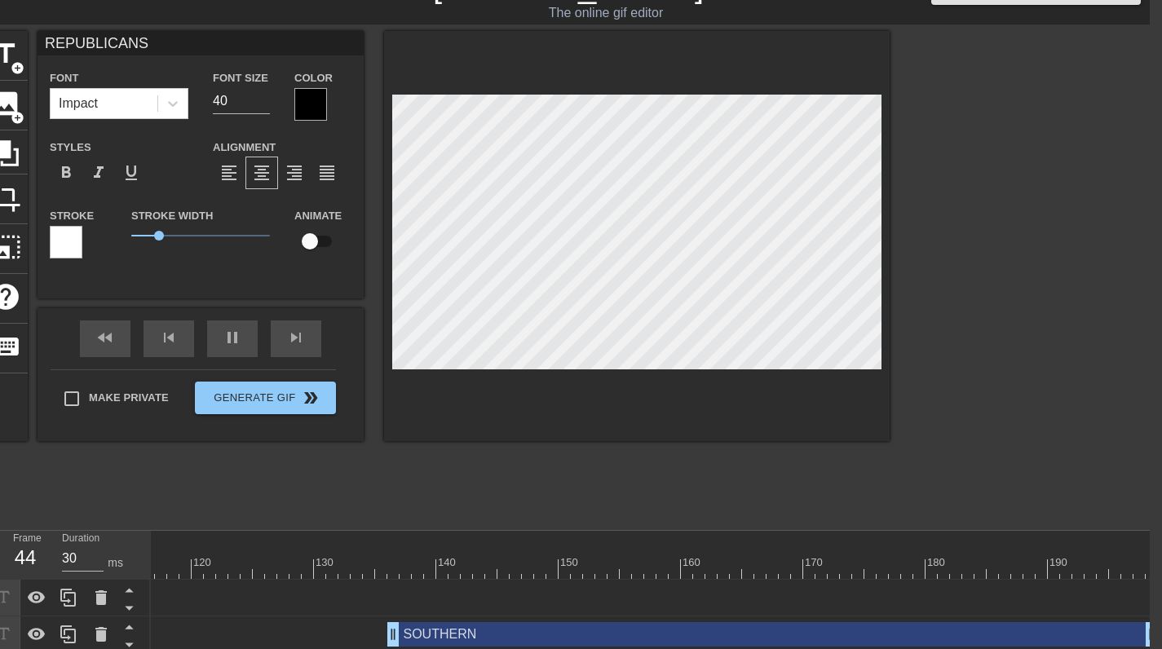
click at [573, 477] on div "title add_circle image add_circle crop photo_size_select_large help keyboard RE…" at bounding box center [437, 275] width 906 height 489
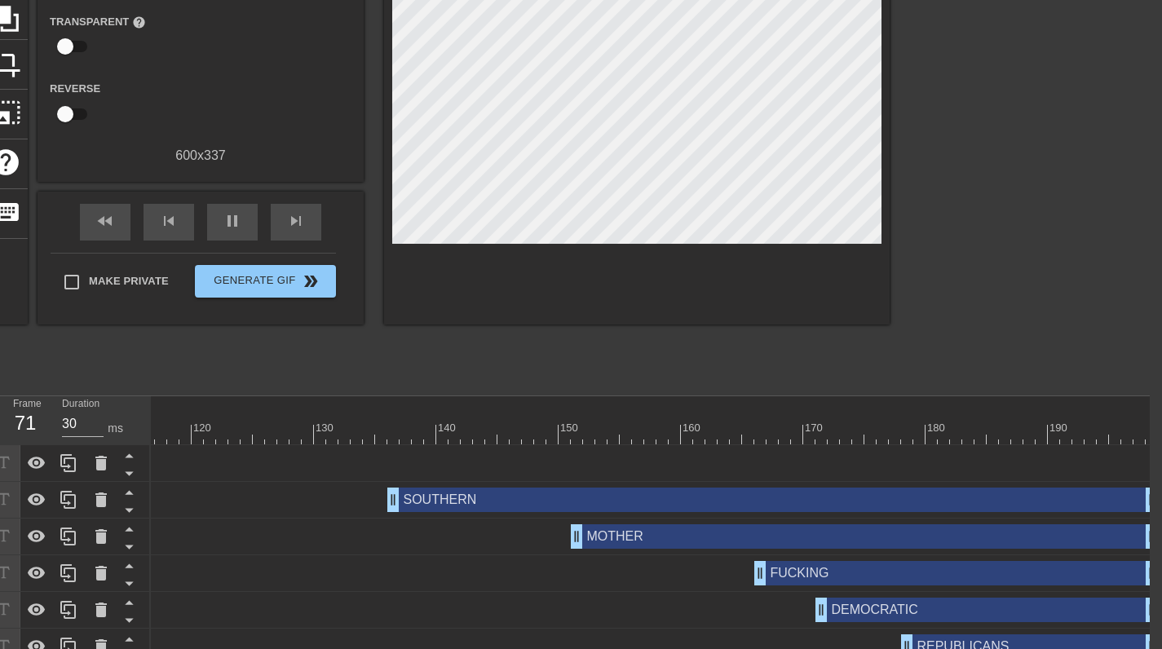
scroll to position [196, 12]
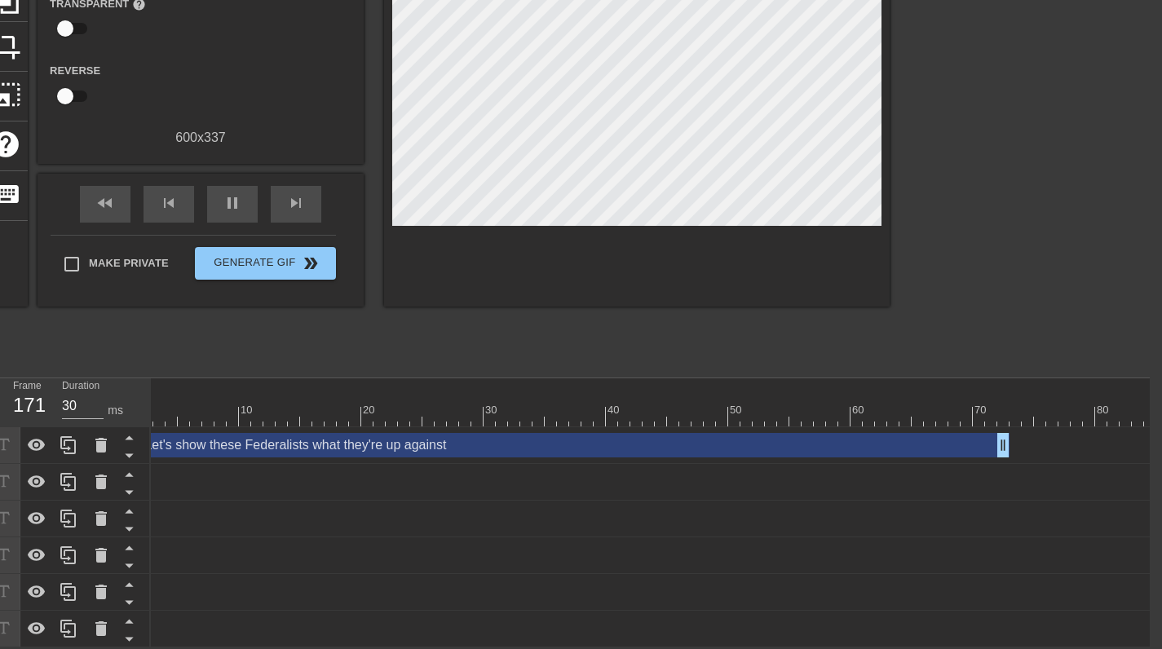
scroll to position [0, 0]
click at [259, 433] on div "Let's show these Federalists what they're up against drag_handle drag_handle" at bounding box center [591, 445] width 880 height 24
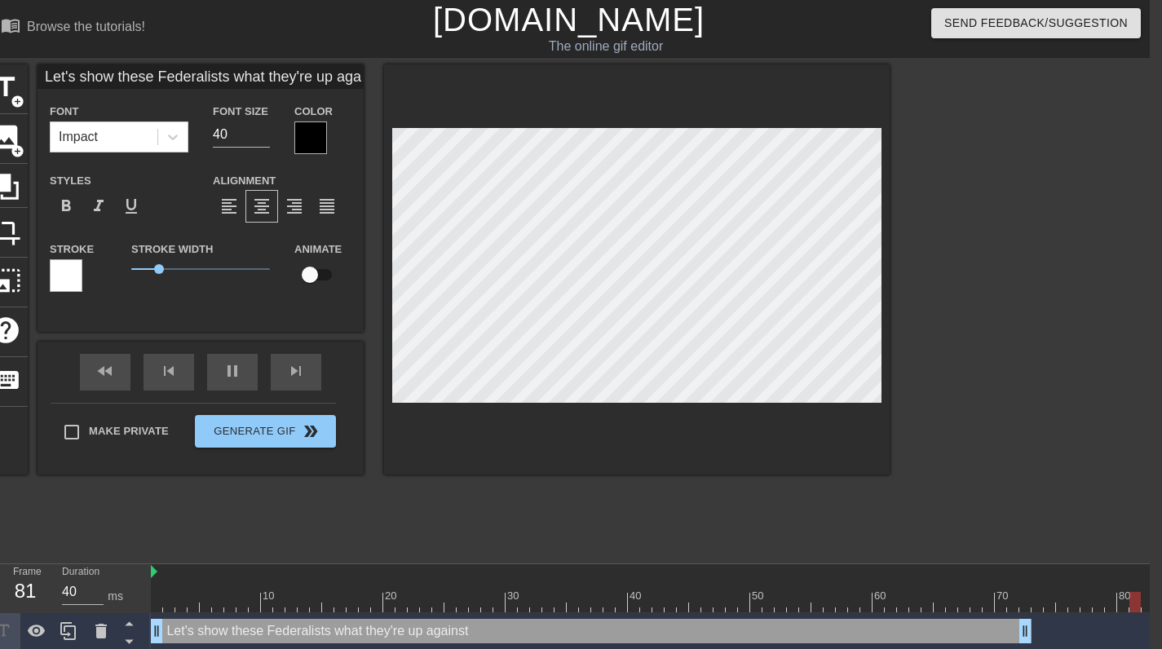
scroll to position [0, 17]
drag, startPoint x: 227, startPoint y: 72, endPoint x: 536, endPoint y: 63, distance: 309.9
click at [536, 63] on div "menu_book Browse the tutorials! [DOMAIN_NAME] The online gif editor Send Feedba…" at bounding box center [569, 416] width 1162 height 833
type input "30"
type input "Let's show these Federalists"
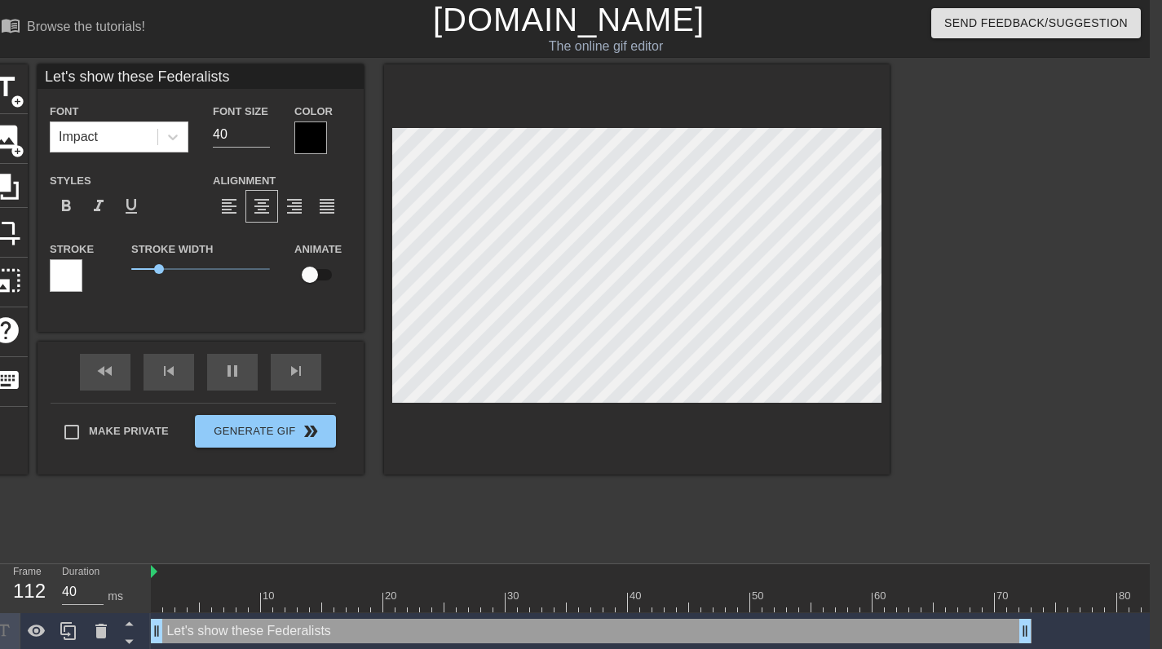
scroll to position [0, 0]
type input "30"
type input "Let's show these Federalists"
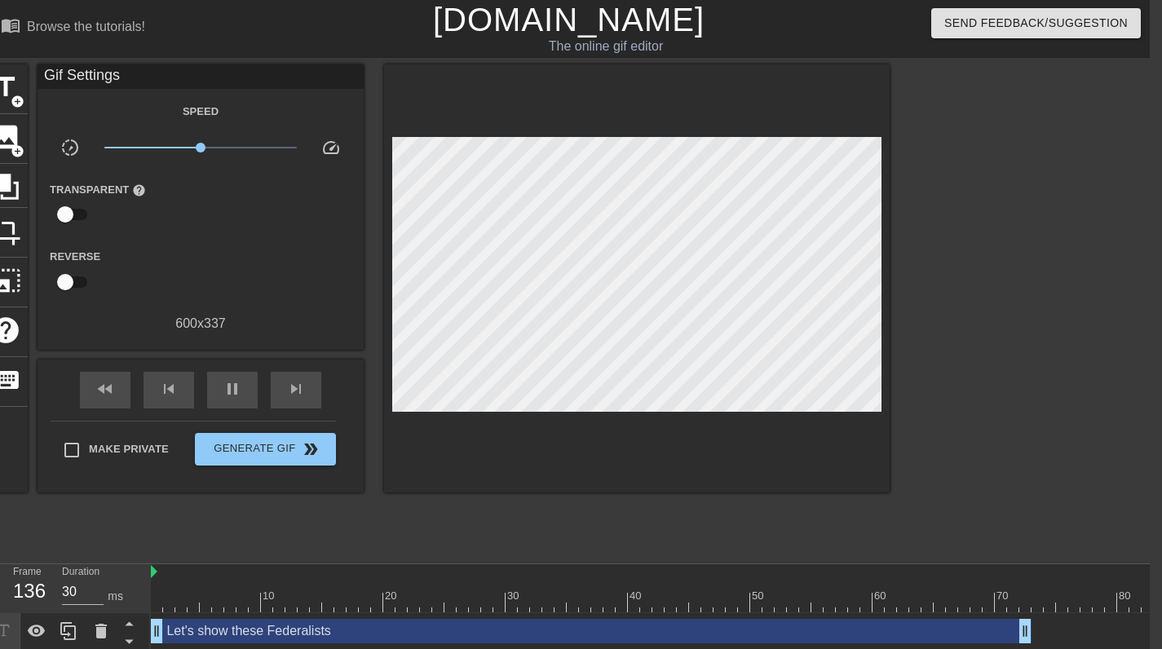
click at [605, 505] on div "title add_circle image add_circle crop photo_size_select_large help keyboard Gi…" at bounding box center [437, 308] width 906 height 489
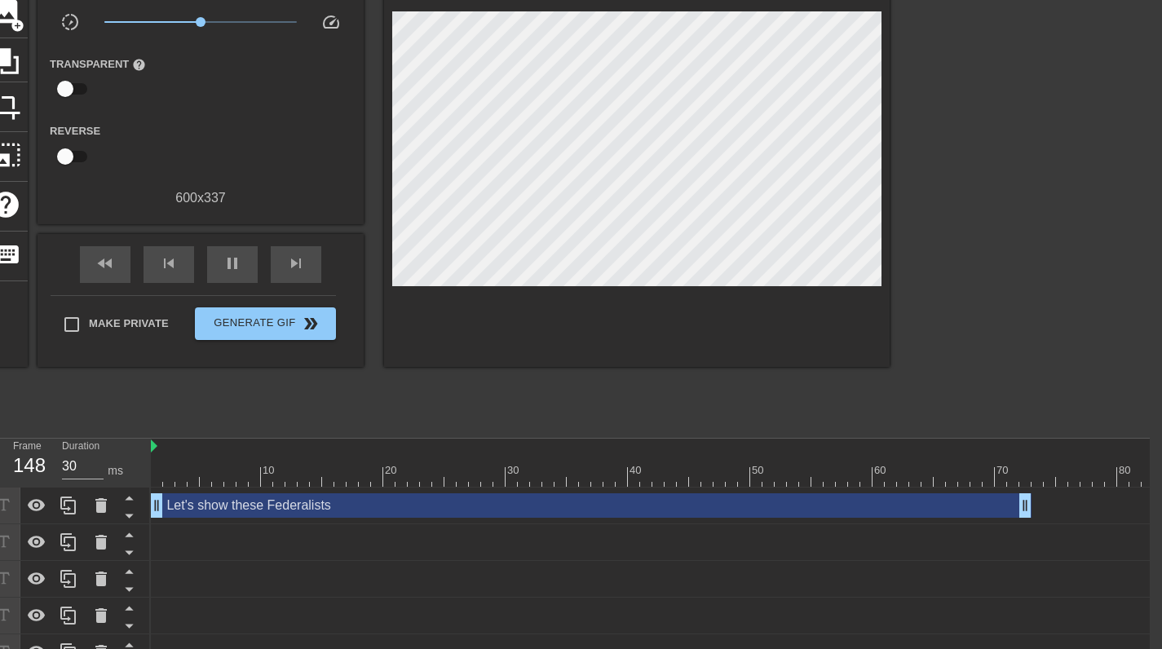
scroll to position [196, 12]
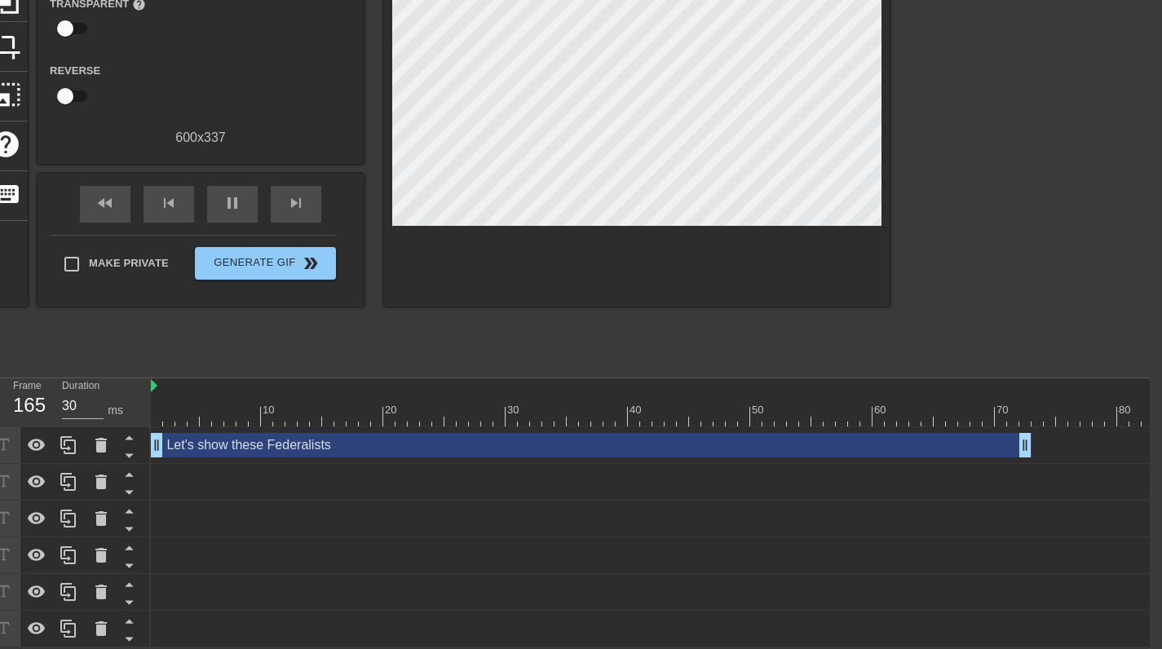
click at [496, 436] on div "Let's show these Federalists drag_handle drag_handle" at bounding box center [591, 445] width 880 height 24
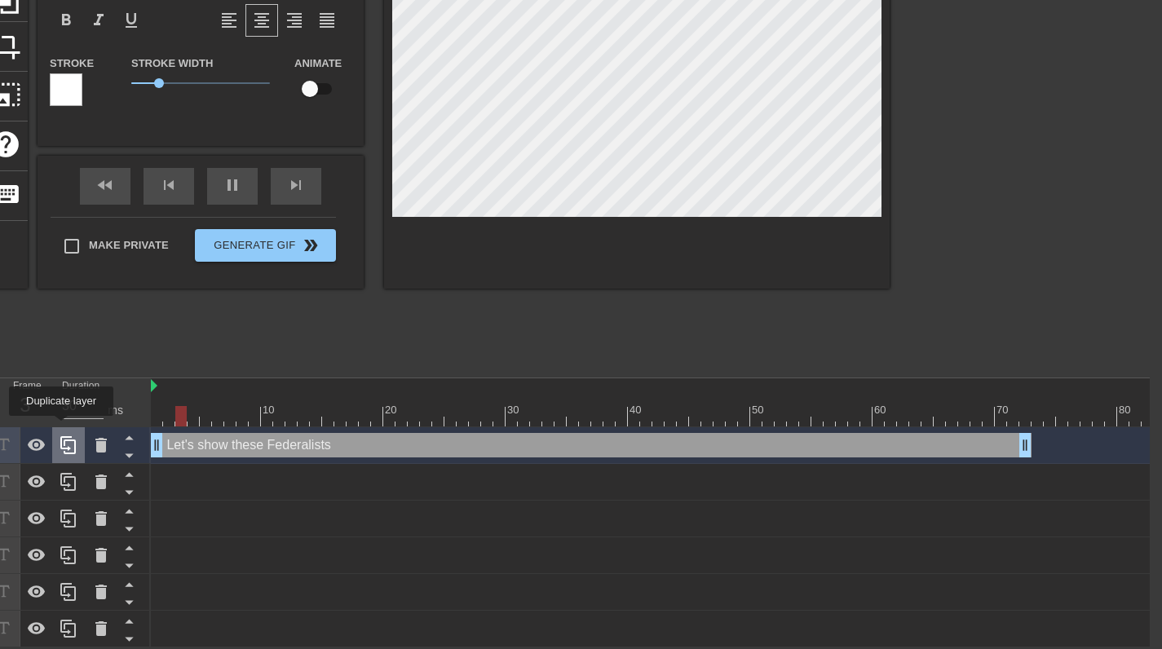
click at [61, 436] on icon at bounding box center [67, 445] width 15 height 18
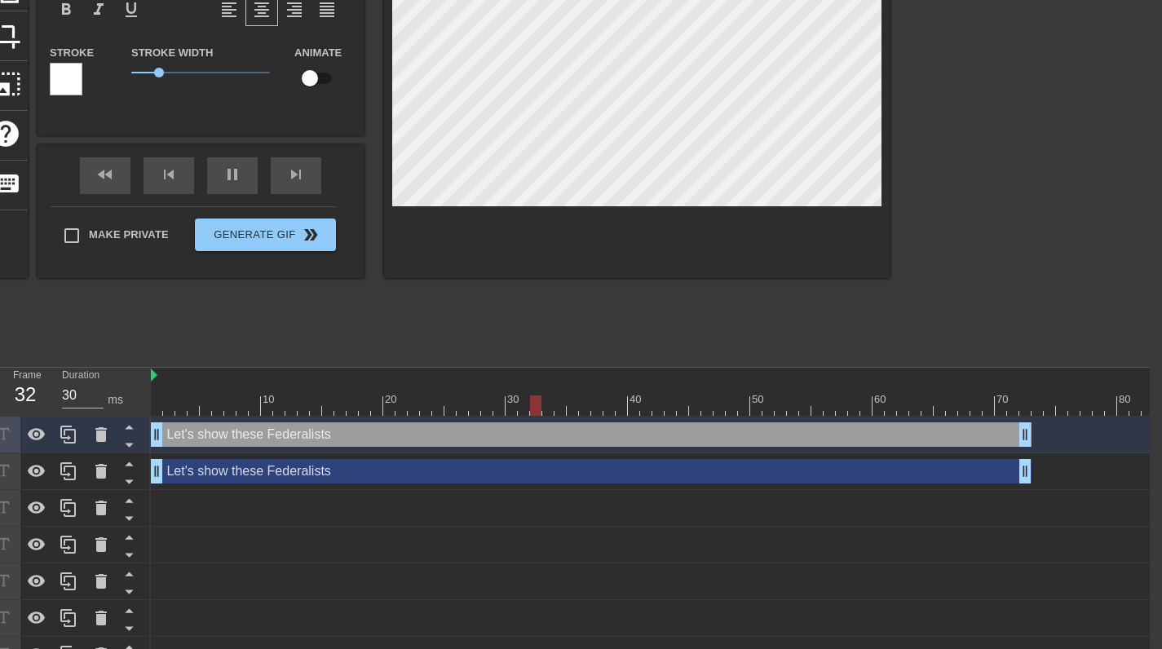
click at [298, 466] on div "Let's show these Federalists drag_handle drag_handle" at bounding box center [591, 471] width 880 height 24
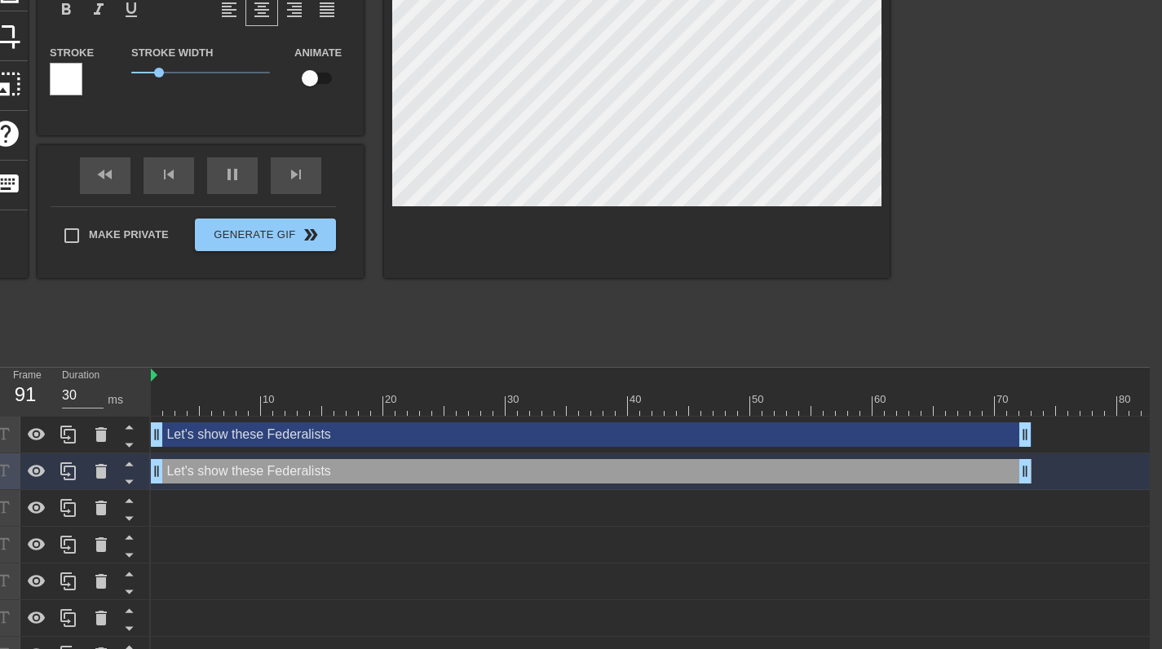
click at [395, 429] on div "Let's show these Federalists drag_handle drag_handle" at bounding box center [591, 434] width 880 height 24
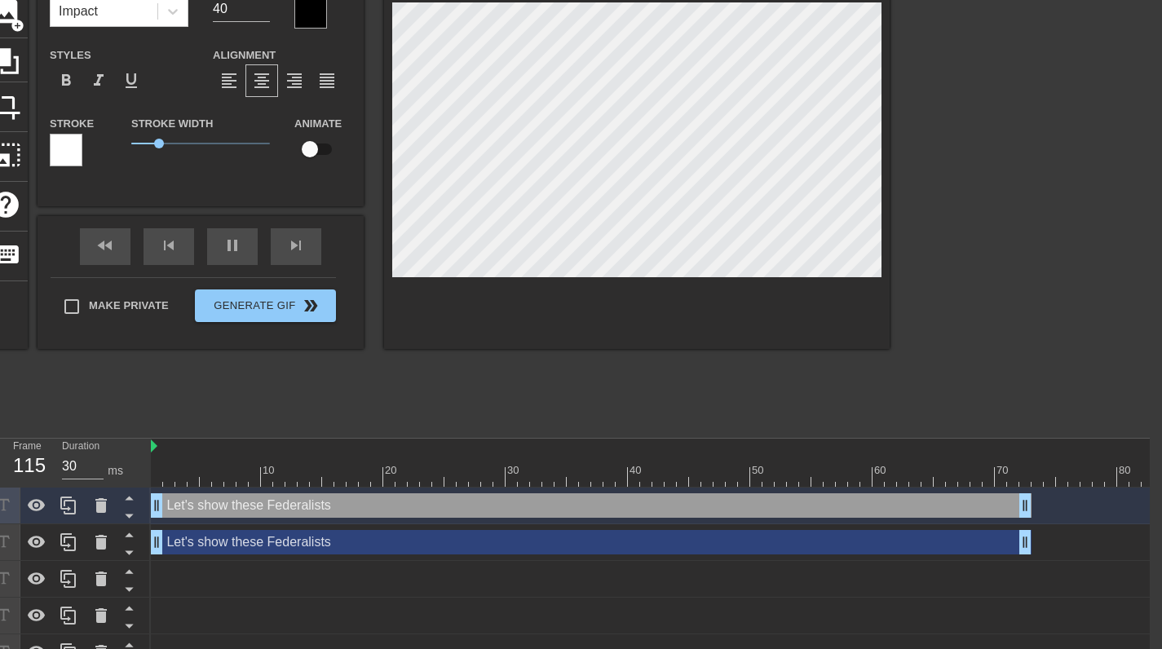
scroll to position [115, 12]
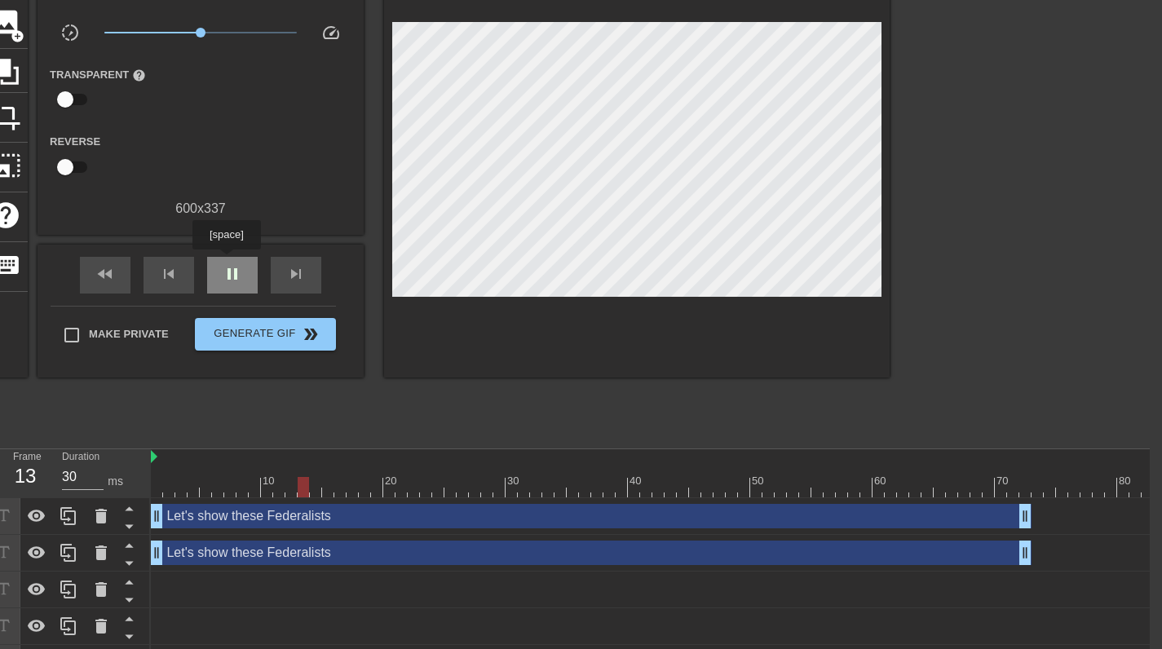
click at [226, 261] on div "pause" at bounding box center [232, 275] width 51 height 37
type input "40"
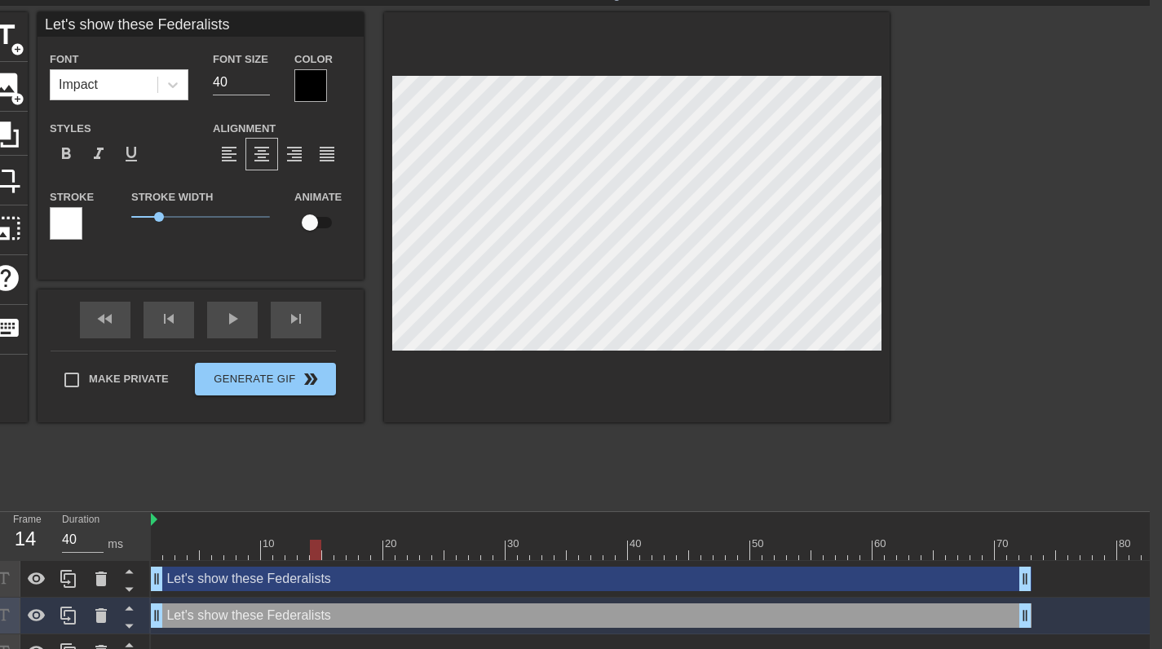
scroll to position [0, 12]
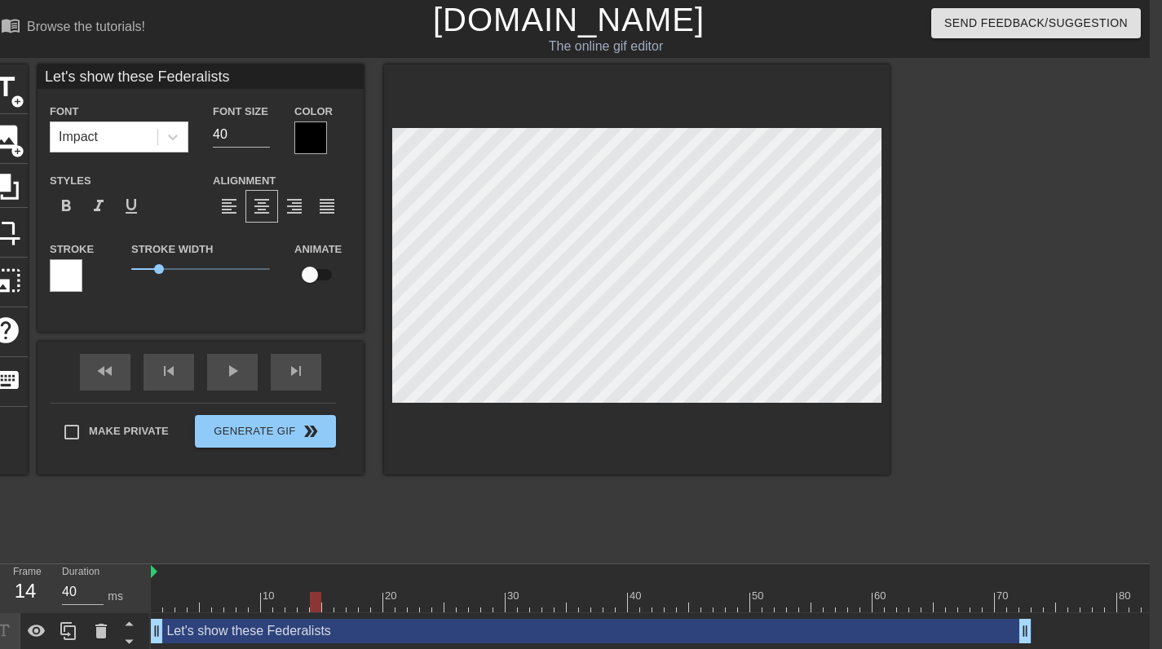
click at [267, 81] on input "Let's show these Federalists" at bounding box center [200, 76] width 326 height 24
click at [241, 71] on input "Let's show these Federalists" at bounding box center [200, 76] width 326 height 24
click at [223, 70] on input "Let's show these Federalists" at bounding box center [200, 76] width 326 height 24
click at [207, 73] on input "Let's show these Federalists" at bounding box center [200, 76] width 326 height 24
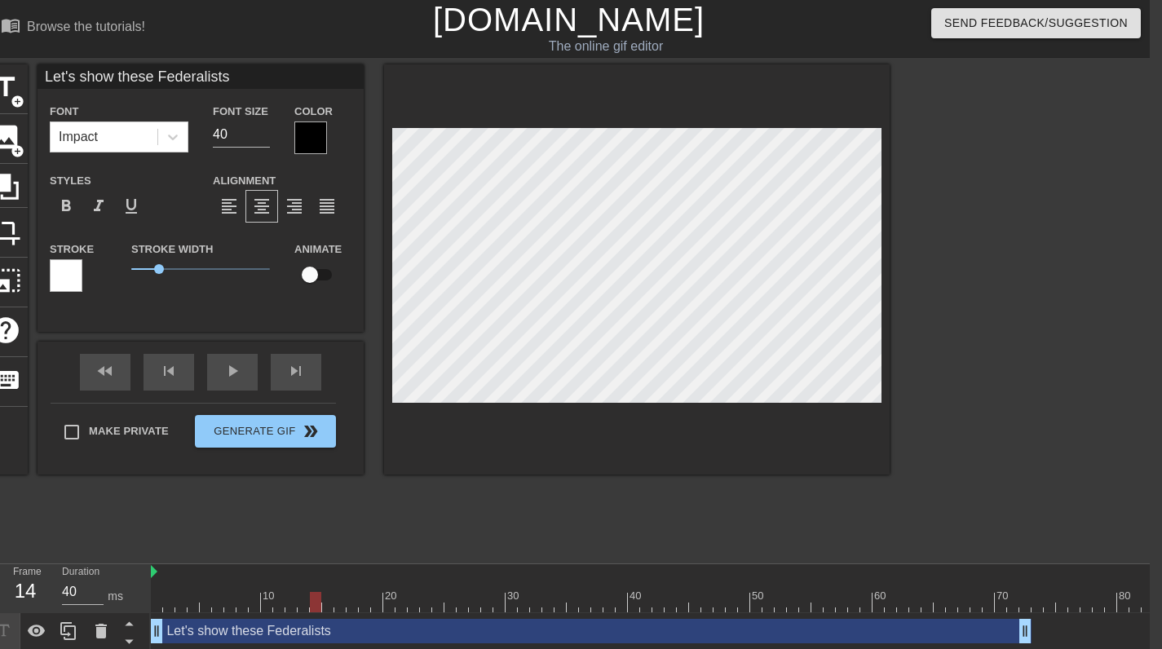
scroll to position [163, 12]
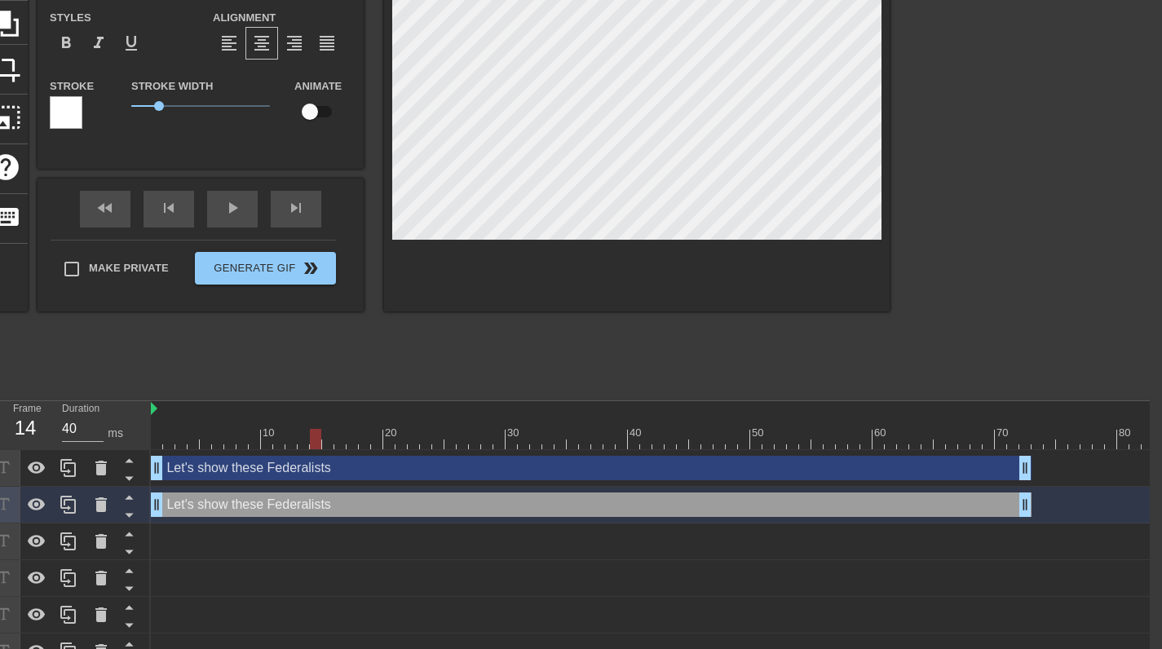
click at [300, 498] on div "Let's show these Federalists drag_handle drag_handle" at bounding box center [591, 504] width 880 height 24
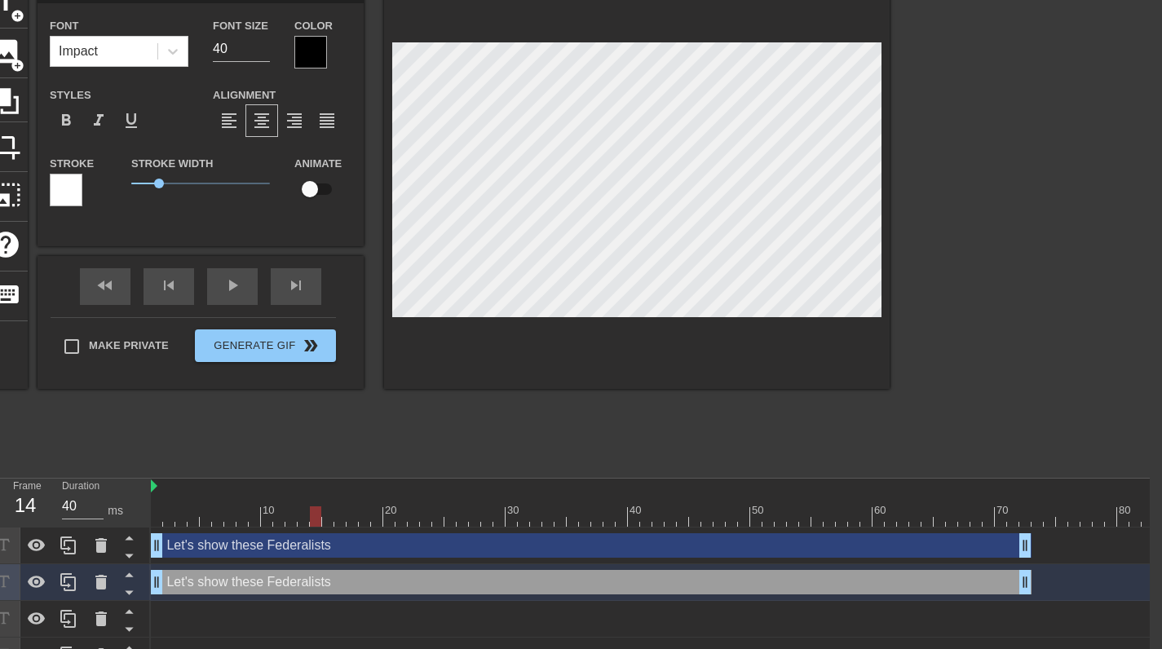
scroll to position [0, 12]
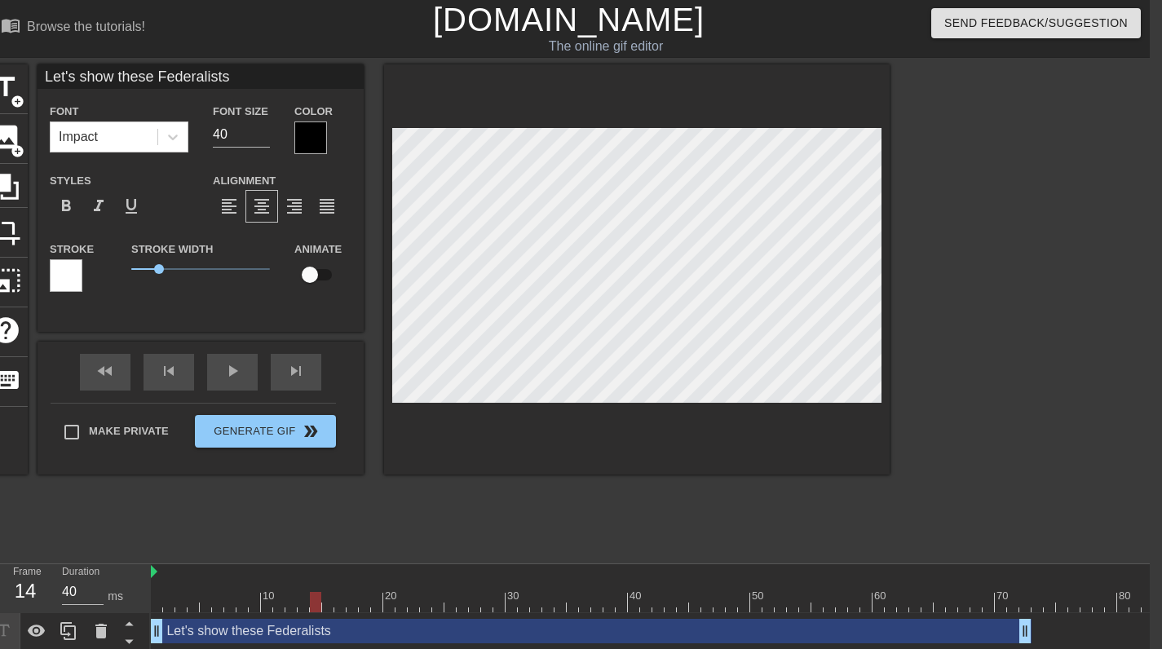
click at [62, 72] on input "Let's show these Federalists" at bounding box center [200, 76] width 326 height 24
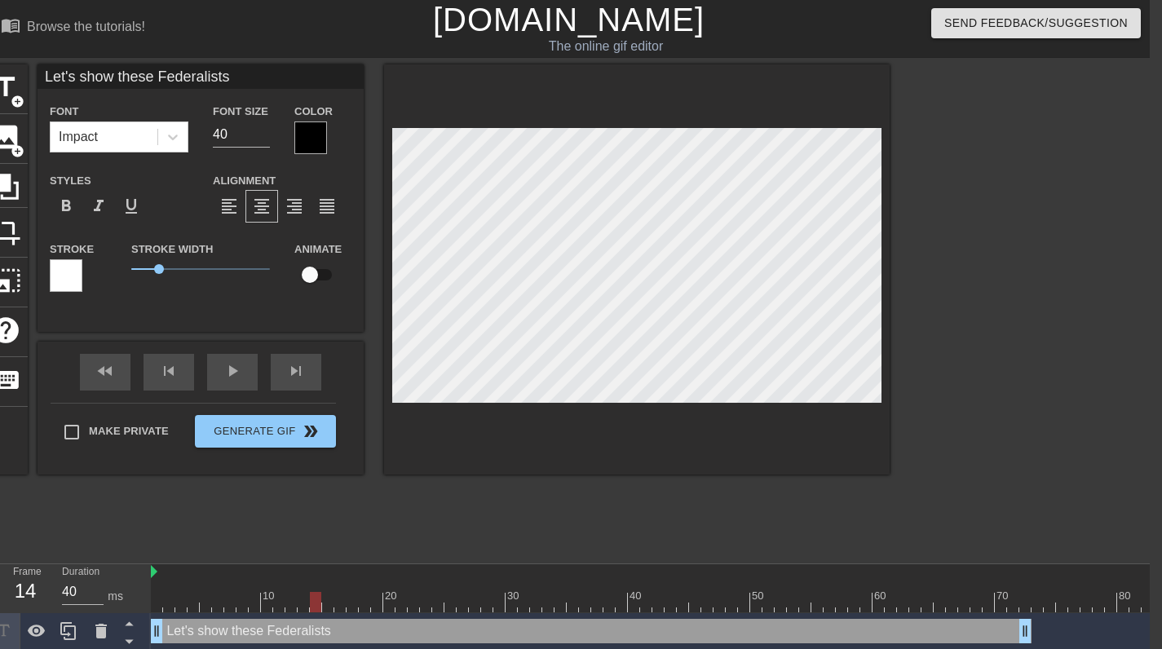
type input "what they're up against"
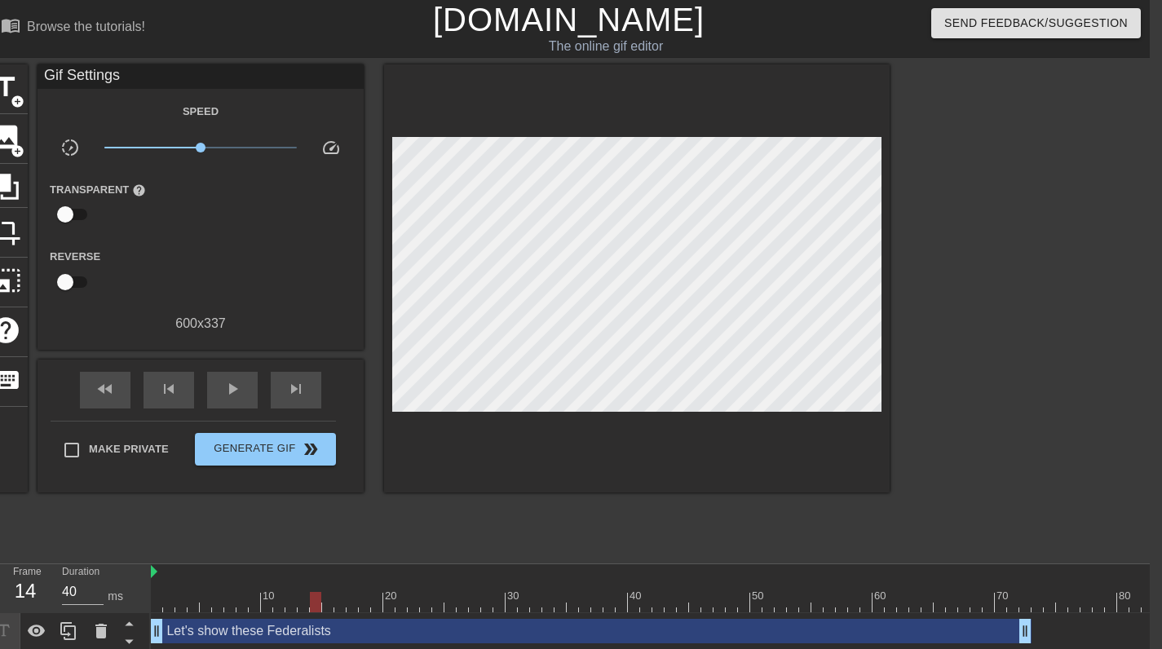
click at [616, 430] on div at bounding box center [636, 278] width 505 height 428
click at [216, 383] on div "play_arrow" at bounding box center [232, 390] width 51 height 37
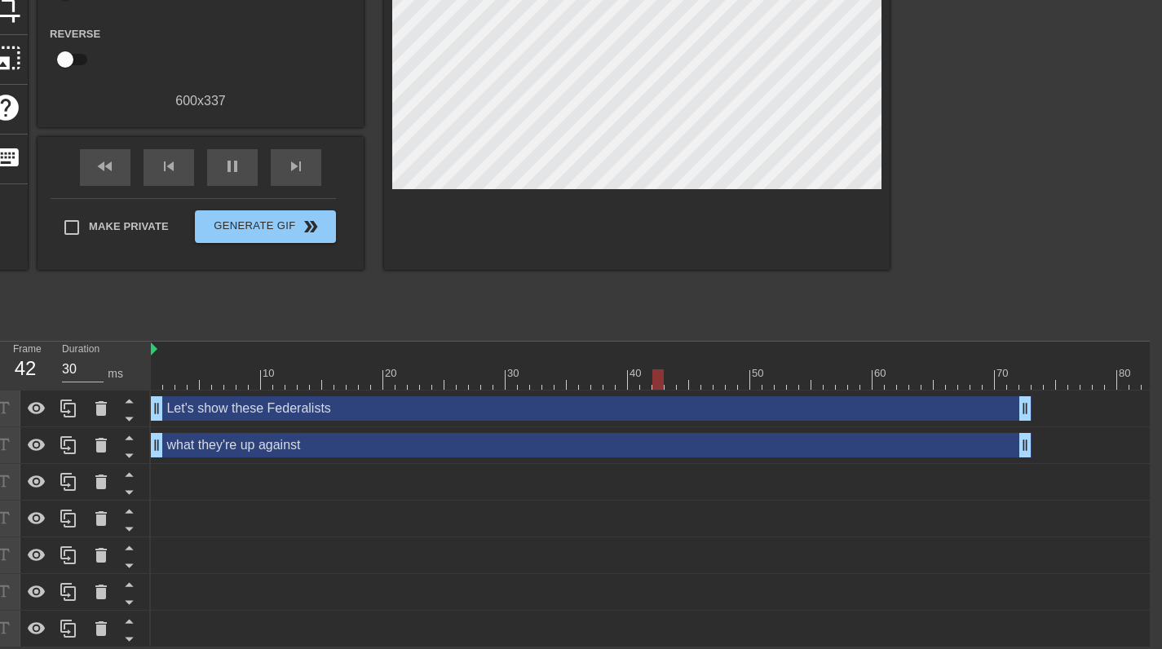
scroll to position [233, 12]
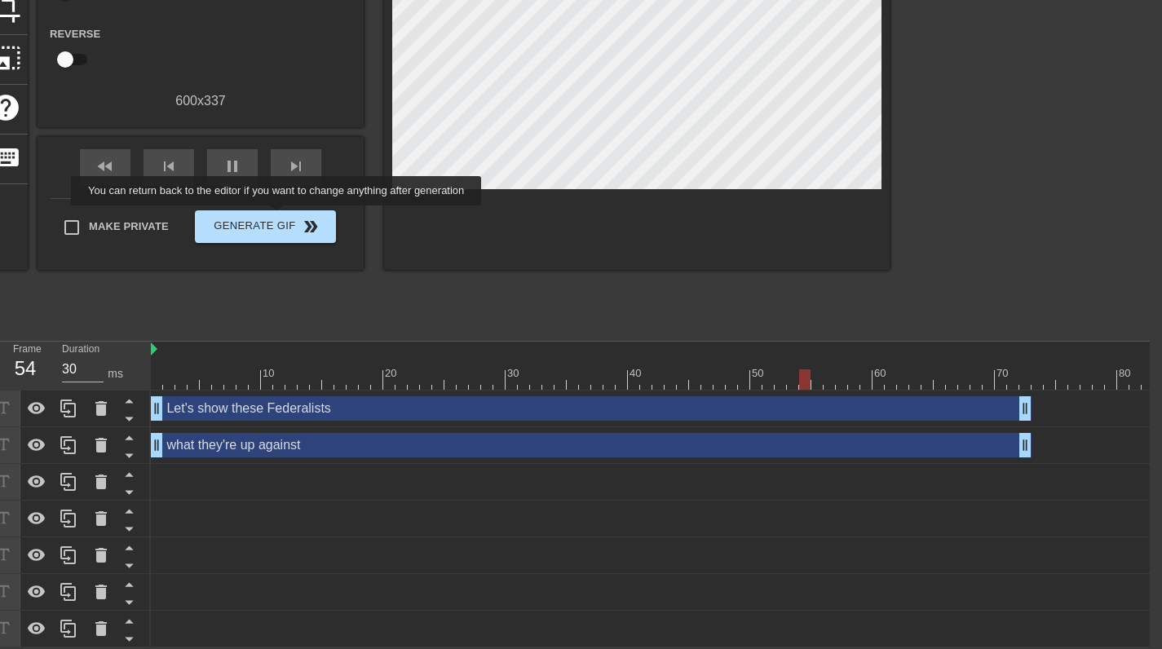
type input "40"
click at [278, 217] on span "Generate Gif double_arrow" at bounding box center [265, 227] width 128 height 20
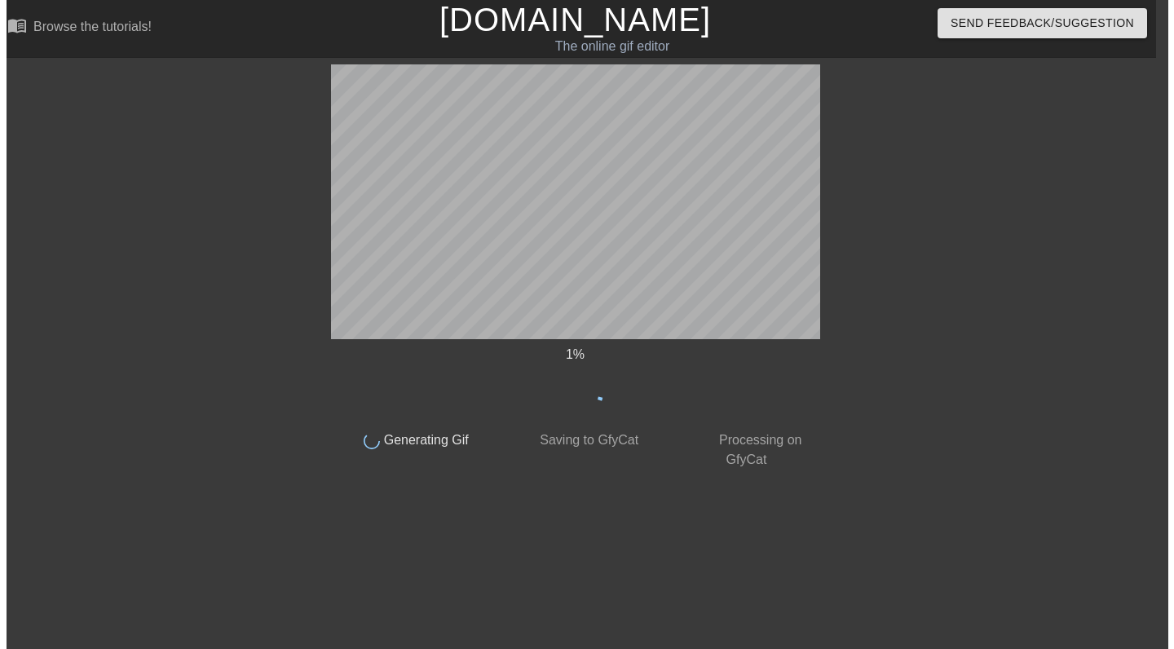
scroll to position [0, 12]
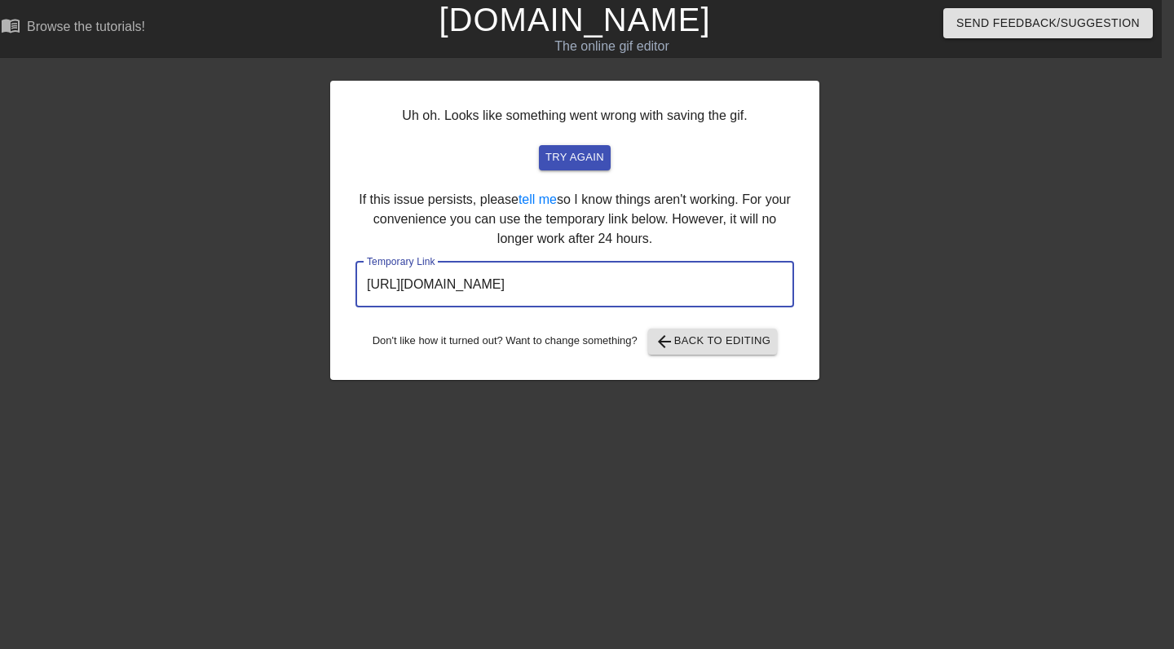
drag, startPoint x: 725, startPoint y: 285, endPoint x: 329, endPoint y: 301, distance: 396.5
click at [329, 301] on div "Uh oh. Looks like something went wrong with saving the gif. try again If this i…" at bounding box center [575, 308] width 1174 height 489
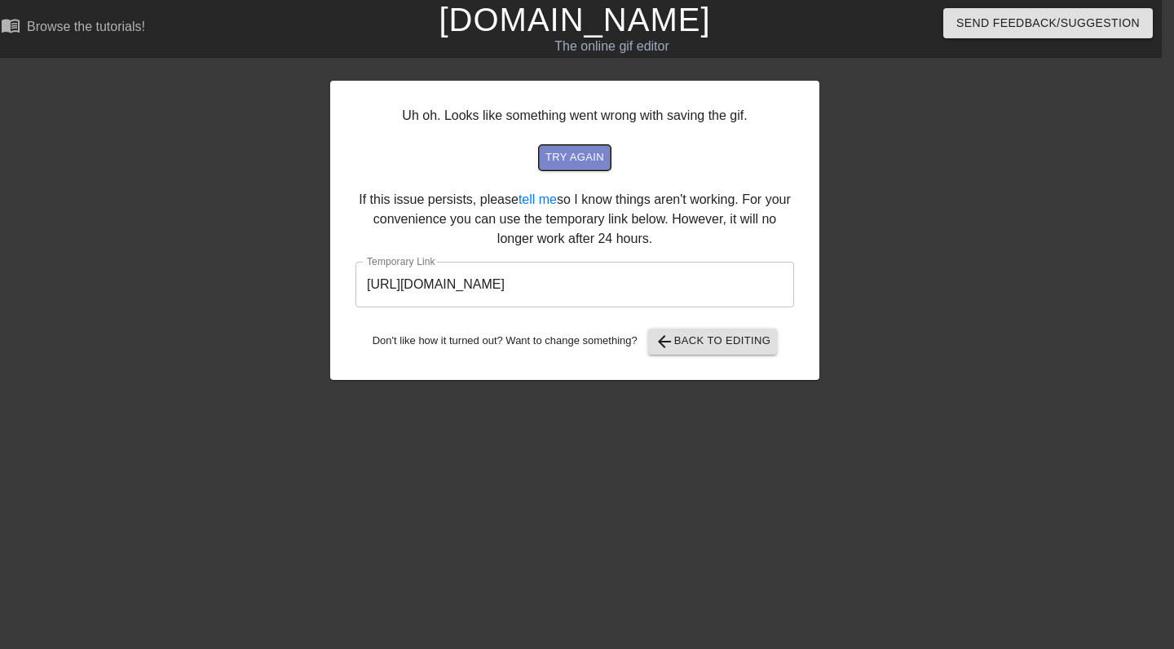
click at [588, 162] on span "try again" at bounding box center [574, 157] width 59 height 19
